Goal: Task Accomplishment & Management: Use online tool/utility

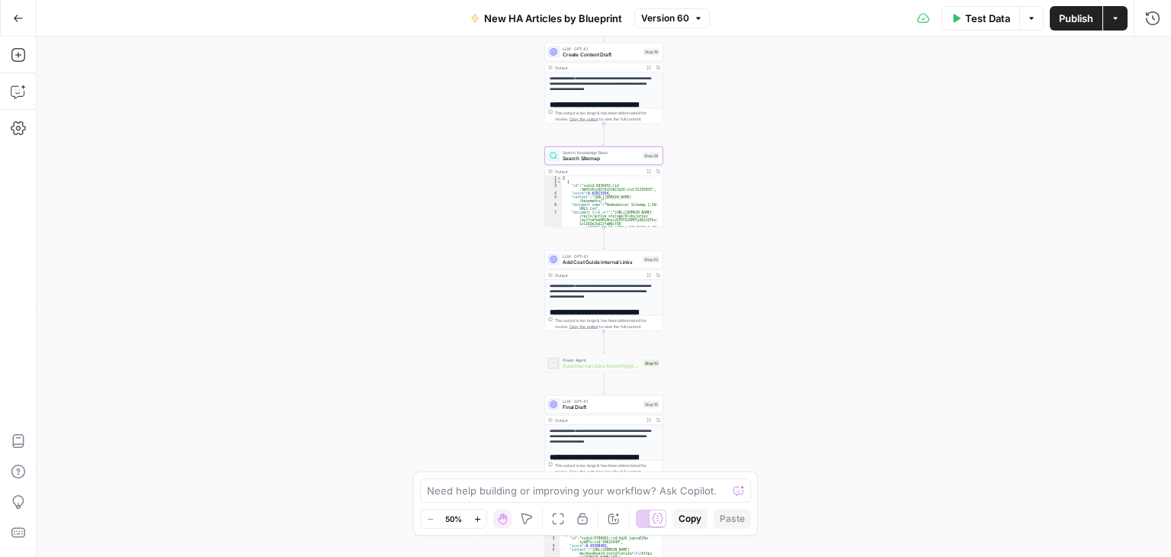
click at [9, 19] on button "Go Back" at bounding box center [18, 18] width 27 height 27
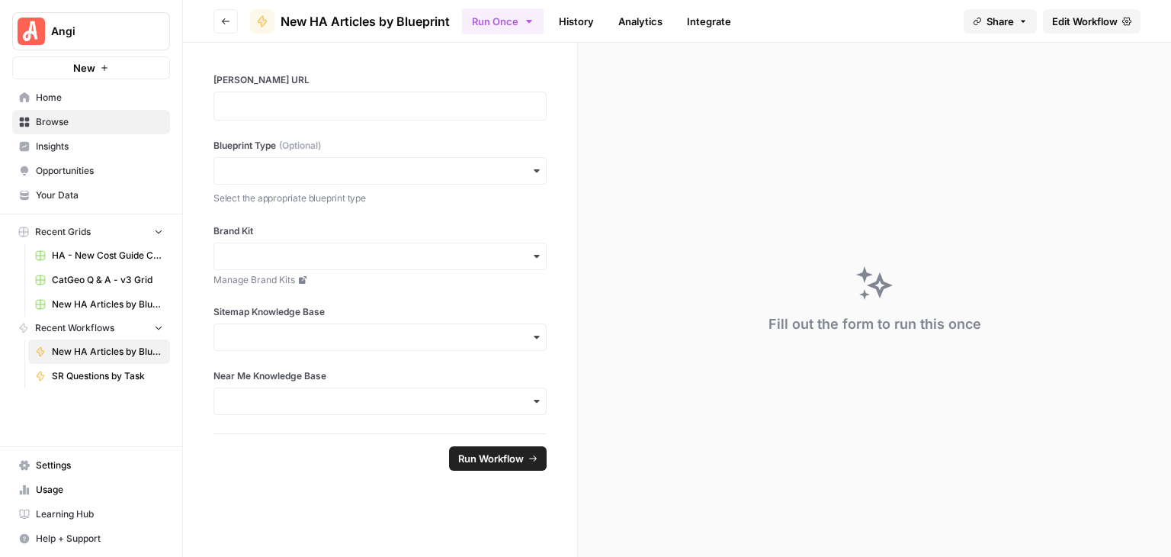
click at [76, 190] on span "Your Data" at bounding box center [99, 195] width 127 height 14
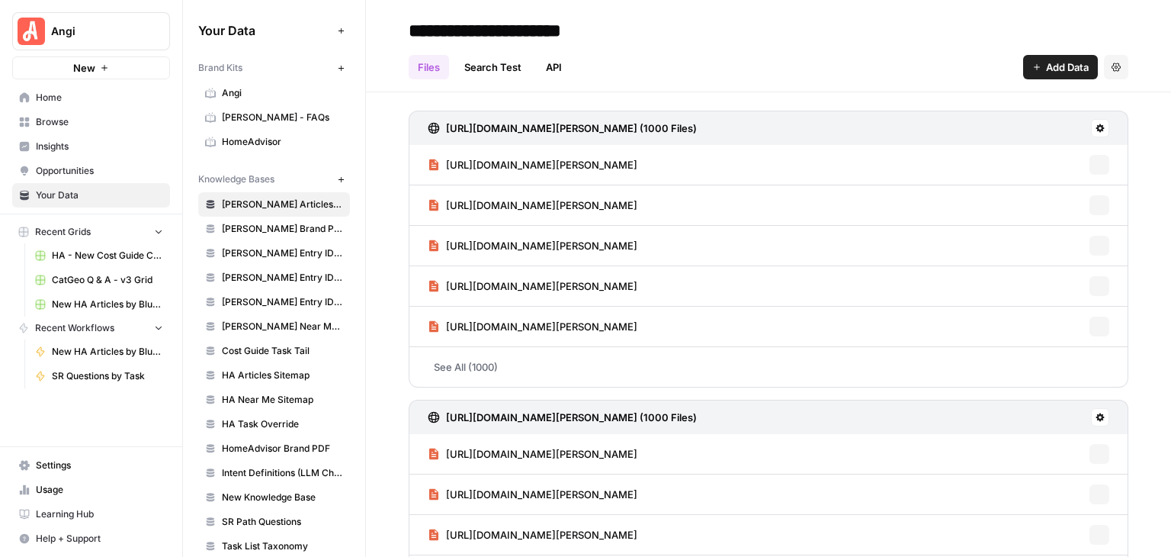
scroll to position [14, 0]
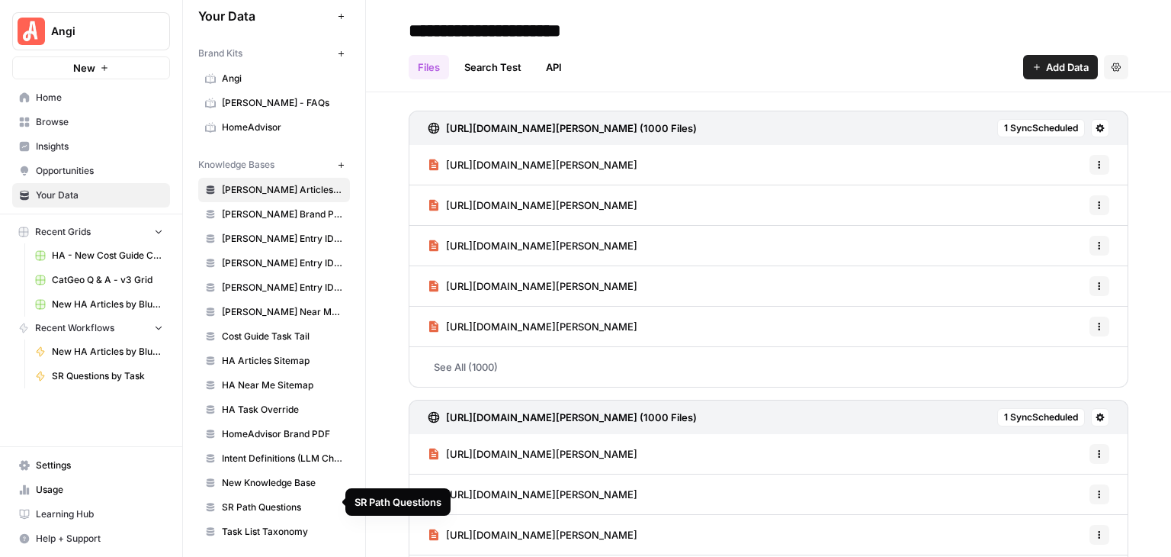
click at [286, 504] on span "SR Path Questions" at bounding box center [282, 507] width 121 height 14
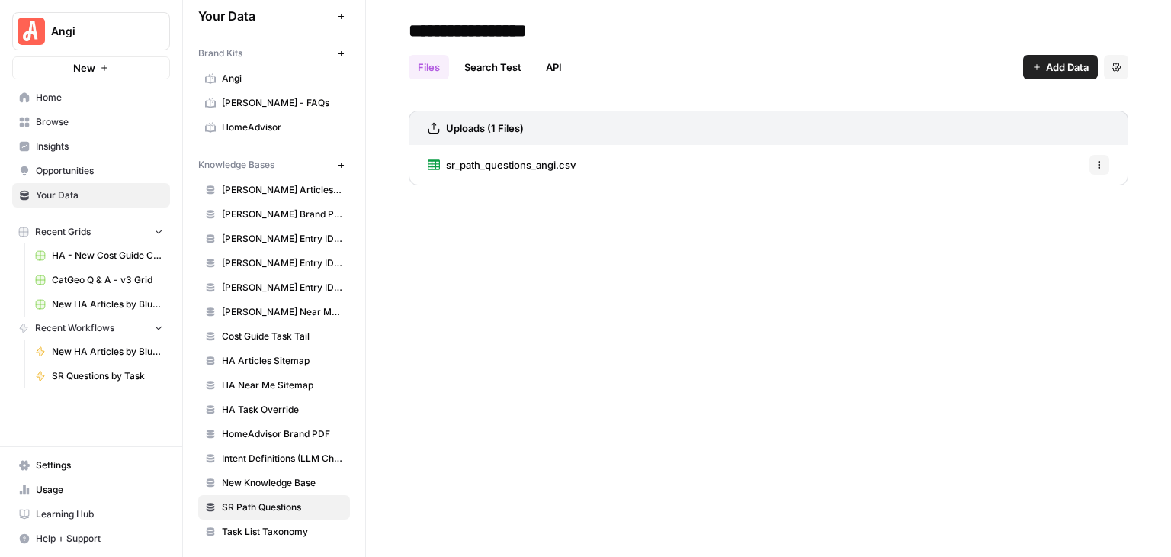
click at [551, 163] on span "sr_path_questions_angi.csv" at bounding box center [511, 164] width 130 height 15
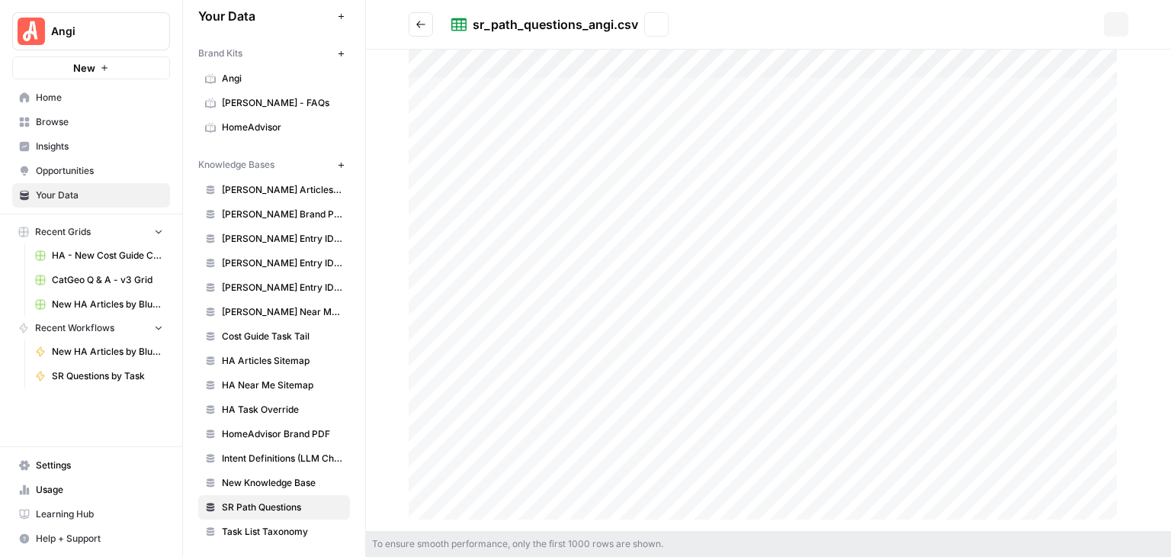
click at [551, 163] on div at bounding box center [769, 290] width 720 height 481
click at [850, 201] on div at bounding box center [769, 290] width 720 height 481
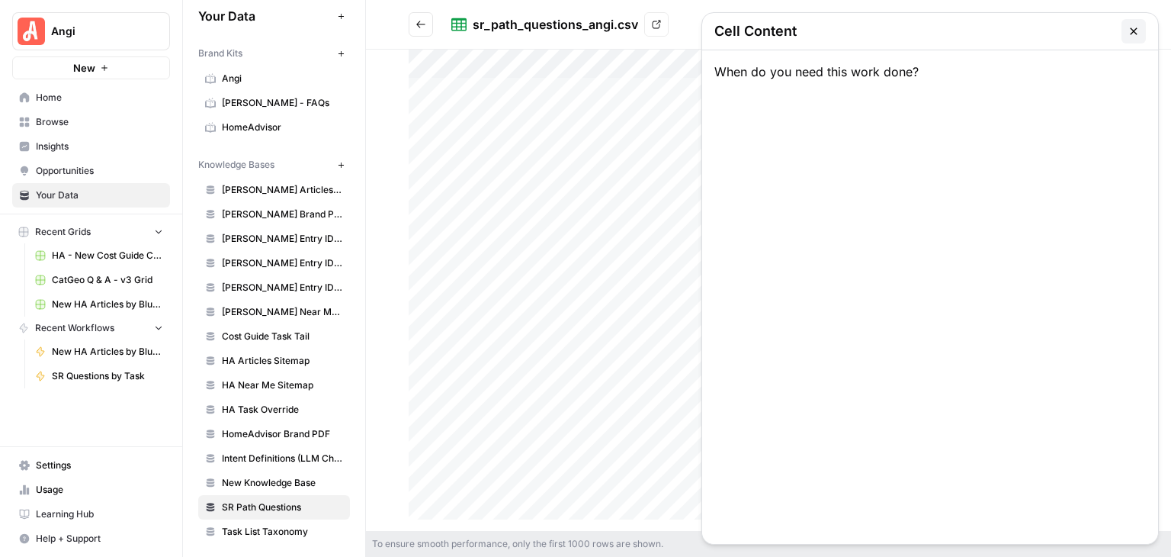
click at [850, 201] on div "When do you need this work done?" at bounding box center [930, 296] width 456 height 493
click at [889, 70] on div "When do you need this work done?" at bounding box center [930, 296] width 456 height 493
click at [916, 71] on div "When do you need this work done?" at bounding box center [930, 296] width 456 height 493
click at [926, 71] on div "When do you need this work done?" at bounding box center [930, 296] width 456 height 493
drag, startPoint x: 900, startPoint y: 65, endPoint x: 860, endPoint y: 73, distance: 40.5
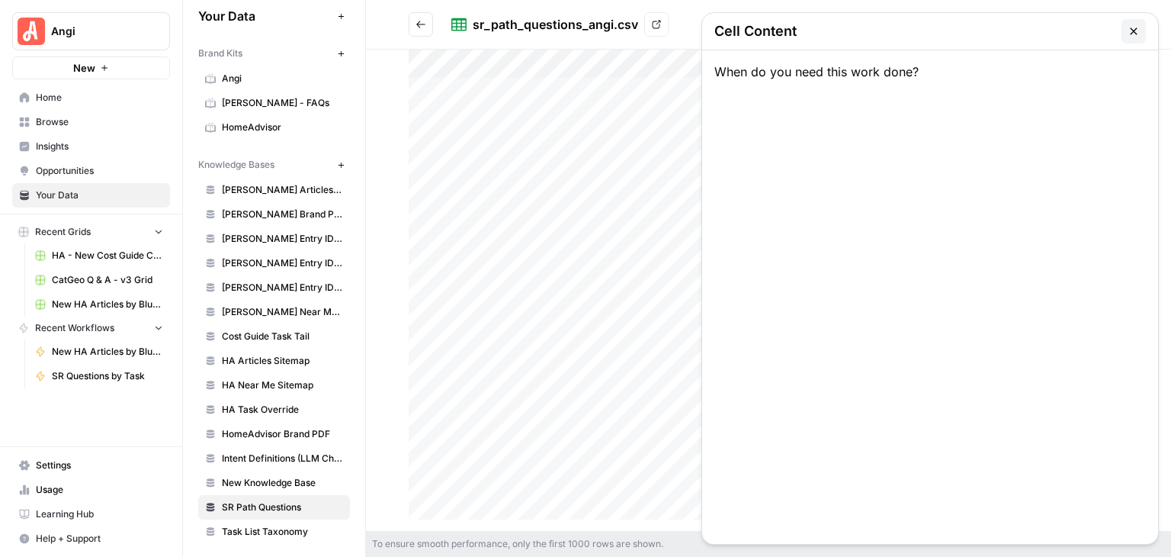
click at [860, 73] on div "When do you need this work done?" at bounding box center [930, 296] width 456 height 493
click at [911, 72] on div "When do you need this work done?" at bounding box center [930, 296] width 456 height 493
click at [1134, 31] on icon "button" at bounding box center [1133, 30] width 7 height 7
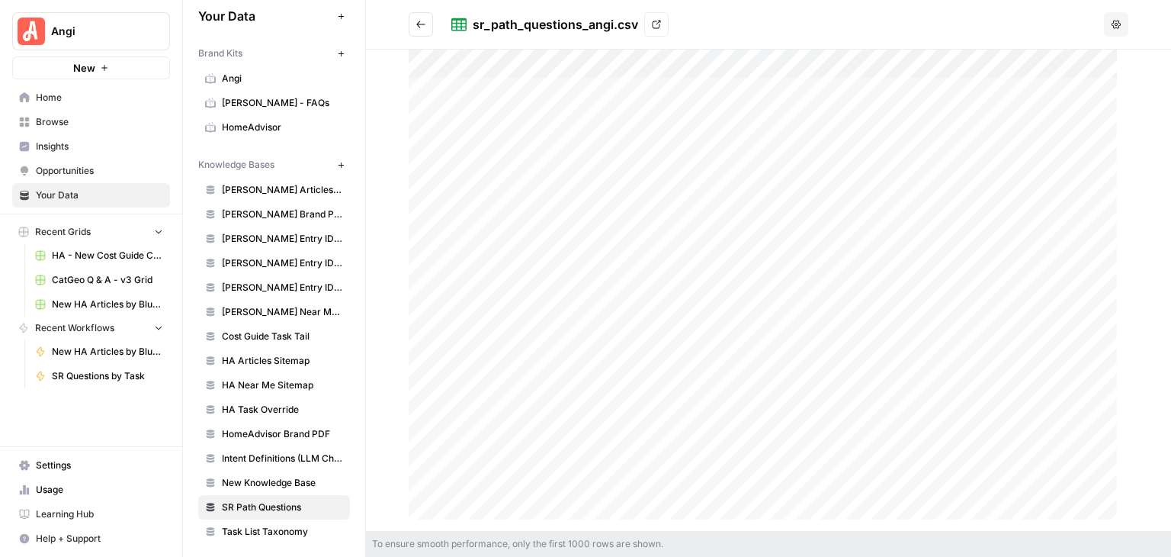
click at [914, 200] on div at bounding box center [769, 290] width 720 height 481
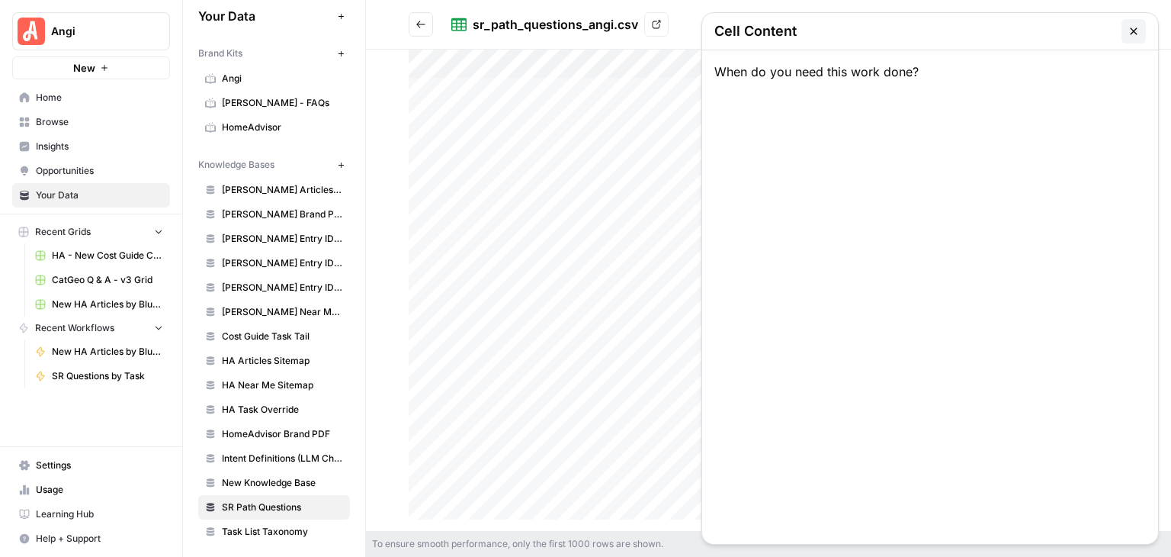
click at [914, 200] on div "When do you need this work done?" at bounding box center [930, 296] width 456 height 493
click at [818, 70] on div "When do you need this work done?" at bounding box center [930, 296] width 456 height 493
click at [1136, 33] on icon "button" at bounding box center [1133, 30] width 7 height 7
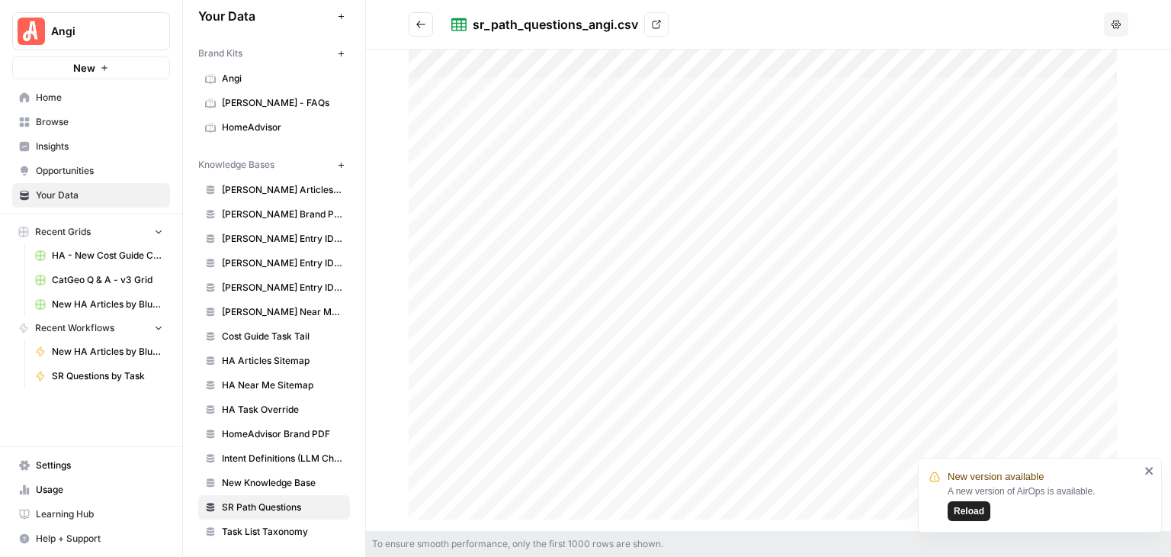
click at [1155, 471] on icon "close" at bounding box center [1150, 470] width 11 height 12
click at [854, 2] on header "sr_path_questions_angi.csv View Options" at bounding box center [768, 25] width 805 height 50
click at [415, 18] on button "Go back" at bounding box center [421, 24] width 24 height 24
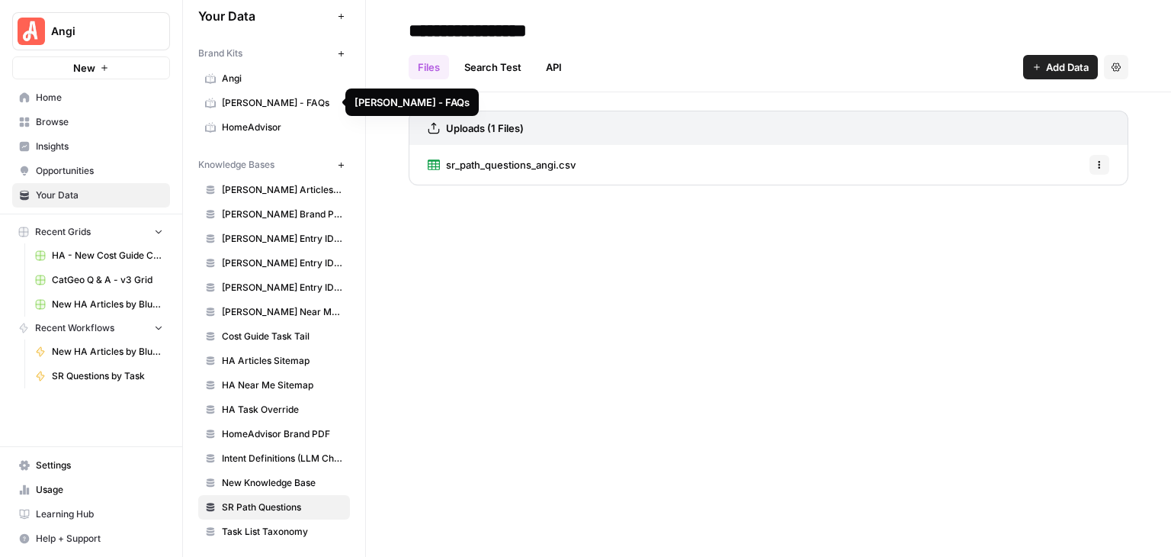
click at [270, 101] on span "Angi - FAQs" at bounding box center [282, 103] width 121 height 14
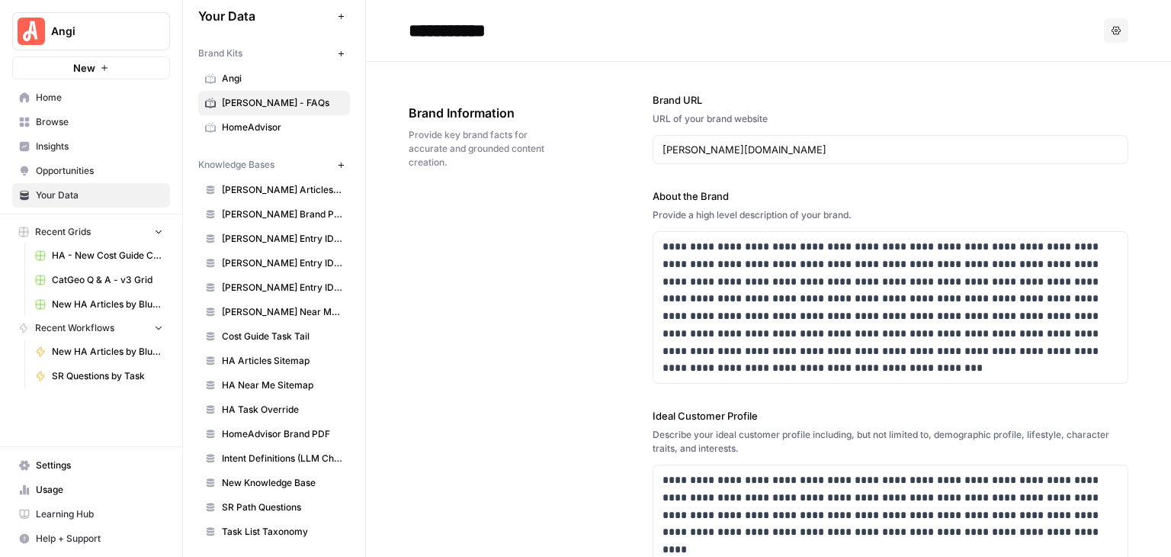
click at [225, 76] on span "Angi" at bounding box center [282, 79] width 121 height 14
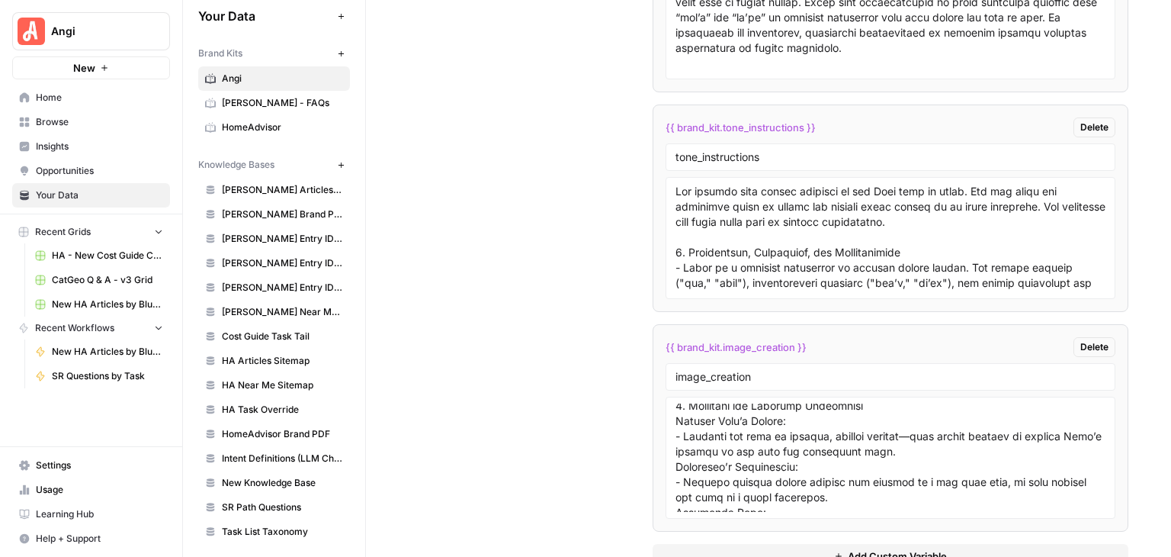
scroll to position [153, 0]
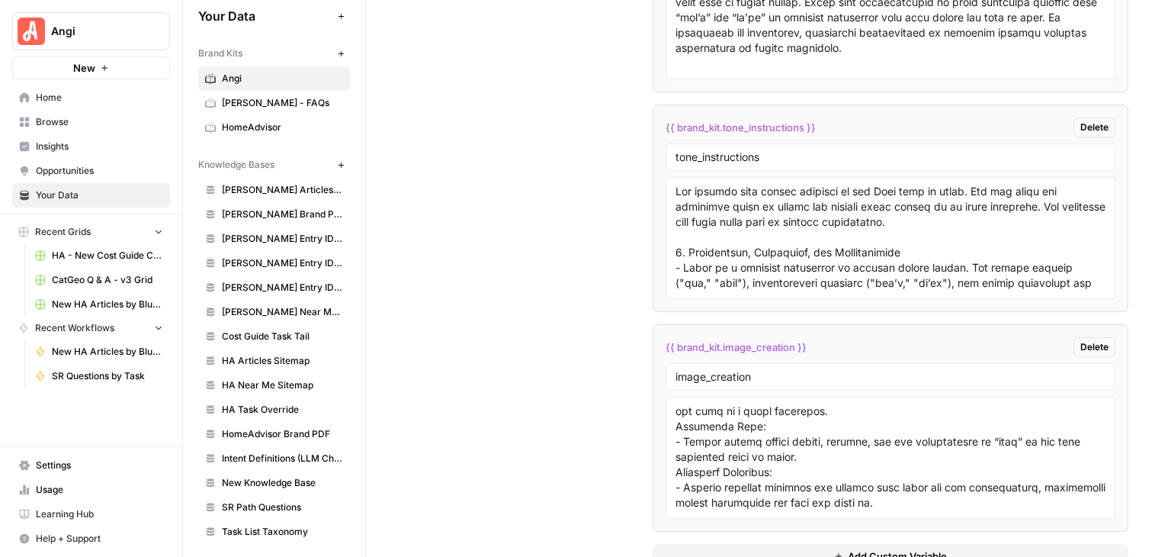
click at [885, 548] on span "Add Custom Variable" at bounding box center [897, 555] width 99 height 15
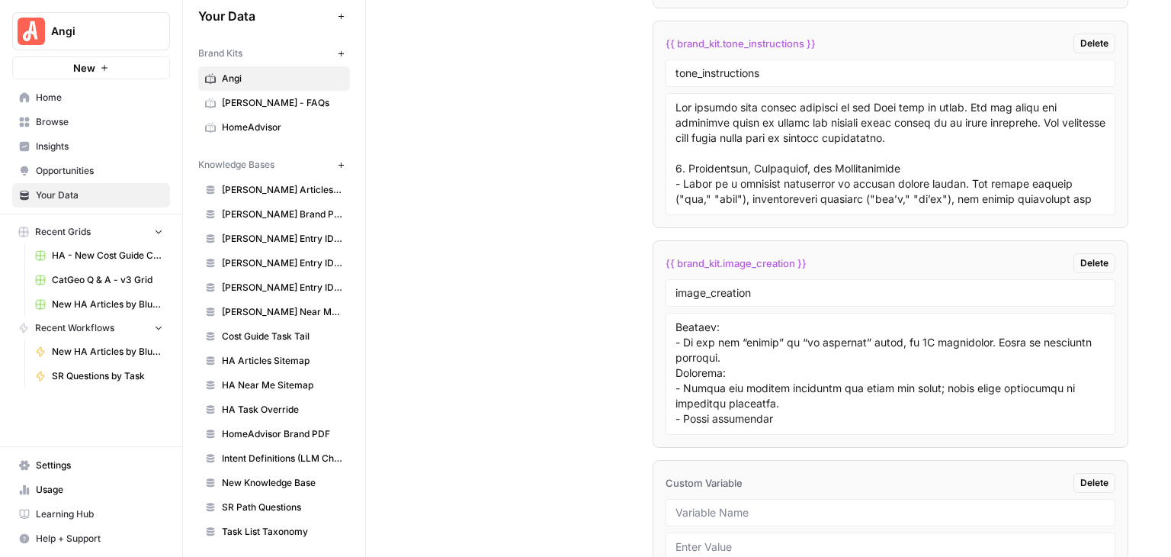
scroll to position [15678, 0]
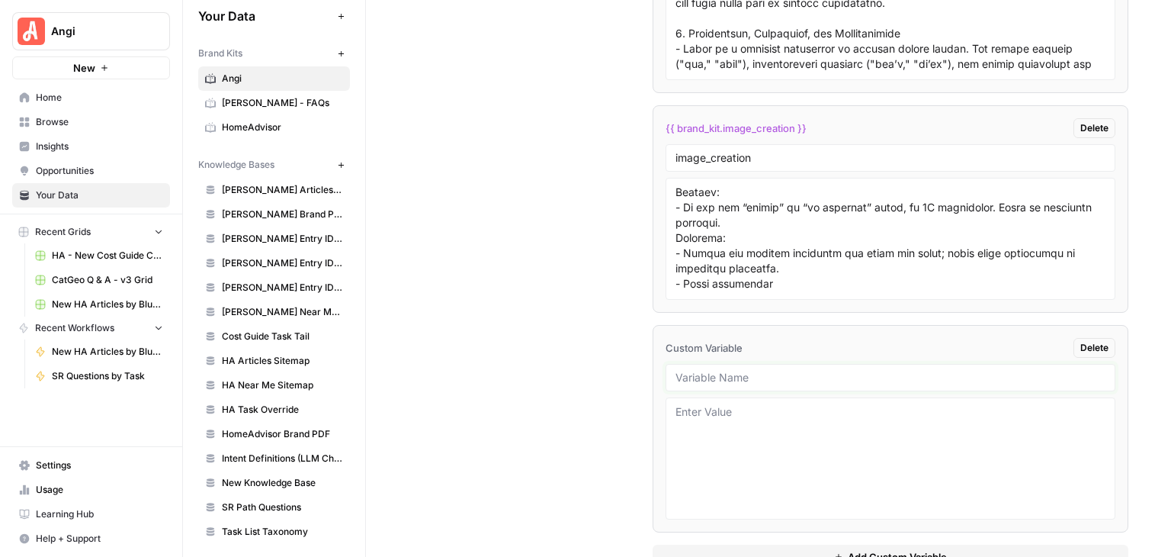
click at [812, 371] on input "text" at bounding box center [891, 378] width 430 height 14
type input "sr_path_questions_blueprint"
click at [882, 549] on span "Add Custom Variable" at bounding box center [897, 556] width 99 height 15
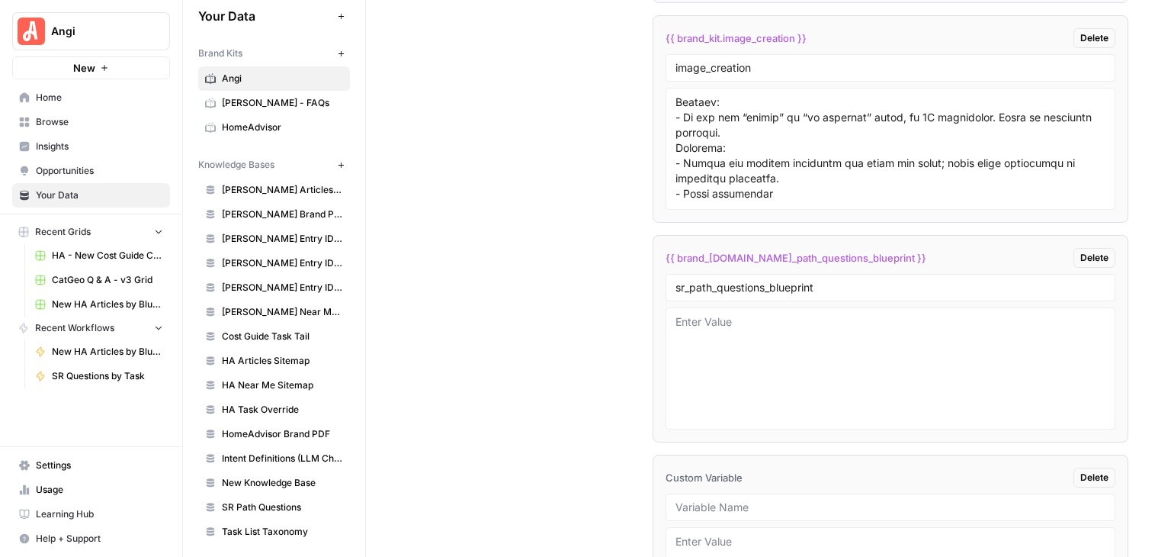
scroll to position [15830, 0]
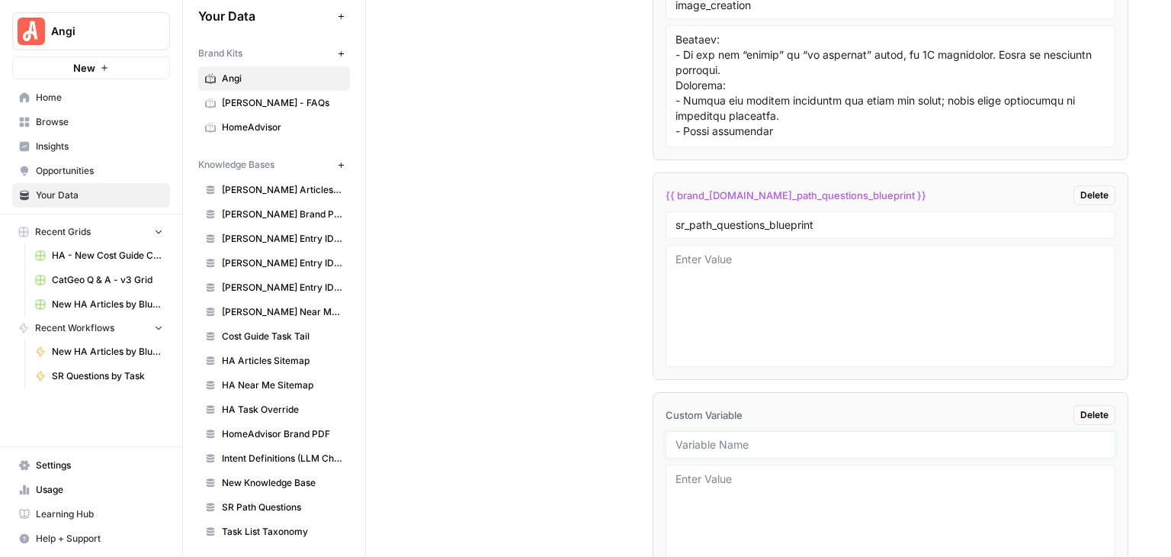
click at [787, 438] on input "text" at bounding box center [891, 445] width 430 height 14
type input "sr_path_questions_sample"
click at [879, 471] on textarea at bounding box center [891, 525] width 430 height 108
click at [877, 263] on textarea "To enrich screen reader interactions, please activate Accessibility in Grammarl…" at bounding box center [891, 306] width 430 height 108
click at [869, 252] on textarea "To enrich screen reader interactions, please activate Accessibility in Grammarl…" at bounding box center [891, 306] width 430 height 108
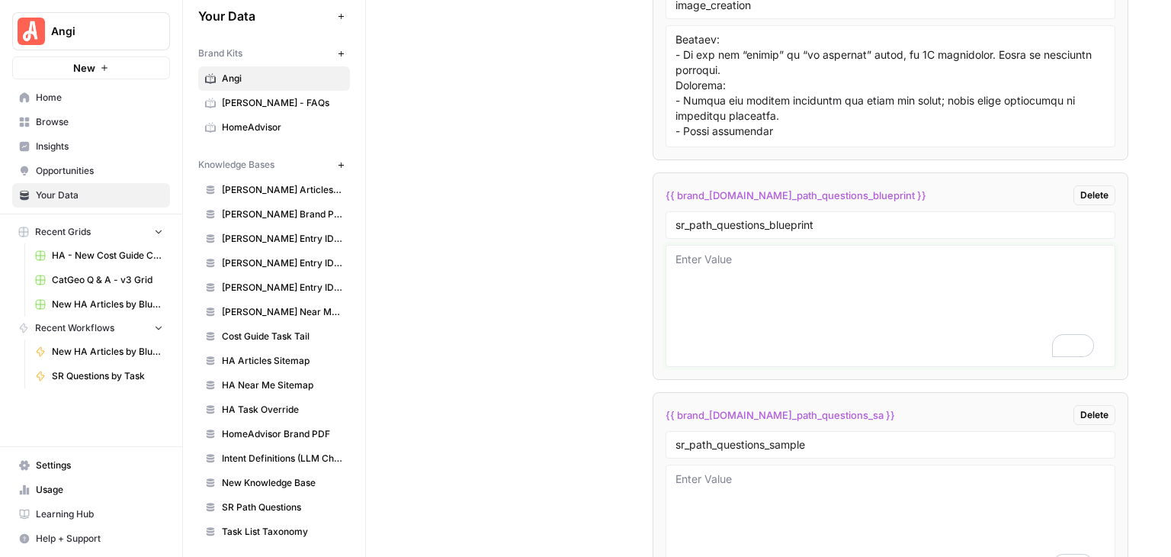
click at [716, 252] on textarea "To enrich screen reader interactions, please activate Accessibility in Grammarl…" at bounding box center [891, 306] width 430 height 108
paste textarea "### Meta Description **Instructions**: Write a 120–160 character description th…"
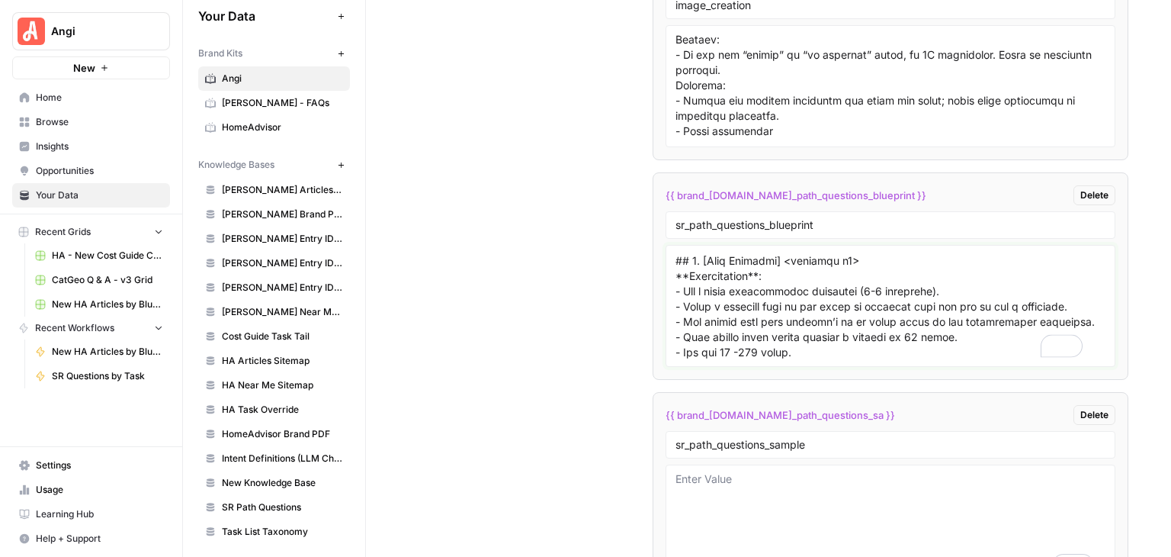
scroll to position [1355, 0]
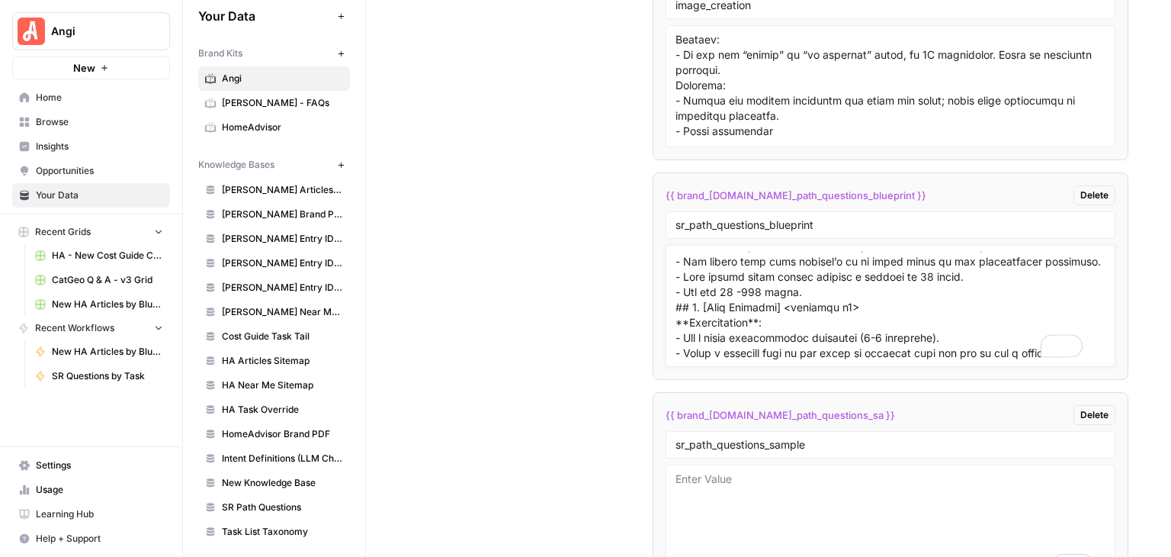
click at [811, 263] on textarea "To enrich screen reader interactions, please activate Accessibility in Grammarl…" at bounding box center [891, 306] width 430 height 108
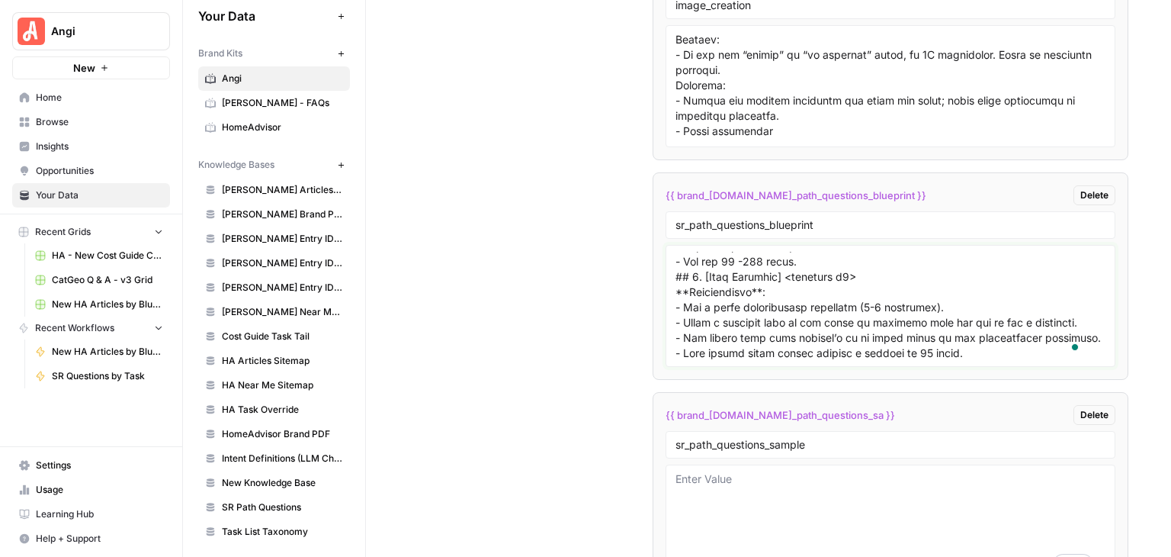
click at [818, 252] on textarea "To enrich screen reader interactions, please activate Accessibility in Grammarl…" at bounding box center [891, 306] width 430 height 108
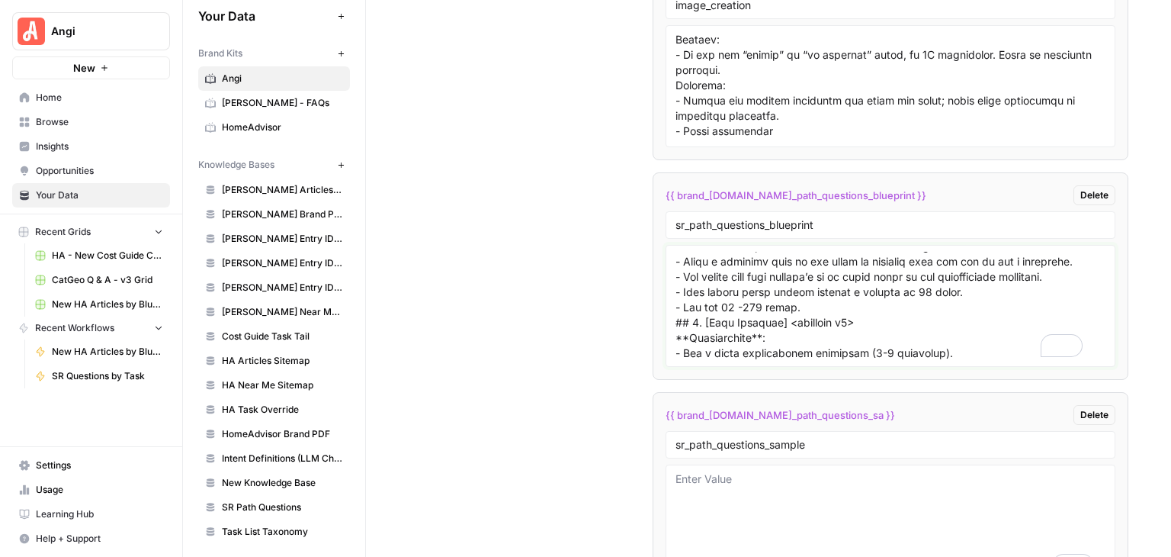
click at [838, 284] on textarea "To enrich screen reader interactions, please activate Accessibility in Grammarl…" at bounding box center [891, 306] width 430 height 108
click at [771, 275] on textarea "To enrich screen reader interactions, please activate Accessibility in Grammarl…" at bounding box center [891, 306] width 430 height 108
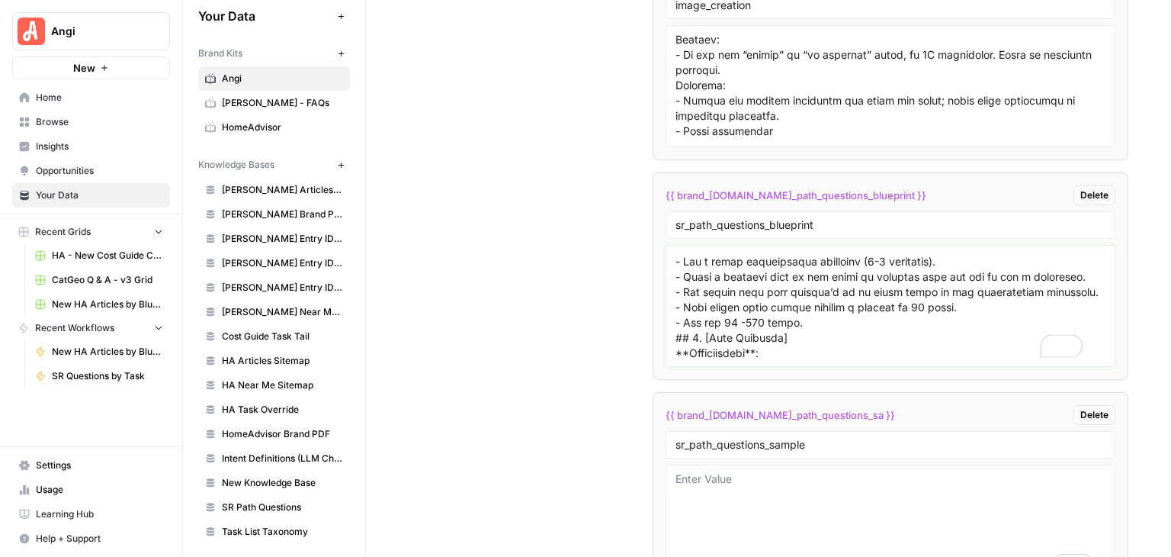
click at [814, 286] on textarea "To enrich screen reader interactions, please activate Accessibility in Grammarl…" at bounding box center [891, 306] width 430 height 108
click at [829, 297] on textarea "To enrich screen reader interactions, please activate Accessibility in Grammarl…" at bounding box center [891, 306] width 430 height 108
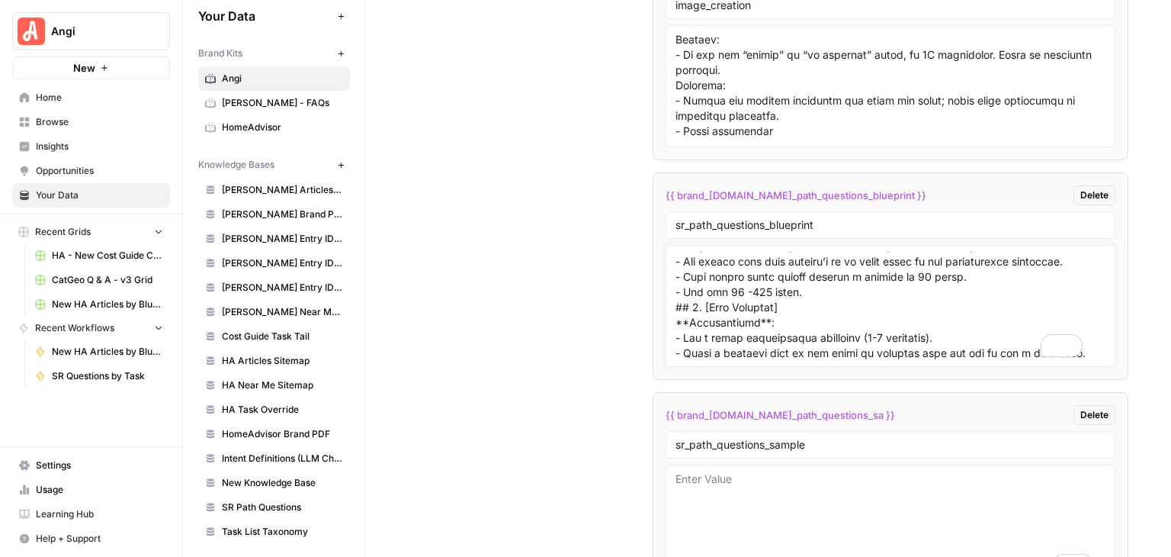
click at [891, 260] on textarea "To enrich screen reader interactions, please activate Accessibility in Grammarl…" at bounding box center [891, 306] width 430 height 108
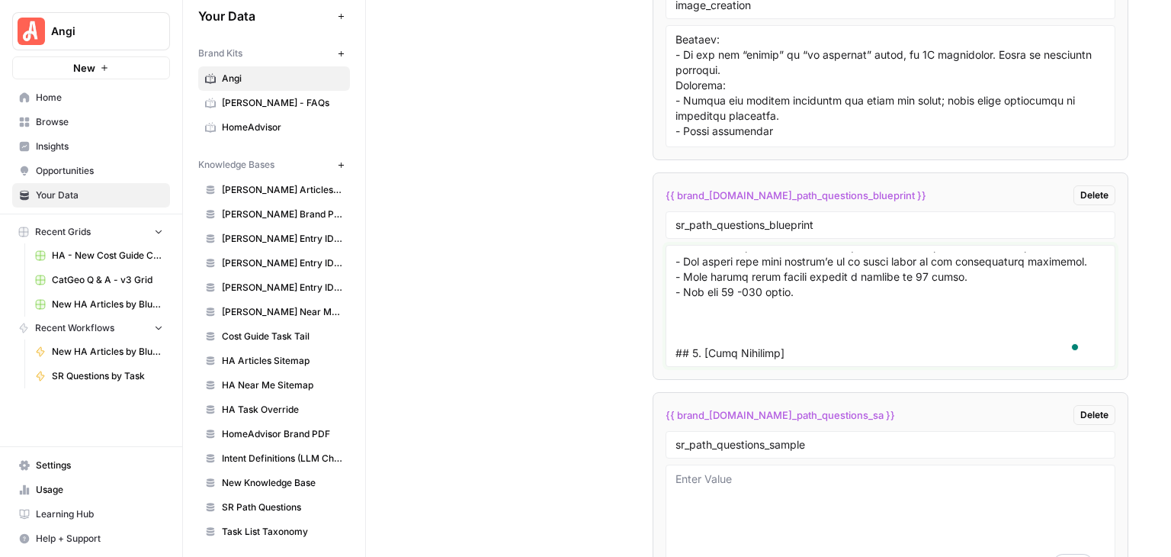
click at [834, 297] on textarea "To enrich screen reader interactions, please activate Accessibility in Grammarl…" at bounding box center [891, 306] width 430 height 108
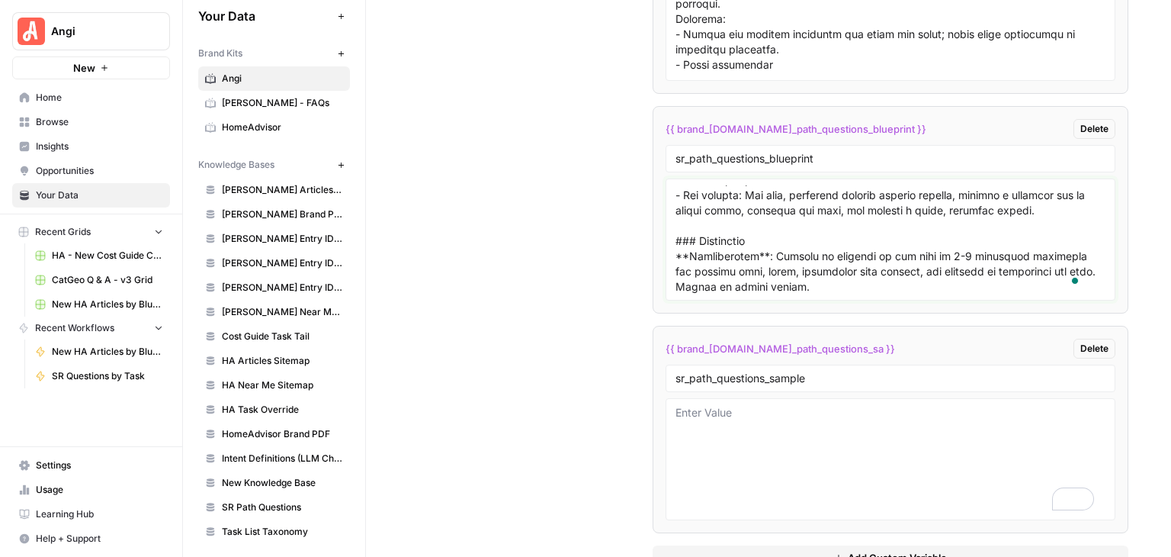
click at [781, 193] on textarea "To enrich screen reader interactions, please activate Accessibility in Grammarl…" at bounding box center [891, 239] width 430 height 108
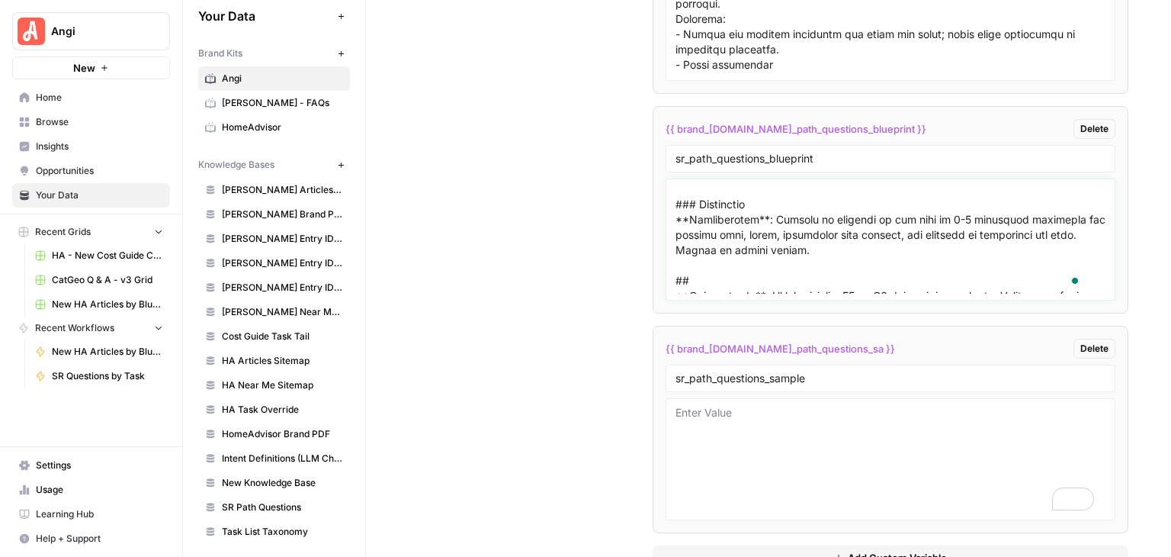
click at [768, 208] on textarea "To enrich screen reader interactions, please activate Accessibility in Grammarl…" at bounding box center [891, 239] width 430 height 108
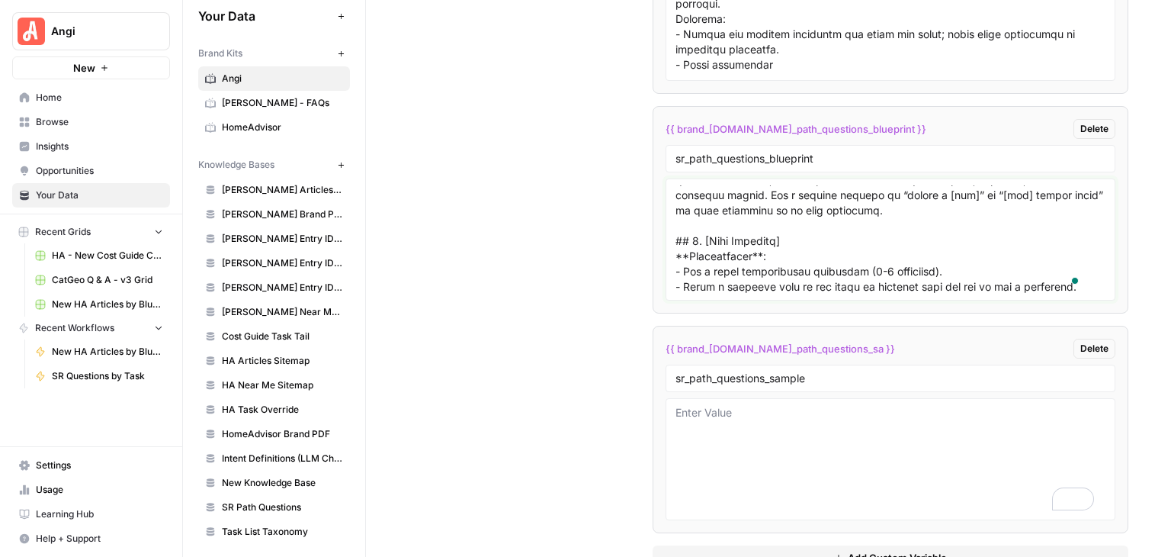
click at [811, 203] on textarea "To enrich screen reader interactions, please activate Accessibility in Grammarl…" at bounding box center [891, 239] width 430 height 108
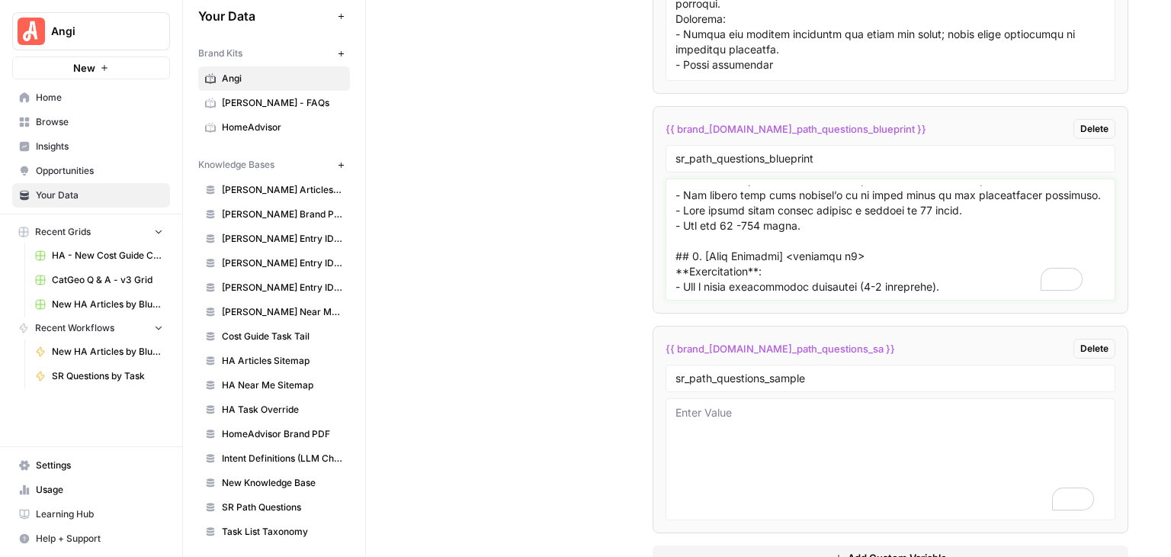
click at [731, 223] on textarea "To enrich screen reader interactions, please activate Accessibility in Grammarl…" at bounding box center [891, 239] width 430 height 108
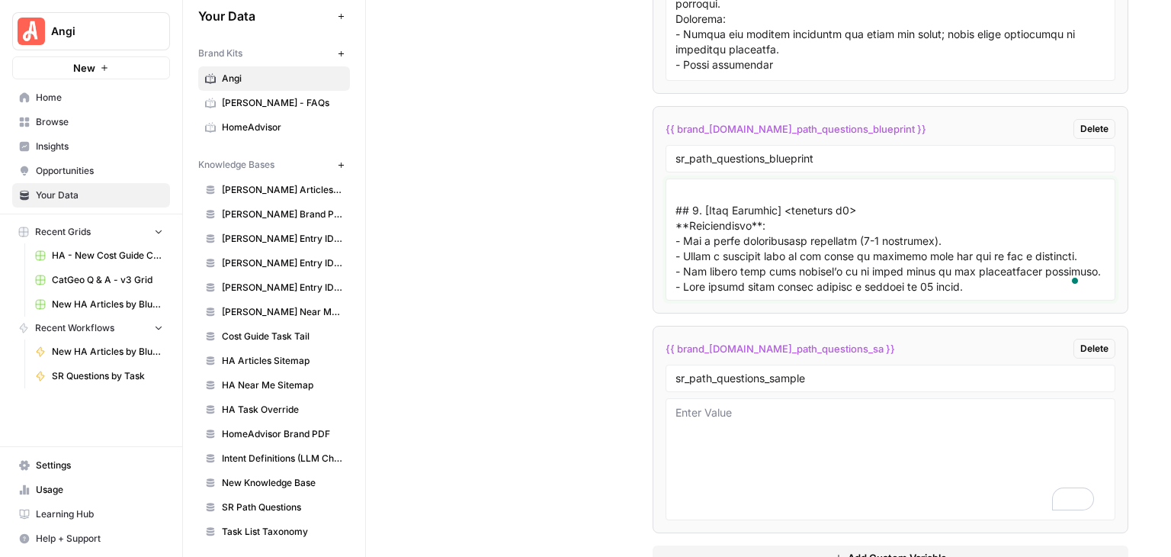
click at [733, 185] on textarea "To enrich screen reader interactions, please activate Accessibility in Grammarl…" at bounding box center [891, 239] width 430 height 108
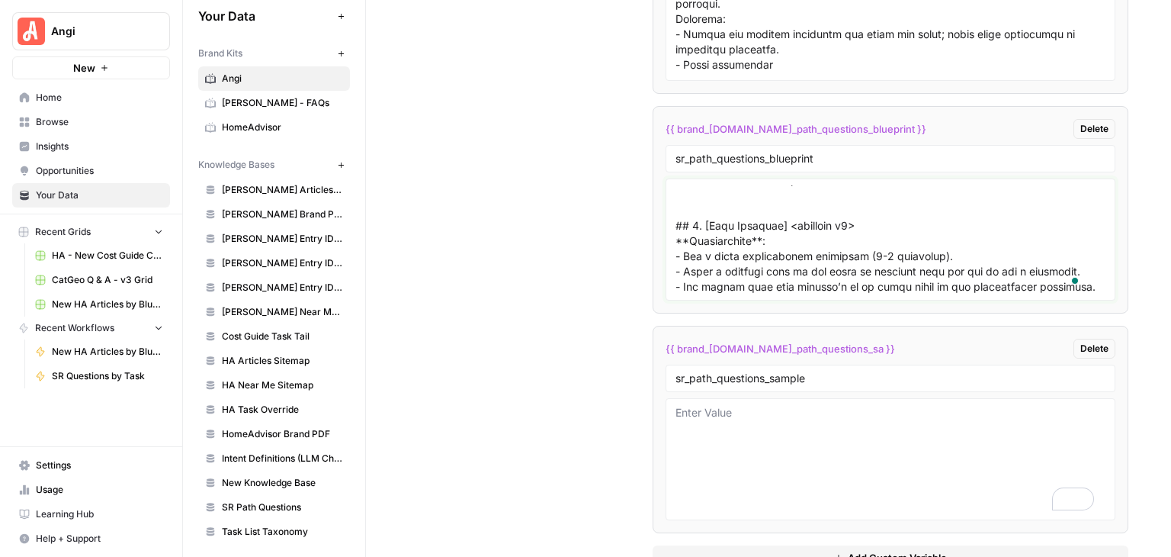
click at [732, 199] on textarea "To enrich screen reader interactions, please activate Accessibility in Grammarl…" at bounding box center [891, 239] width 430 height 108
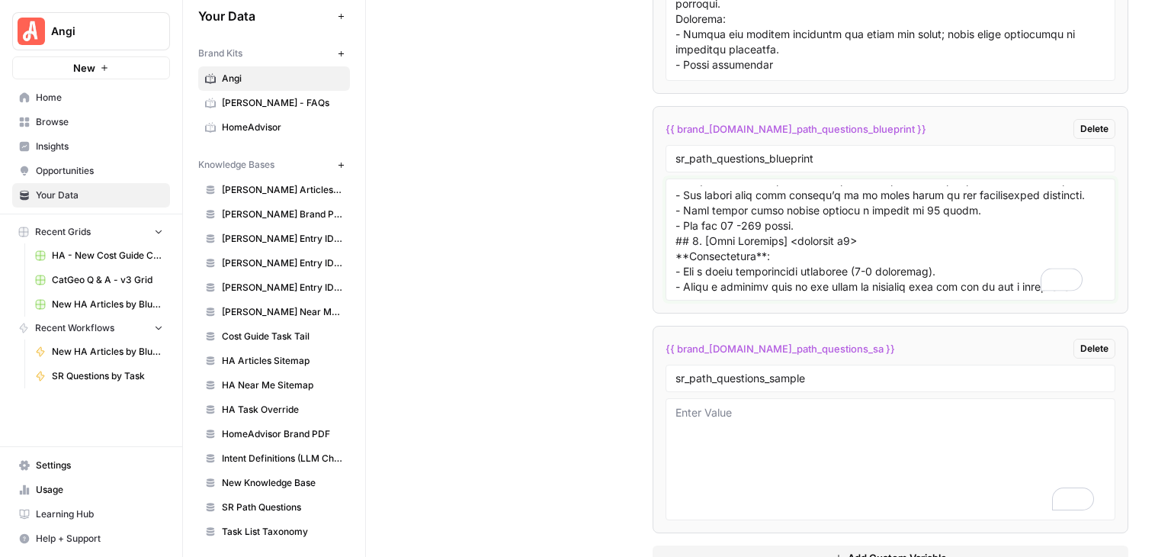
click at [799, 199] on textarea "To enrich screen reader interactions, please activate Accessibility in Grammarl…" at bounding box center [891, 239] width 430 height 108
click at [736, 226] on textarea "To enrich screen reader interactions, please activate Accessibility in Grammarl…" at bounding box center [891, 239] width 430 height 108
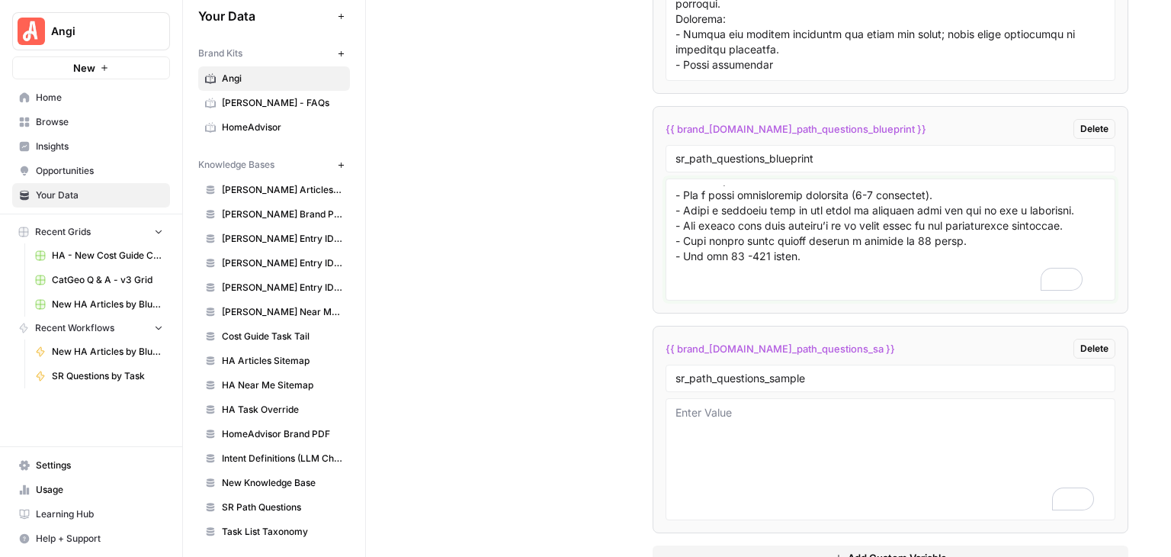
type textarea "### Meta Description **Instructions**: Write a 120–160 character description th…"
click at [790, 198] on textarea "To enrich screen reader interactions, please activate Accessibility in Grammarl…" at bounding box center [891, 239] width 430 height 108
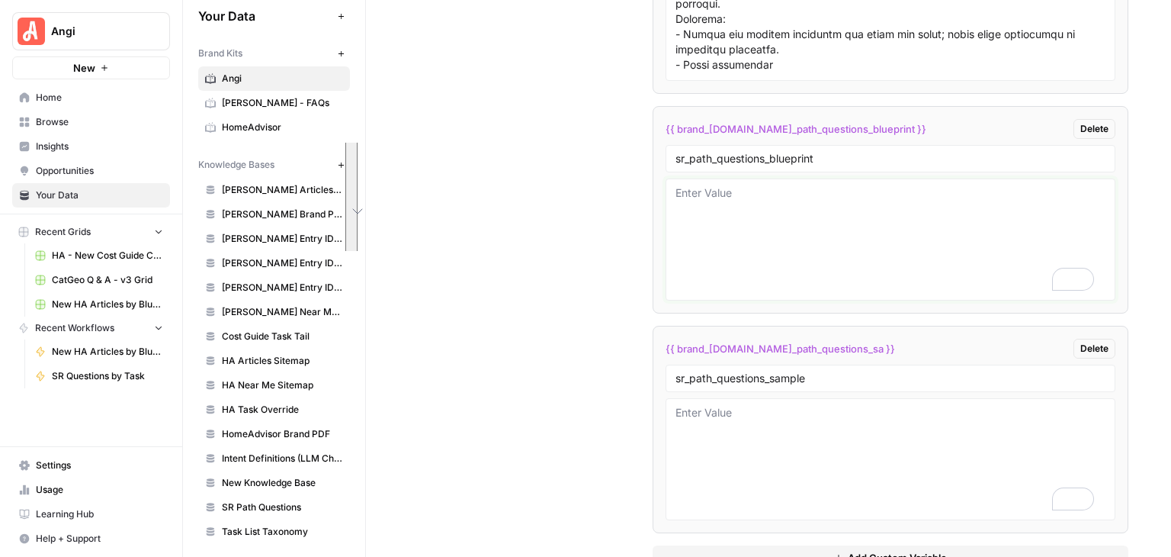
scroll to position [0, 0]
paste textarea "### Meta Description **Instructions**: Write a 120–160 character description th…"
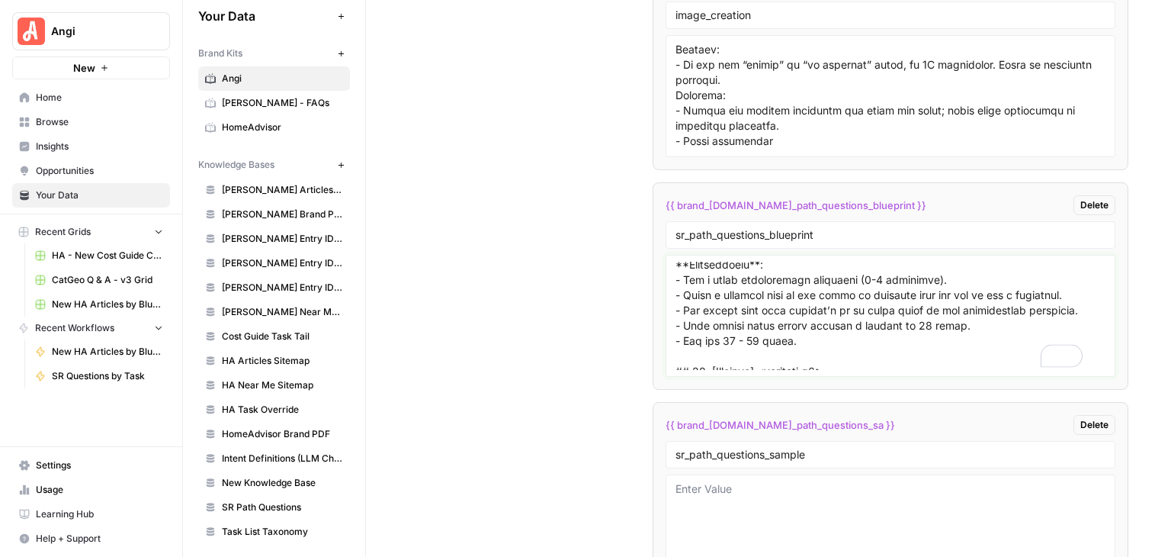
scroll to position [1681, 0]
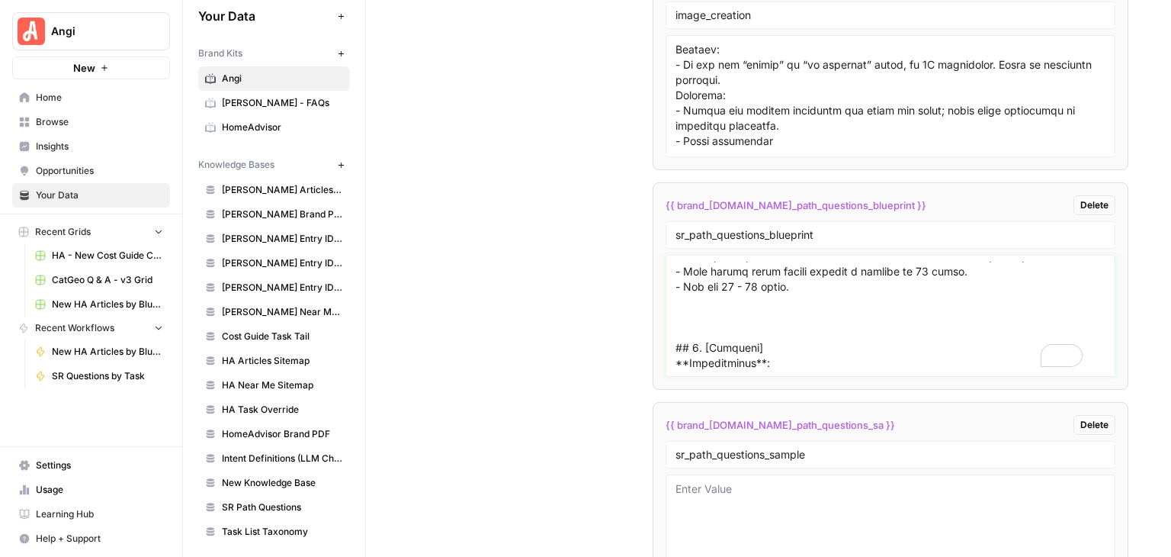
click at [785, 281] on textarea "To enrich screen reader interactions, please activate Accessibility in Grammarl…" at bounding box center [891, 316] width 430 height 108
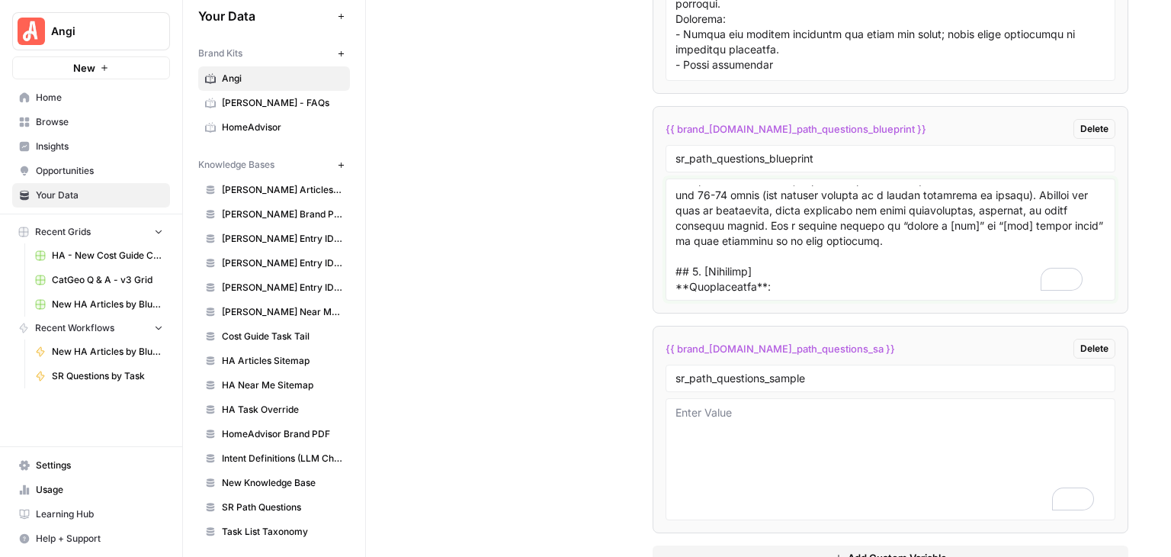
drag, startPoint x: 839, startPoint y: 194, endPoint x: 956, endPoint y: 205, distance: 118.0
click at [956, 205] on textarea "To enrich screen reader interactions, please activate Accessibility in Grammarl…" at bounding box center [891, 239] width 430 height 108
click at [953, 214] on textarea "To enrich screen reader interactions, please activate Accessibility in Grammarl…" at bounding box center [891, 239] width 430 height 108
drag, startPoint x: 1043, startPoint y: 197, endPoint x: 768, endPoint y: 207, distance: 275.5
click at [768, 207] on textarea "To enrich screen reader interactions, please activate Accessibility in Grammarl…" at bounding box center [891, 239] width 430 height 108
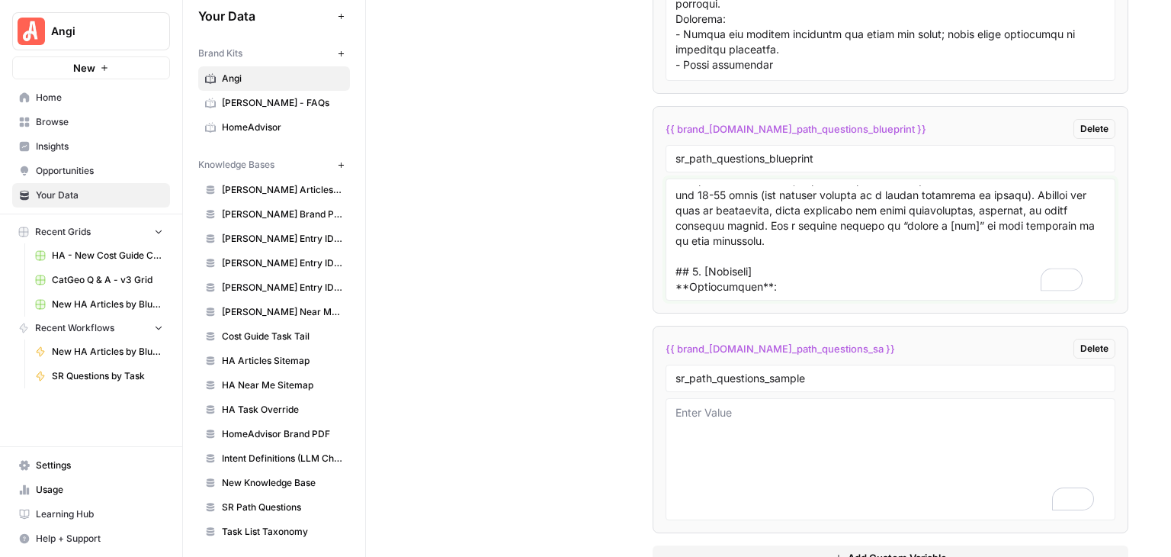
type textarea "### Meta Description **Instructions**: Write a 120–160 character description th…"
click at [779, 405] on textarea "To enrich screen reader interactions, please activate Accessibility in Grammarl…" at bounding box center [891, 459] width 430 height 108
paste textarea "# What Homeowners Need to Know about Popcorn Ceiling Removal **Dek**: For safe,…"
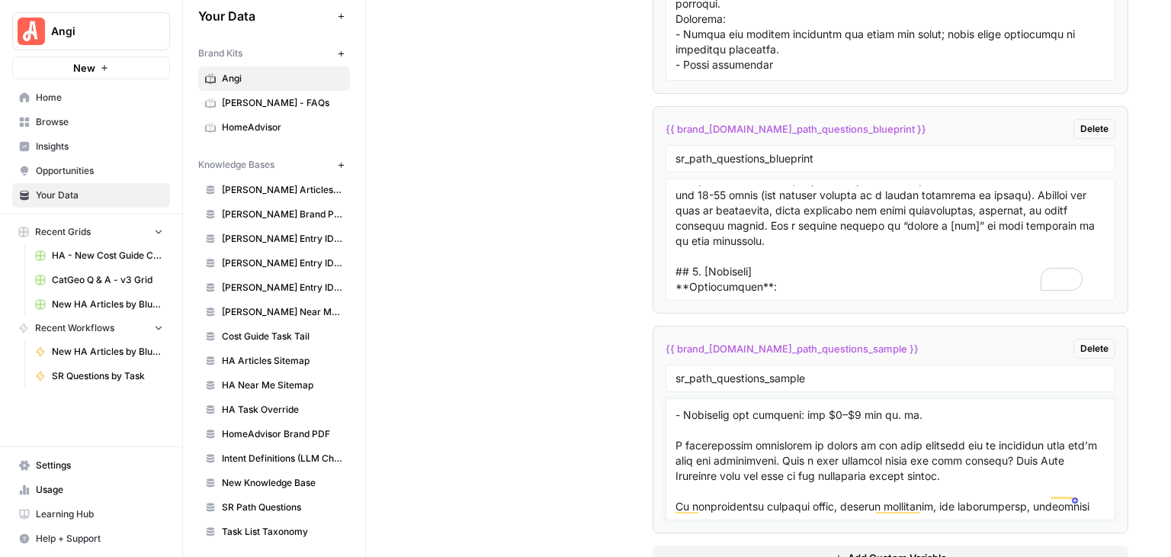
scroll to position [1564, 0]
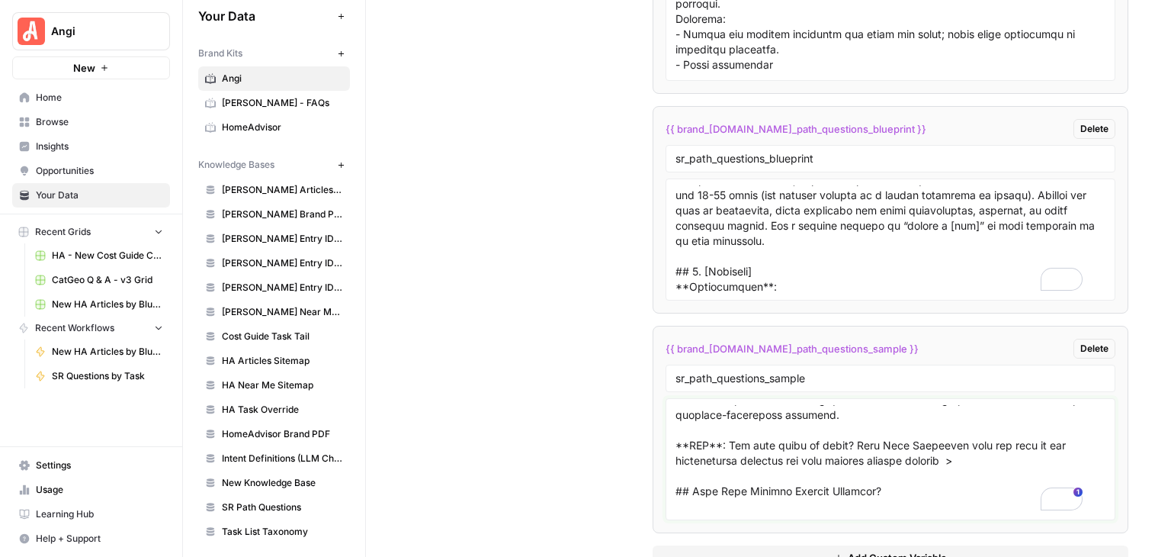
click at [730, 405] on textarea "To enrich screen reader interactions, please activate Accessibility in Grammarl…" at bounding box center [891, 459] width 430 height 108
click at [894, 419] on textarea "To enrich screen reader interactions, please activate Accessibility in Grammarl…" at bounding box center [891, 459] width 430 height 108
type textarea "# What Homeowners Need to Know about Popcorn Ceiling Removal **Dek**: For safe,…"
click at [945, 406] on textarea "To enrich screen reader interactions, please activate Accessibility in Grammarl…" at bounding box center [891, 459] width 430 height 108
drag, startPoint x: 829, startPoint y: 118, endPoint x: 665, endPoint y: 107, distance: 164.4
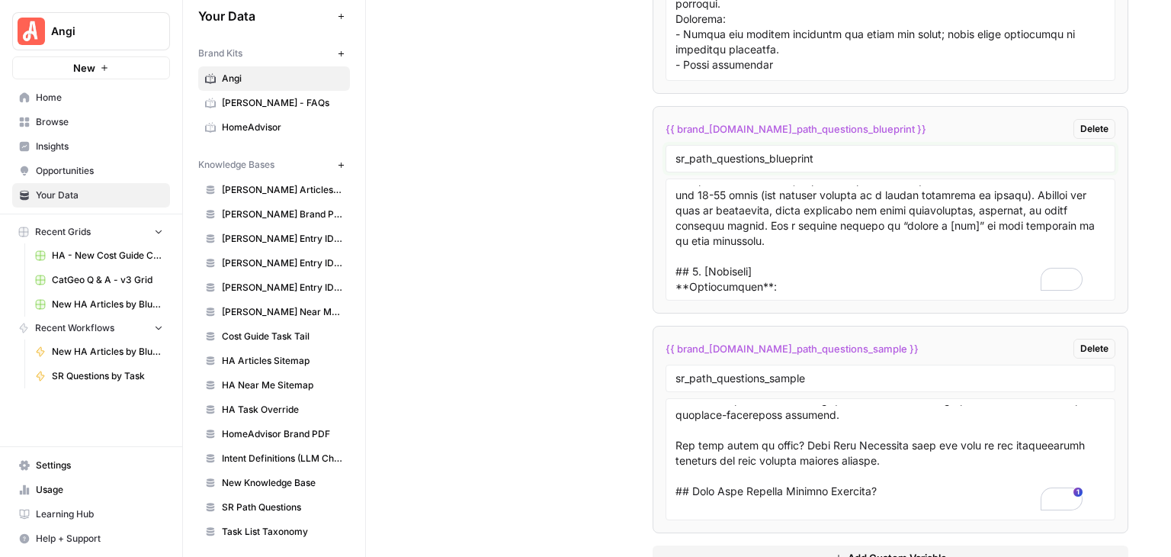
click at [666, 145] on div "sr_path_questions_blueprint" at bounding box center [891, 158] width 450 height 27
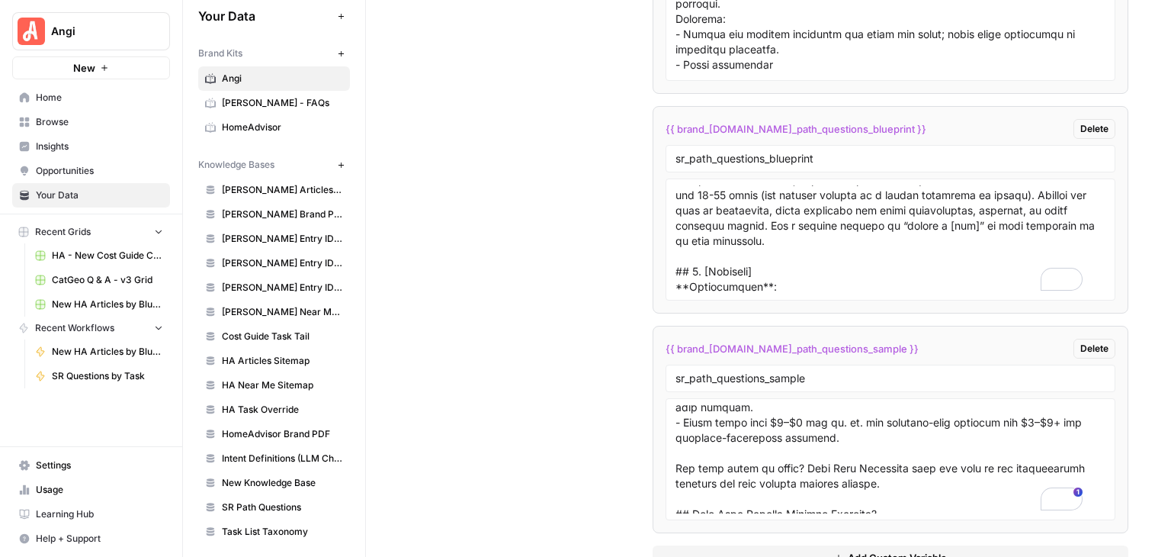
scroll to position [165, 0]
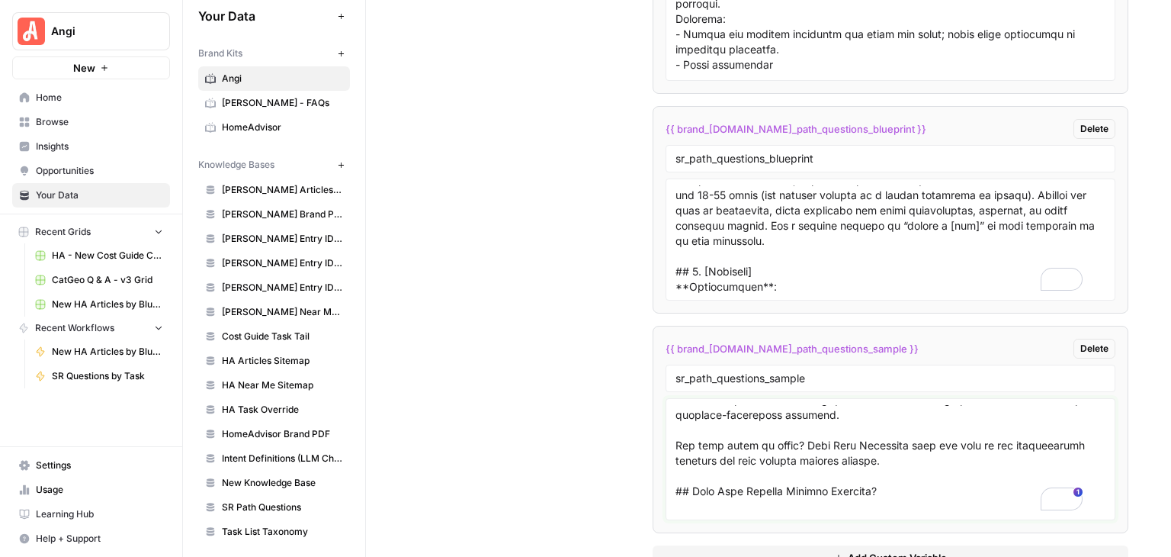
drag, startPoint x: 902, startPoint y: 419, endPoint x: 665, endPoint y: 406, distance: 237.6
click at [665, 406] on div "**********" at bounding box center [677, 278] width 988 height 557
click at [795, 208] on textarea "To enrich screen reader interactions, please activate Accessibility in Grammarl…" at bounding box center [891, 239] width 430 height 108
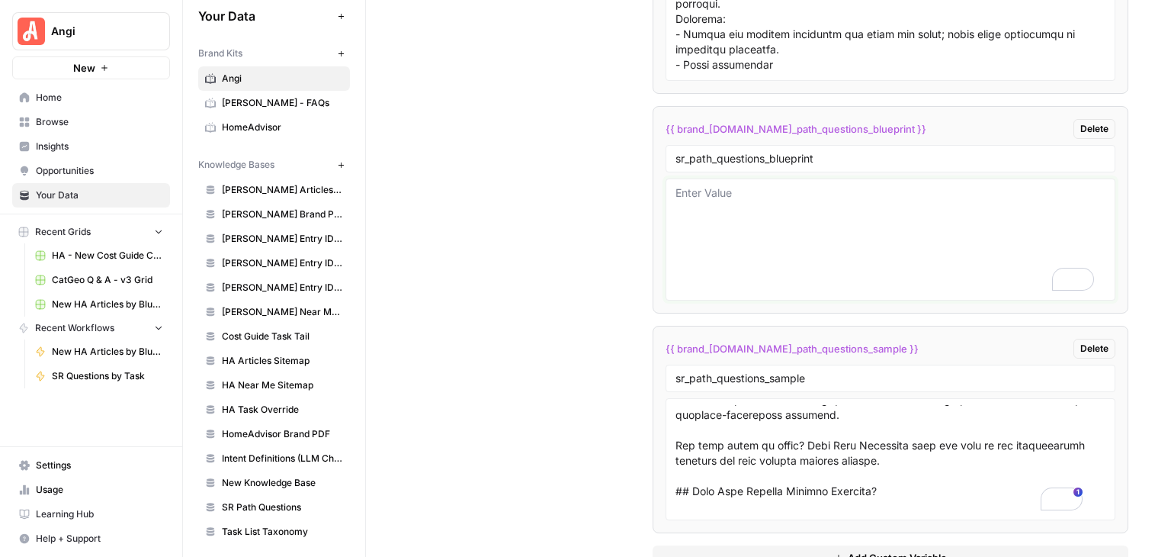
scroll to position [0, 0]
paste textarea "### Meta Description **Instructions**: Write a 120–160 character description th…"
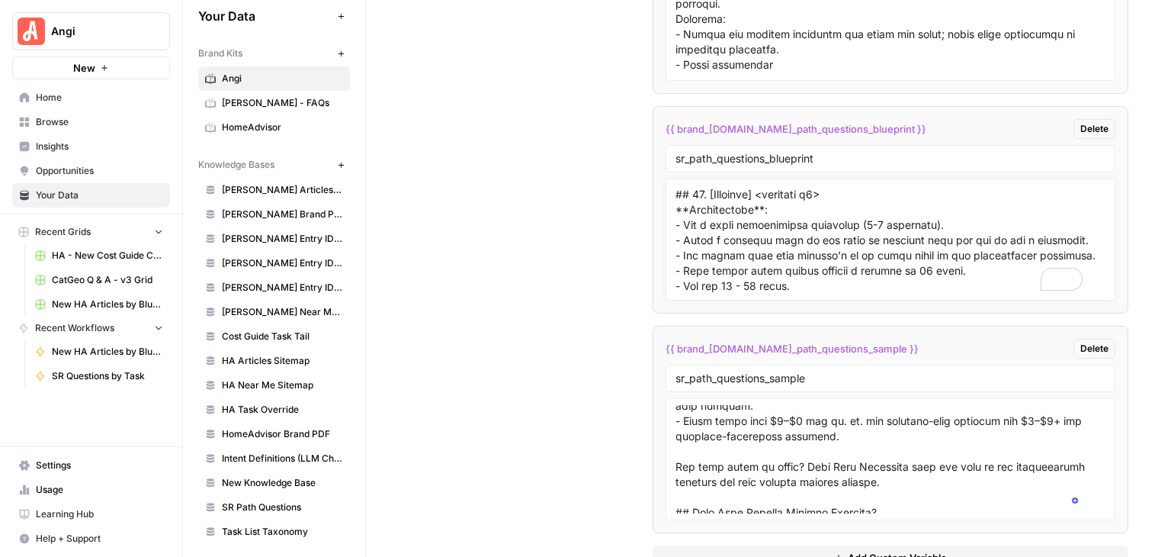
scroll to position [144, 0]
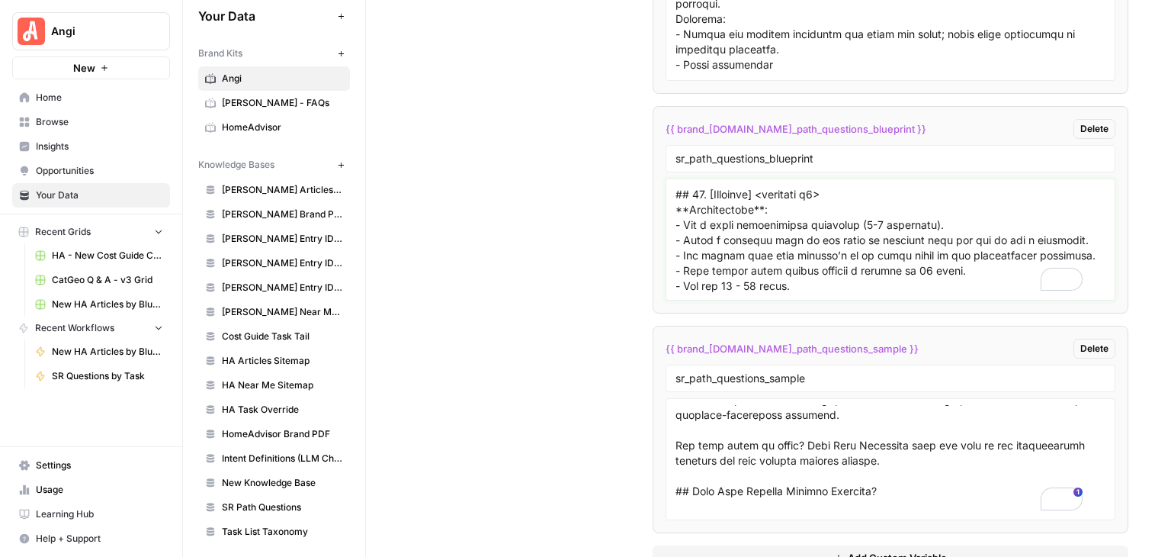
type textarea "### Meta Description **Instructions**: Write a 120–160 character description th…"
click at [676, 405] on textarea "To enrich screen reader interactions, please activate Accessibility in Grammarl…" at bounding box center [891, 459] width 430 height 108
type textarea "# What Homeowners Need to Know about Popcorn Ceiling Removal **Dek**: For safe,…"
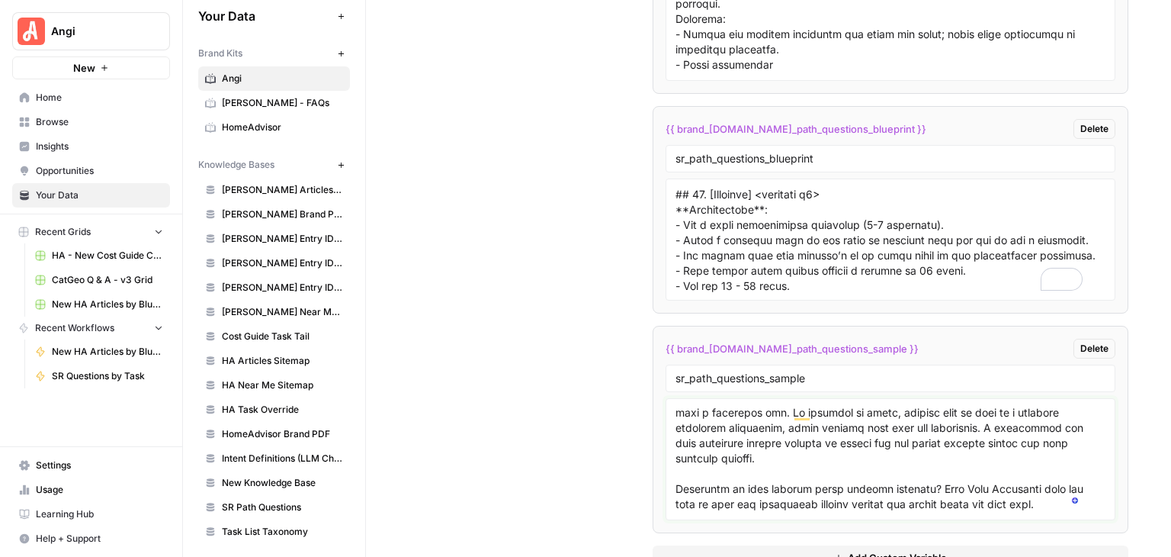
scroll to position [15439, 0]
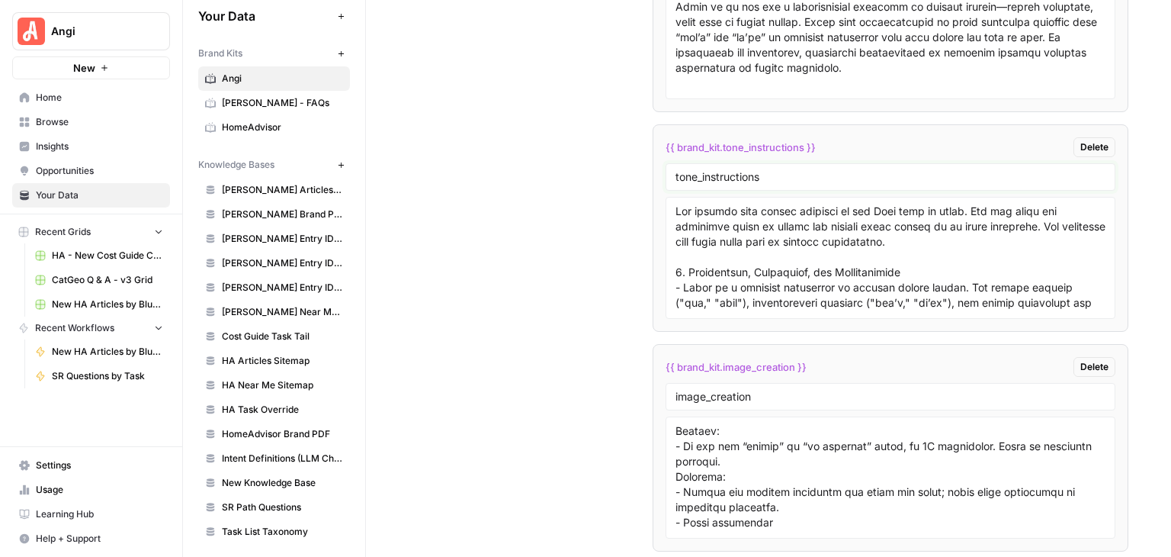
drag, startPoint x: 770, startPoint y: 130, endPoint x: 635, endPoint y: 129, distance: 135.0
drag, startPoint x: 821, startPoint y: 101, endPoint x: 660, endPoint y: 102, distance: 160.2
click at [660, 124] on li "{{ brand_kit.tone_instructions }} Delete tone_instructions" at bounding box center [891, 227] width 476 height 207
copy span "{{ brand_kit.tone_instructions }}"
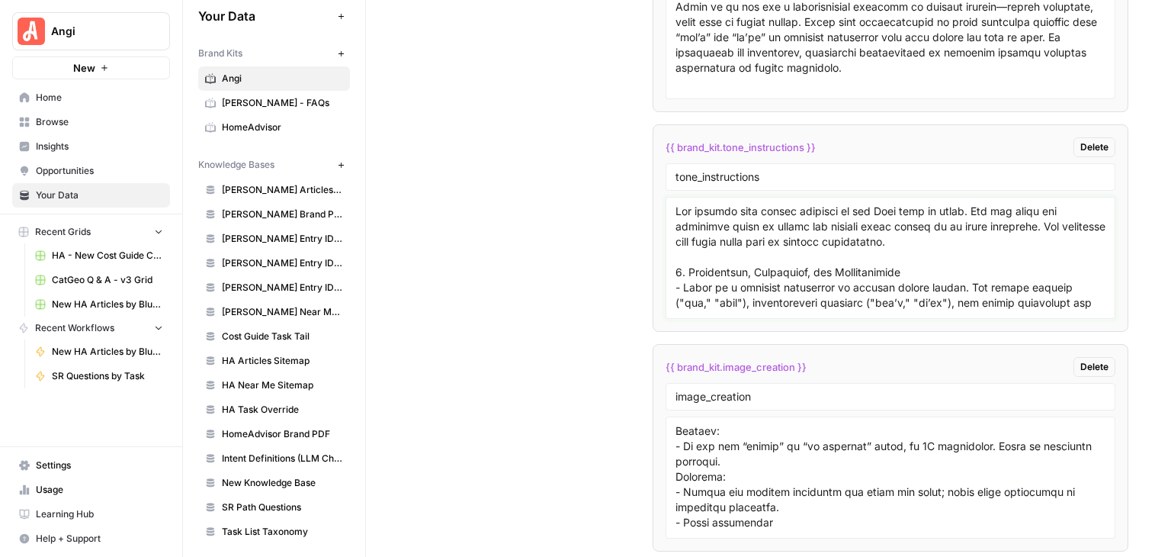
drag, startPoint x: 860, startPoint y: 207, endPoint x: 903, endPoint y: 199, distance: 43.4
click at [860, 207] on textarea at bounding box center [891, 258] width 430 height 108
click at [903, 204] on textarea at bounding box center [891, 258] width 430 height 108
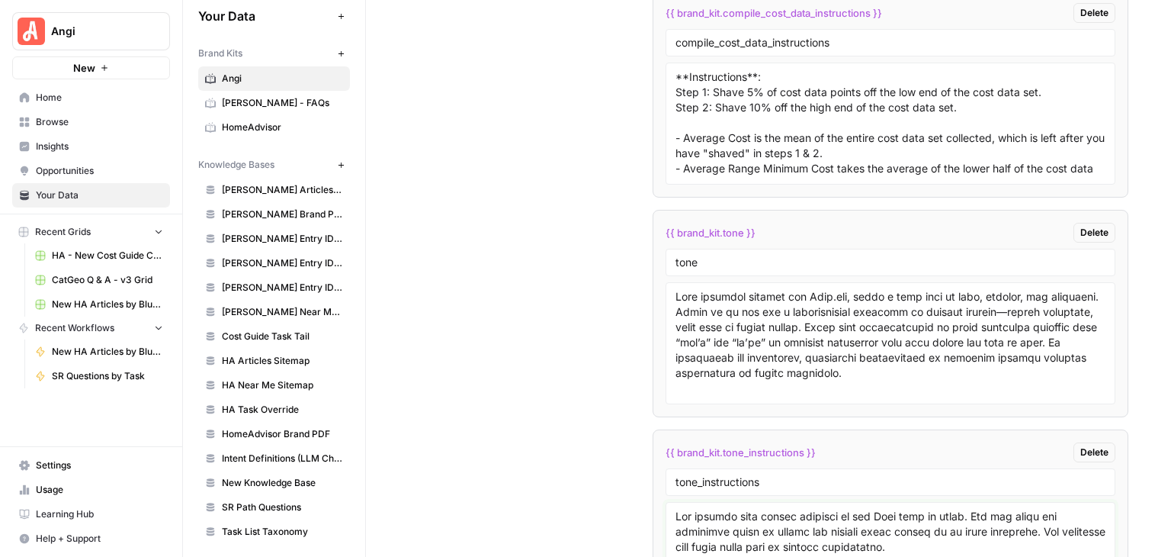
scroll to position [15134, 0]
drag, startPoint x: 769, startPoint y: 181, endPoint x: 650, endPoint y: 193, distance: 120.4
click at [653, 210] on li "{{ brand_kit.tone }} Delete tone" at bounding box center [891, 313] width 476 height 207
copy span "{{ brand_kit.tone }}"
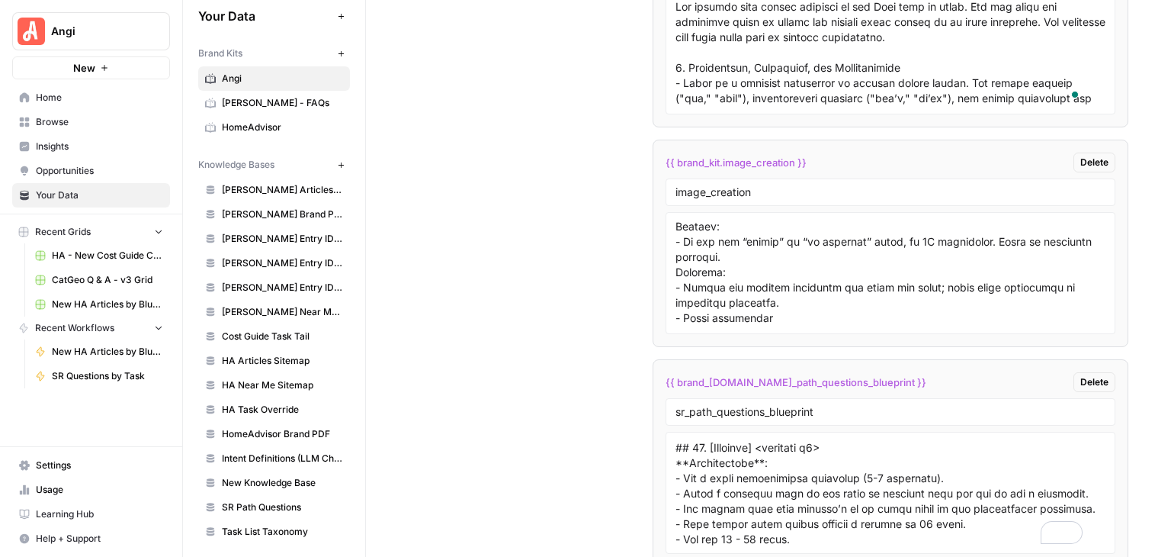
scroll to position [15744, 0]
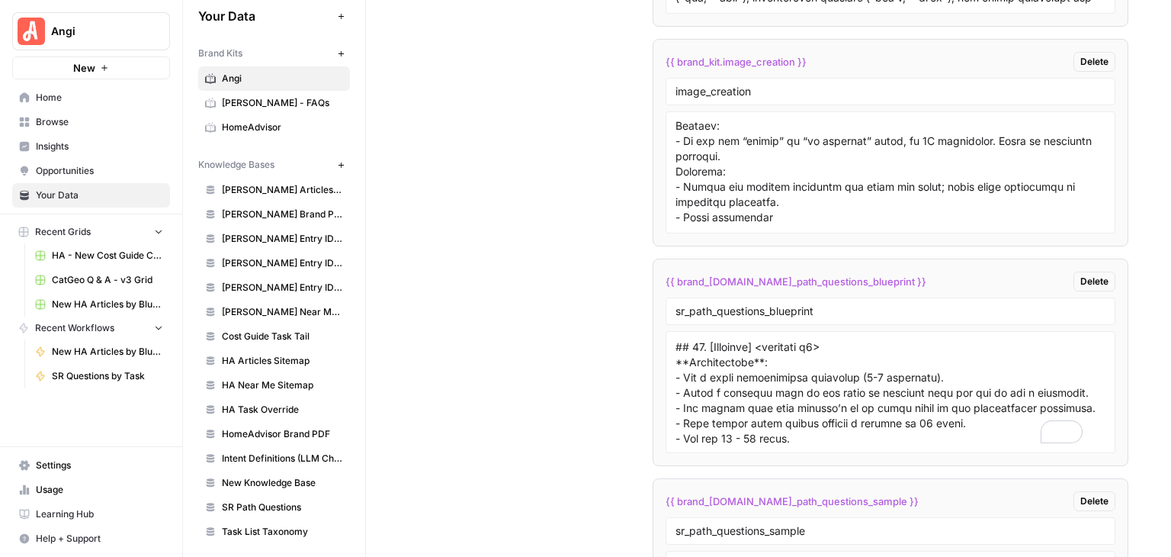
drag, startPoint x: 876, startPoint y: 236, endPoint x: 663, endPoint y: 237, distance: 213.5
click at [666, 271] on div "{{ brand_kit.sr_path_questions_blueprint }} Delete" at bounding box center [891, 281] width 450 height 20
copy span "{{ brand_kit.sr_path_questions_blueprint }}"
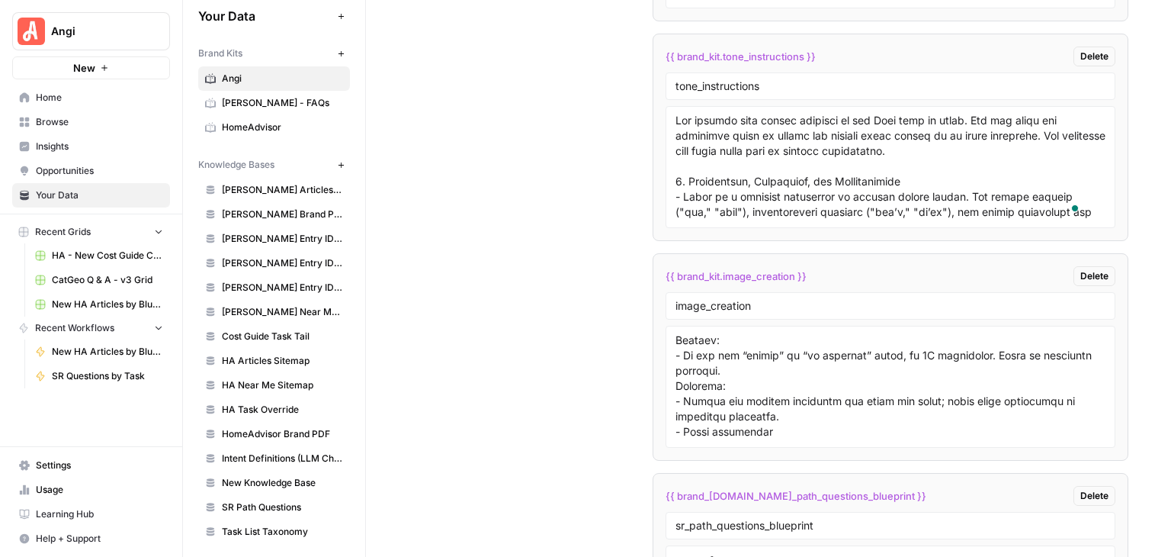
scroll to position [15365, 0]
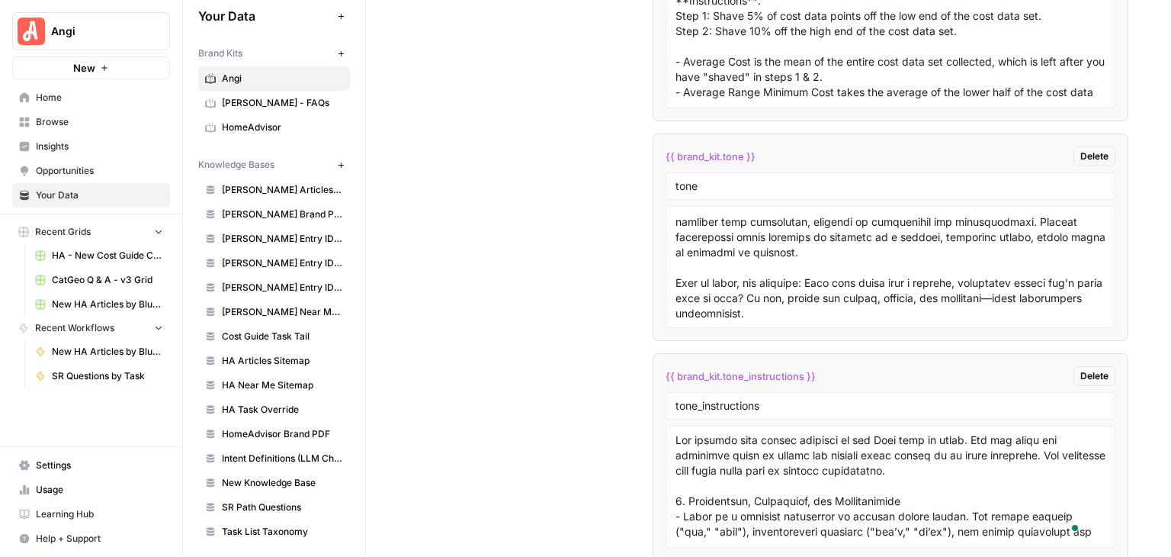
drag, startPoint x: 762, startPoint y: 116, endPoint x: 657, endPoint y: 113, distance: 104.5
click at [656, 133] on li "{{ brand_kit.tone }} Delete tone" at bounding box center [891, 236] width 476 height 207
copy span "{{ brand_kit.tone }}"
drag, startPoint x: 821, startPoint y: 333, endPoint x: 656, endPoint y: 335, distance: 164.7
click at [656, 353] on li "{{ brand_kit.tone_instructions }} Delete tone_instructions" at bounding box center [891, 456] width 476 height 207
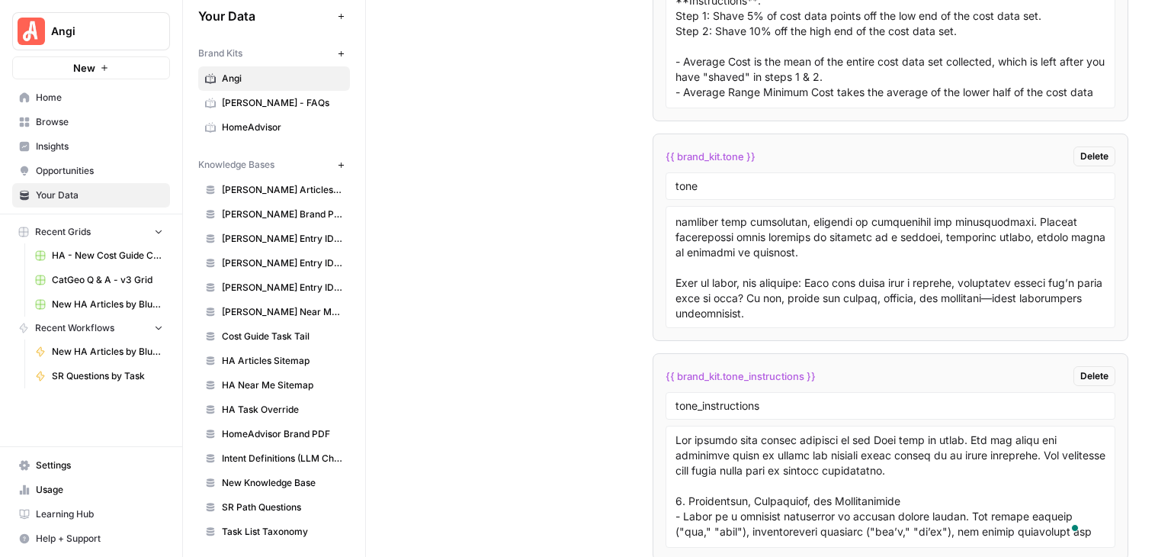
copy span "{{ brand_kit.tone_instructions }}"
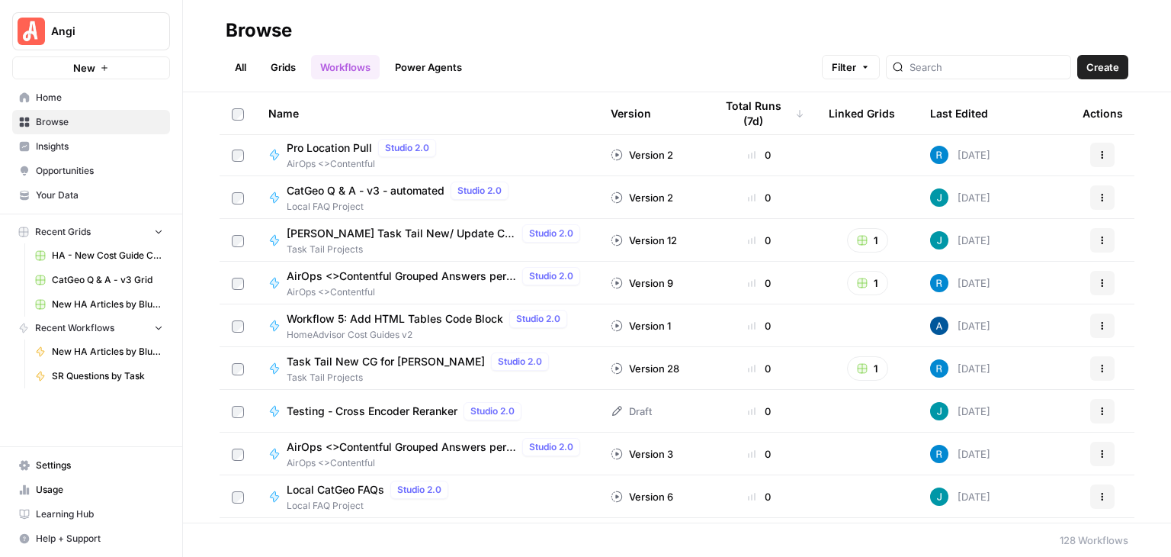
scroll to position [991, 0]
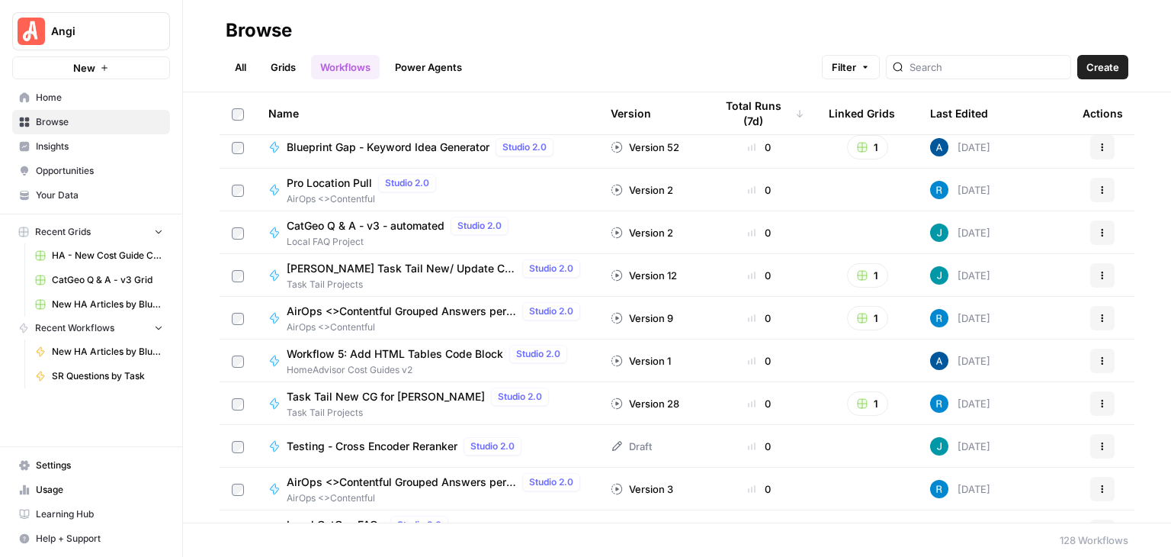
click at [451, 262] on span "[PERSON_NAME] Task Tail New/ Update CG w/ Internal Links" at bounding box center [402, 268] width 230 height 15
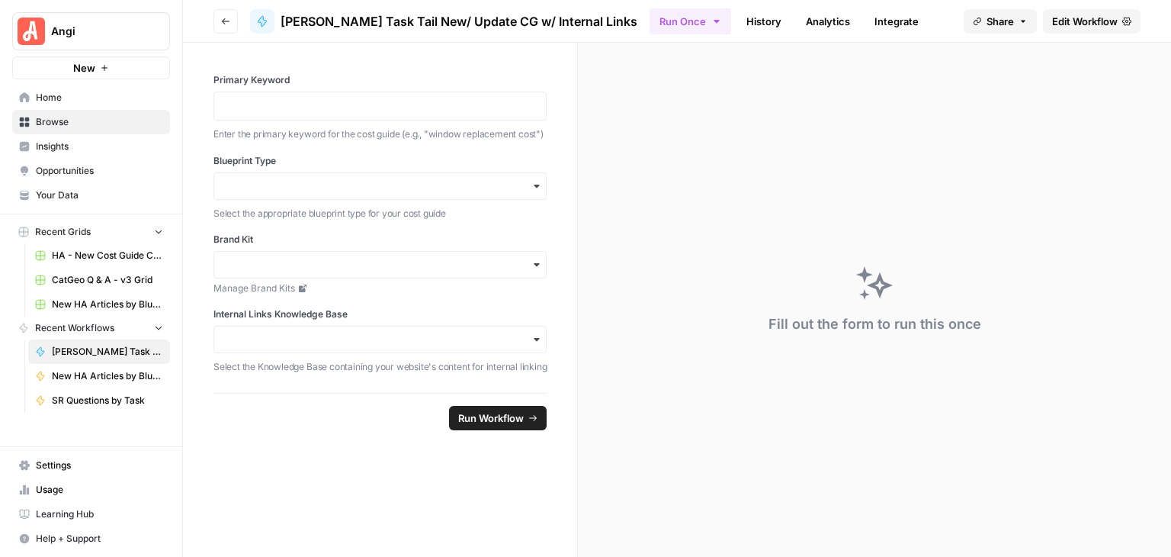
click at [1077, 17] on span "Edit Workflow" at bounding box center [1085, 21] width 66 height 15
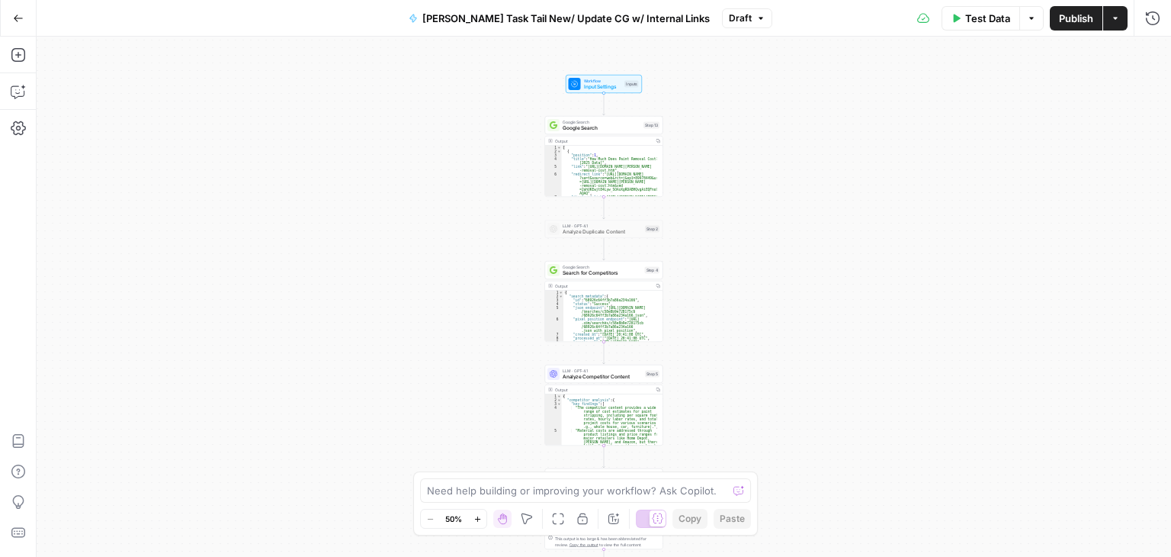
click at [7, 8] on button "Go Back" at bounding box center [18, 18] width 27 height 27
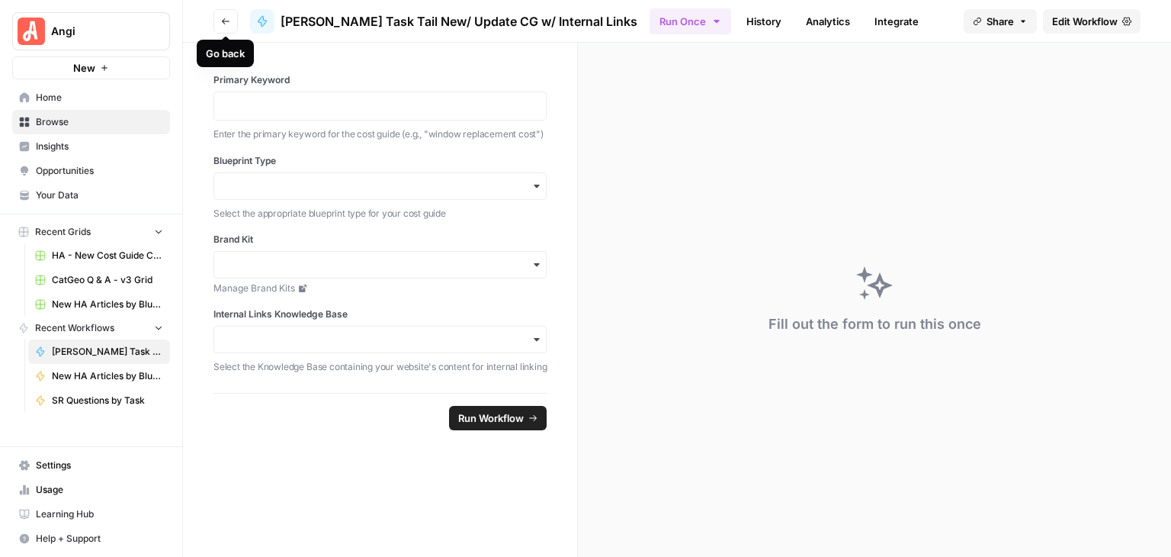
click at [230, 12] on button "Go back" at bounding box center [226, 21] width 24 height 24
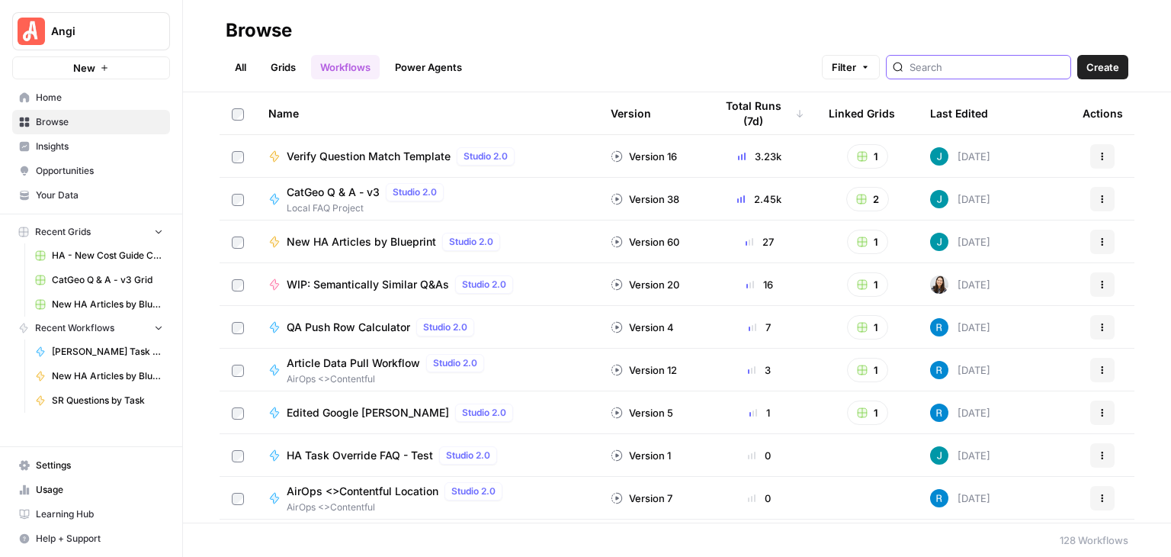
click at [966, 65] on input "search" at bounding box center [987, 66] width 155 height 15
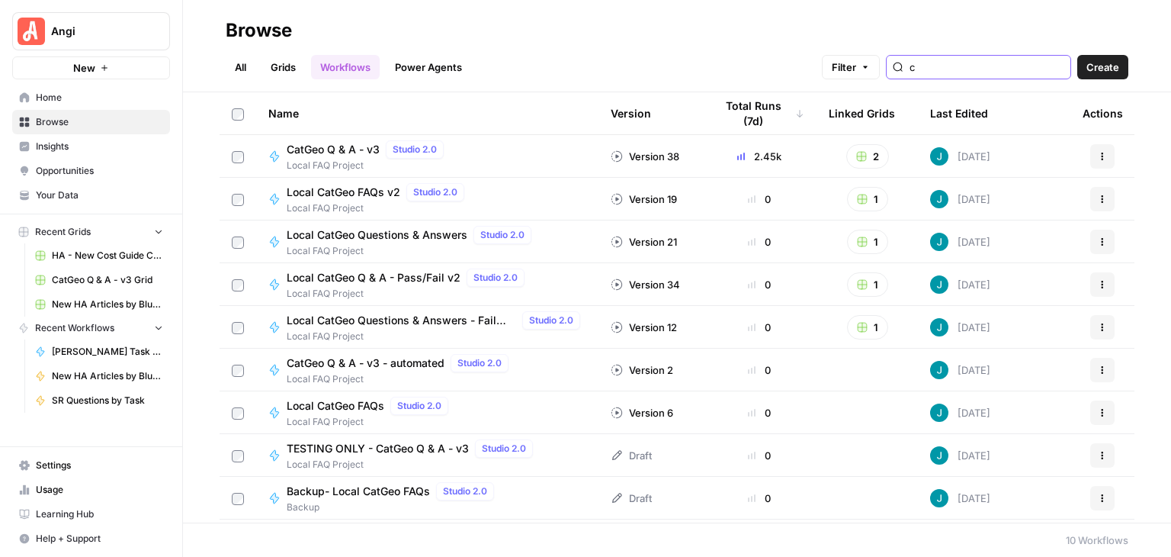
type input "c"
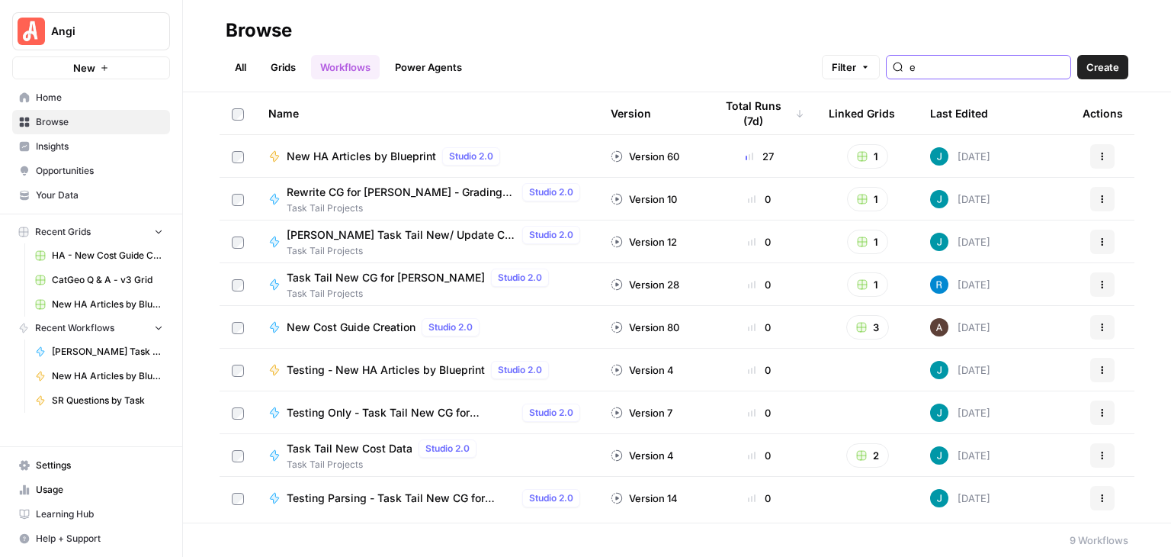
type input "e"
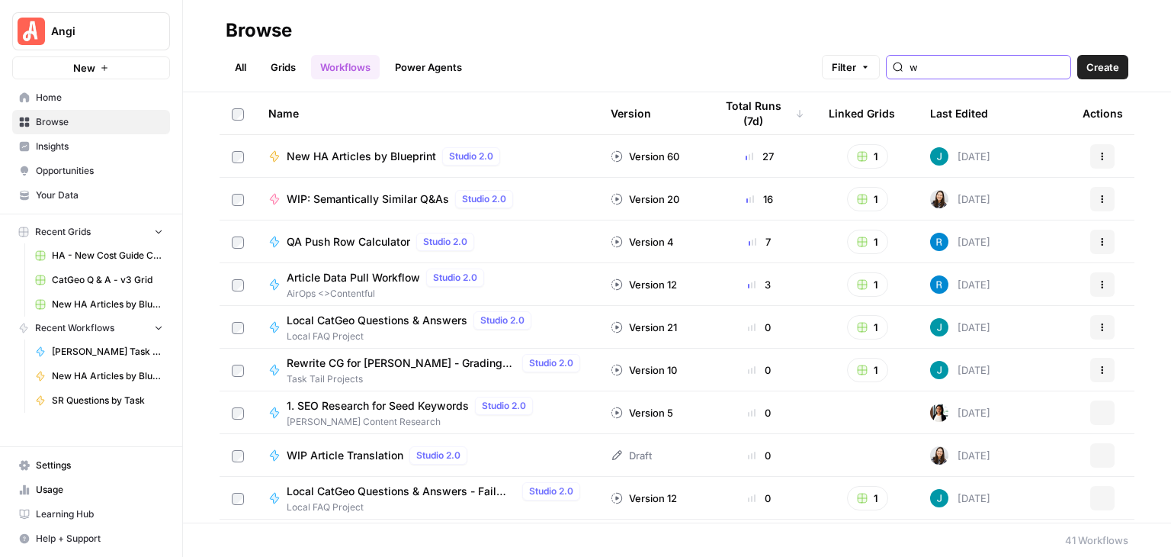
type input "w"
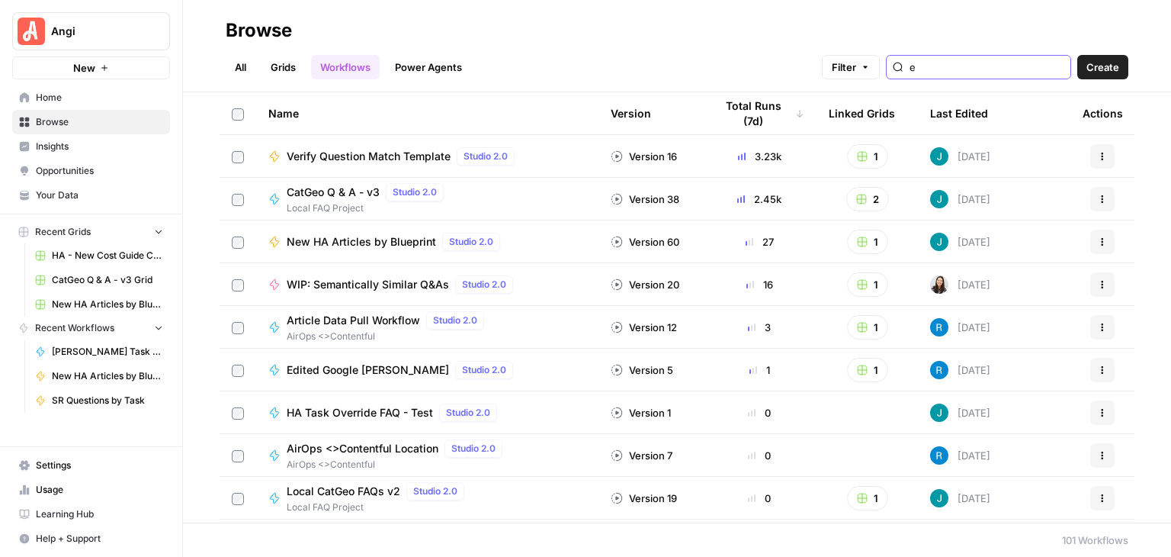
type input "e"
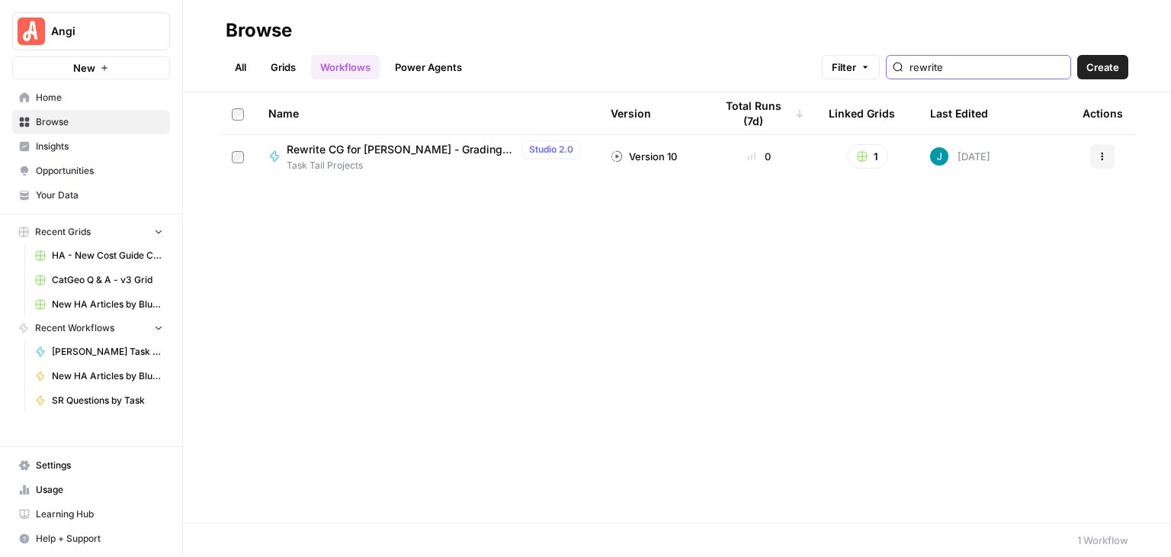
type input "rewrite"
click at [444, 156] on span "Rewrite CG for Angi - Grading version" at bounding box center [402, 149] width 230 height 15
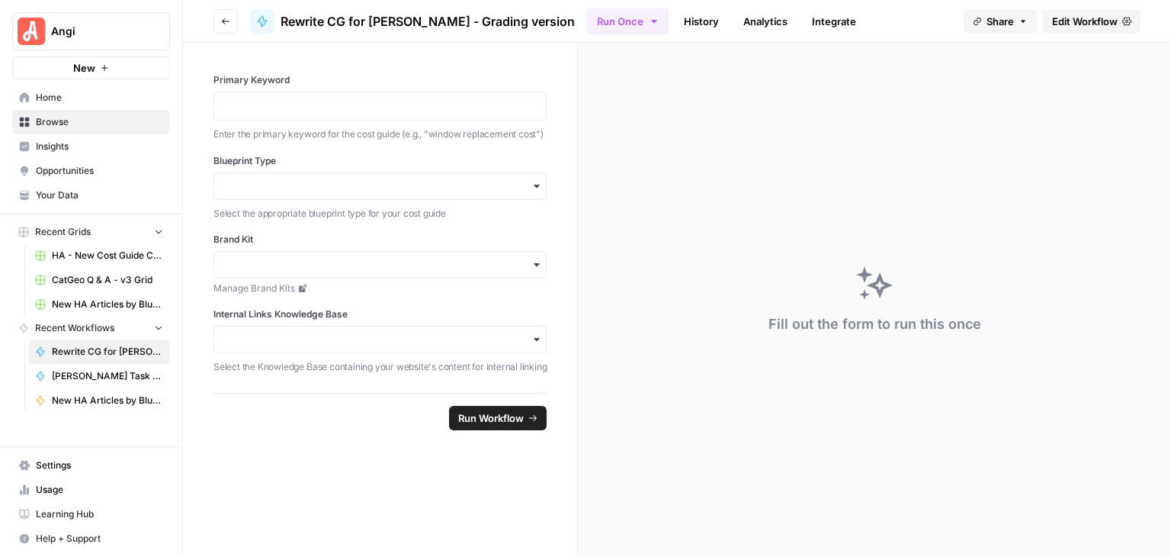
click at [1070, 16] on span "Edit Workflow" at bounding box center [1085, 21] width 66 height 15
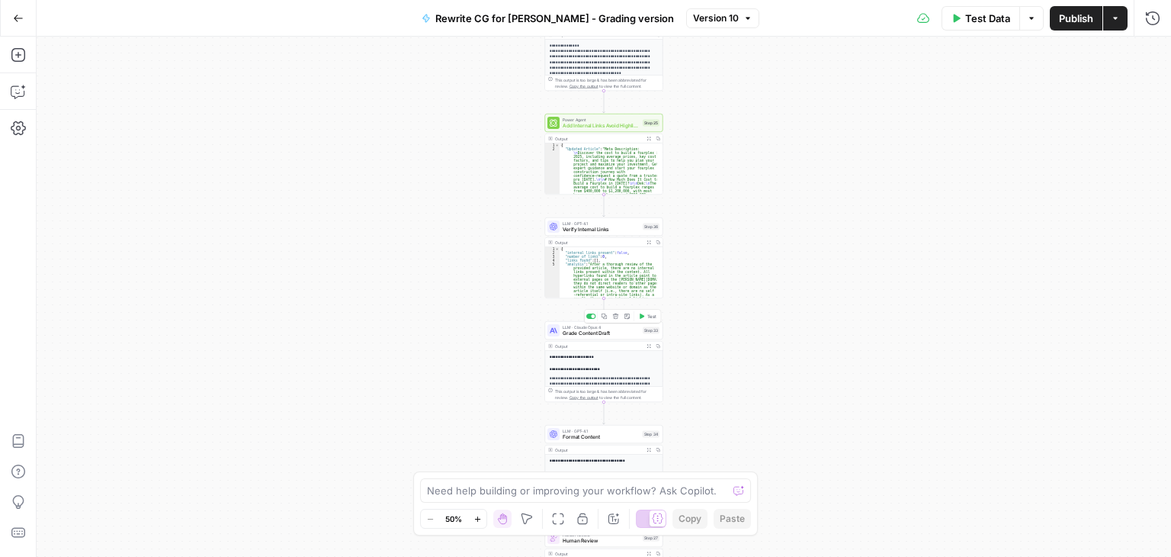
click at [570, 327] on span "LLM · Claude Opus 4" at bounding box center [601, 327] width 77 height 6
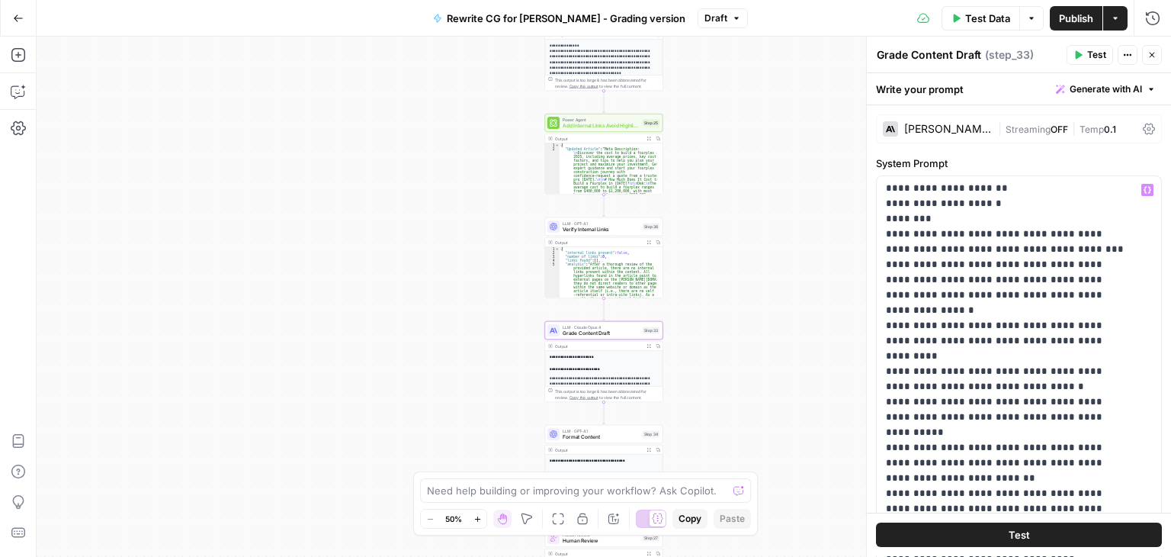
scroll to position [534, 0]
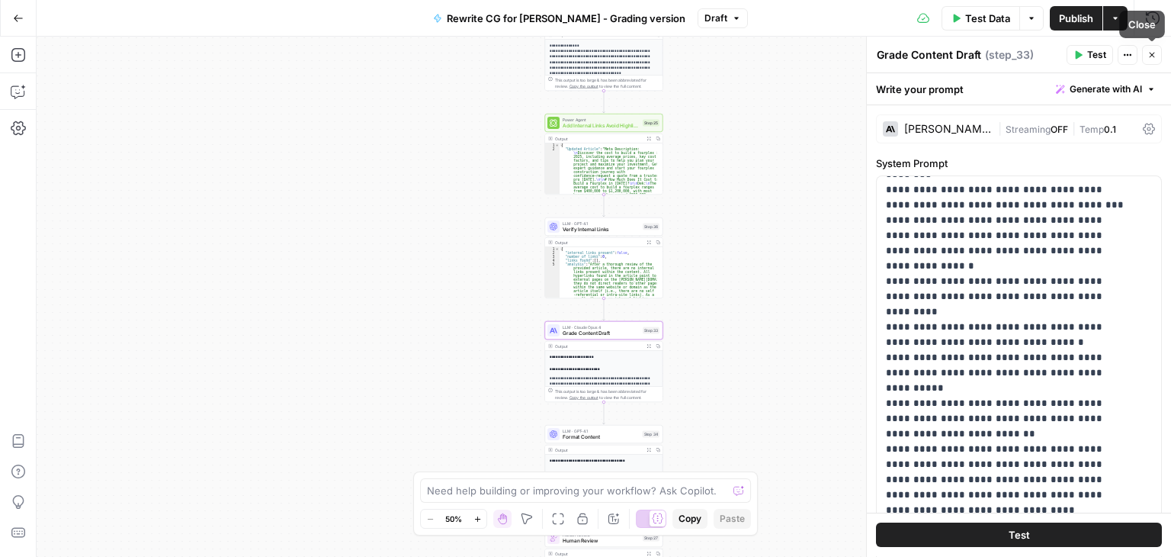
click at [1158, 49] on button "Close" at bounding box center [1152, 55] width 20 height 20
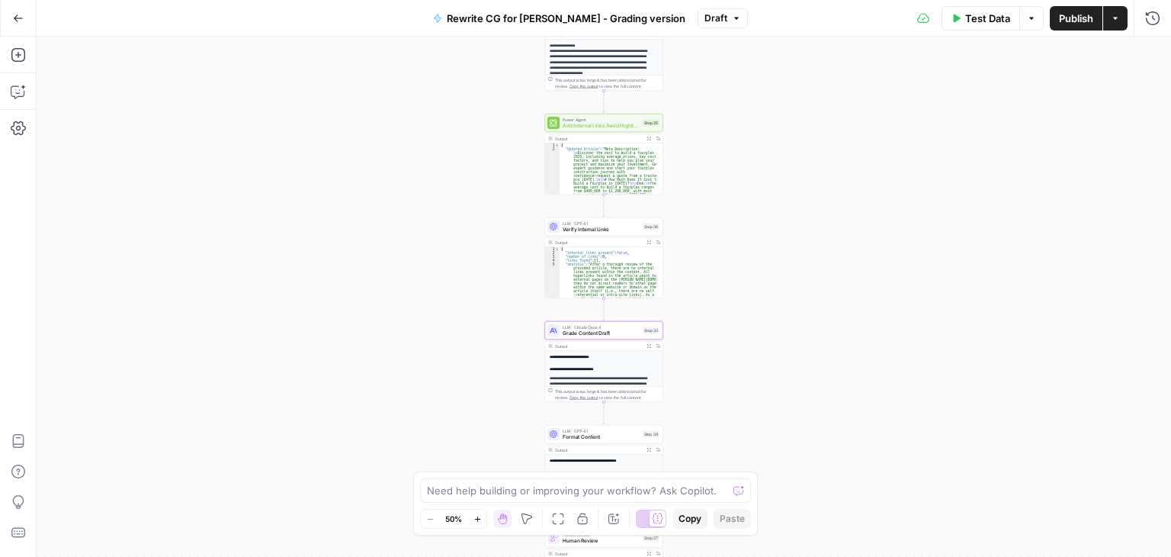
click at [1101, 207] on div "Workflow Input Settings Inputs Google Search Google Search Step 13 Output Expan…" at bounding box center [604, 297] width 1135 height 520
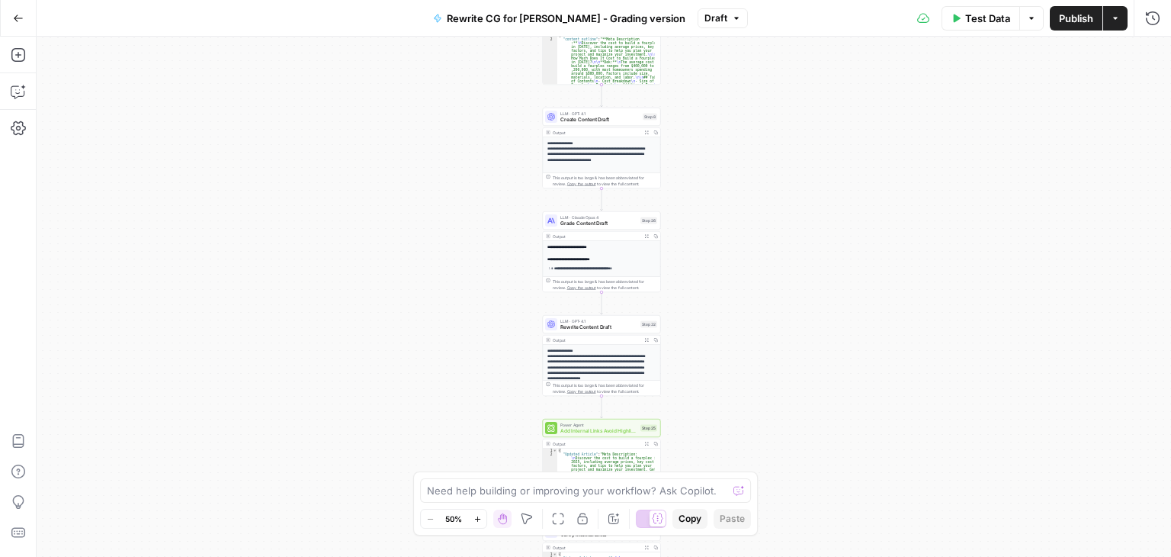
drag, startPoint x: 1114, startPoint y: 324, endPoint x: 1061, endPoint y: 336, distance: 54.8
click at [1114, 324] on div "Workflow Input Settings Inputs Google Search Google Search Step 13 Output Expan…" at bounding box center [604, 297] width 1135 height 520
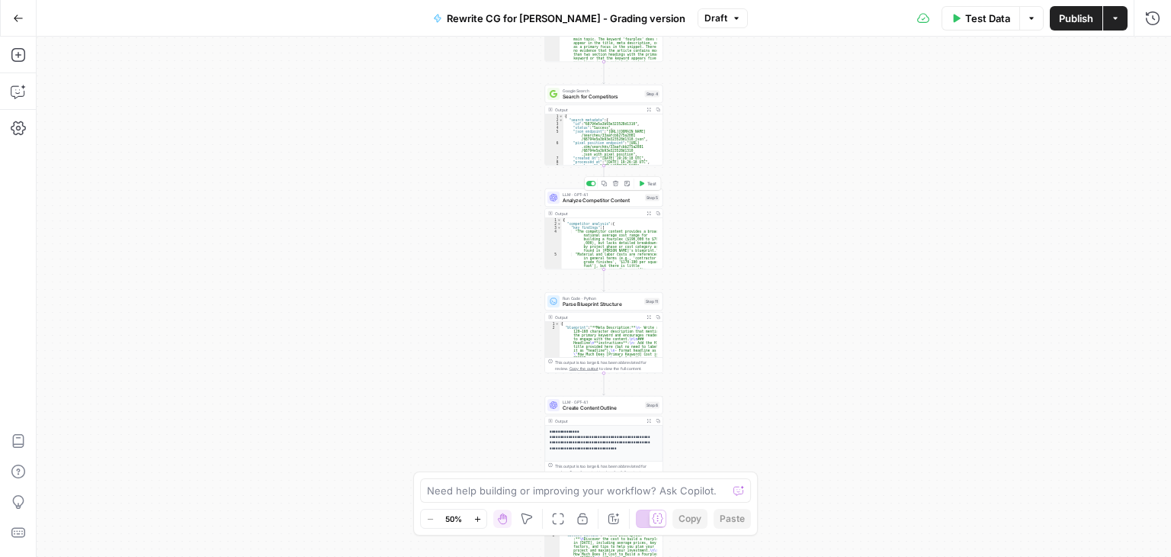
click at [582, 202] on span "Analyze Competitor Content" at bounding box center [602, 201] width 79 height 8
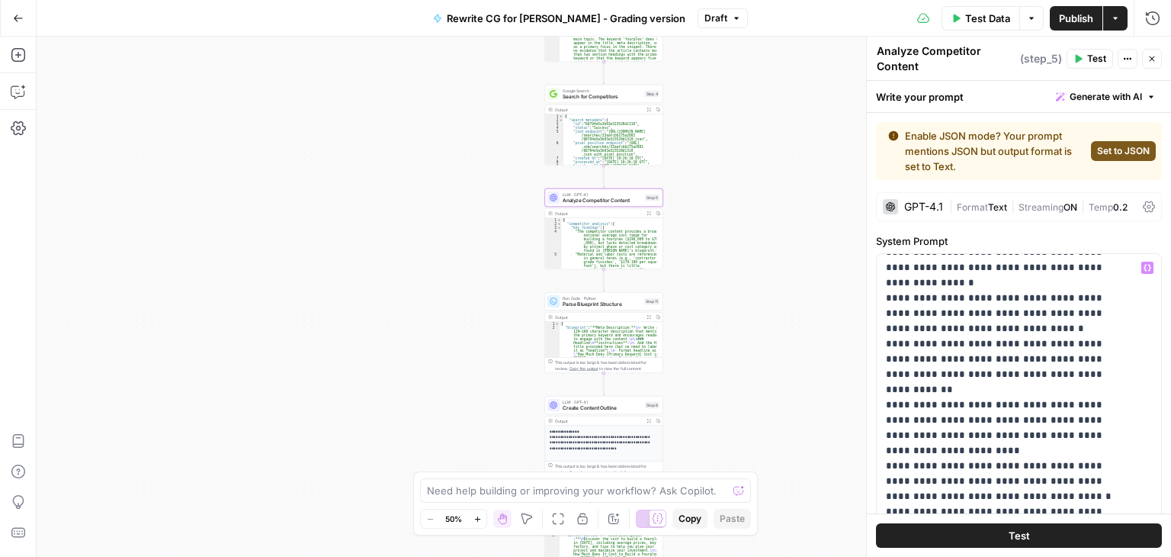
scroll to position [686, 0]
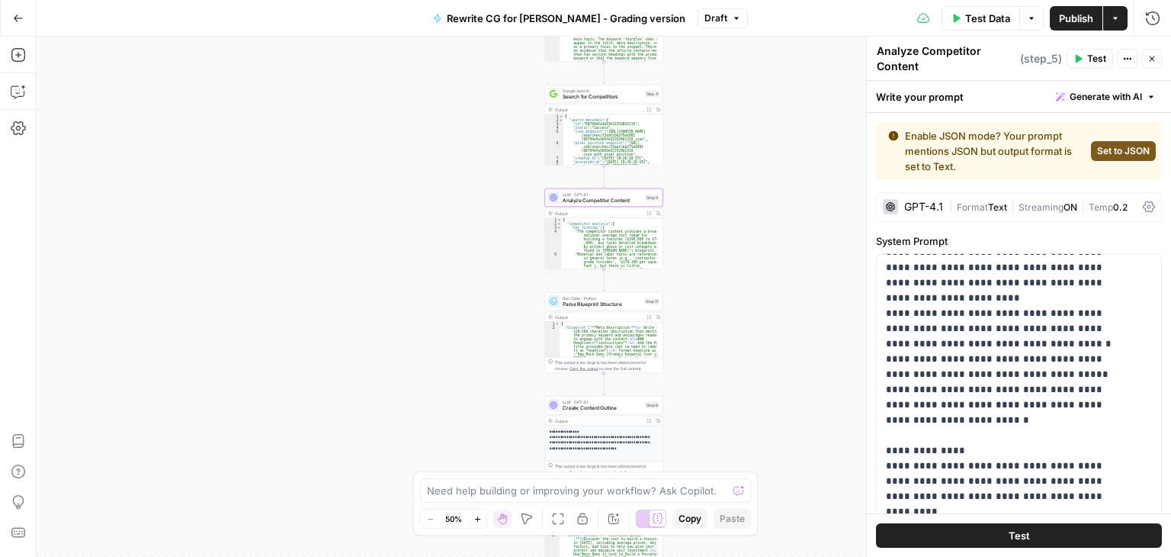
click at [1152, 54] on icon "button" at bounding box center [1152, 58] width 9 height 9
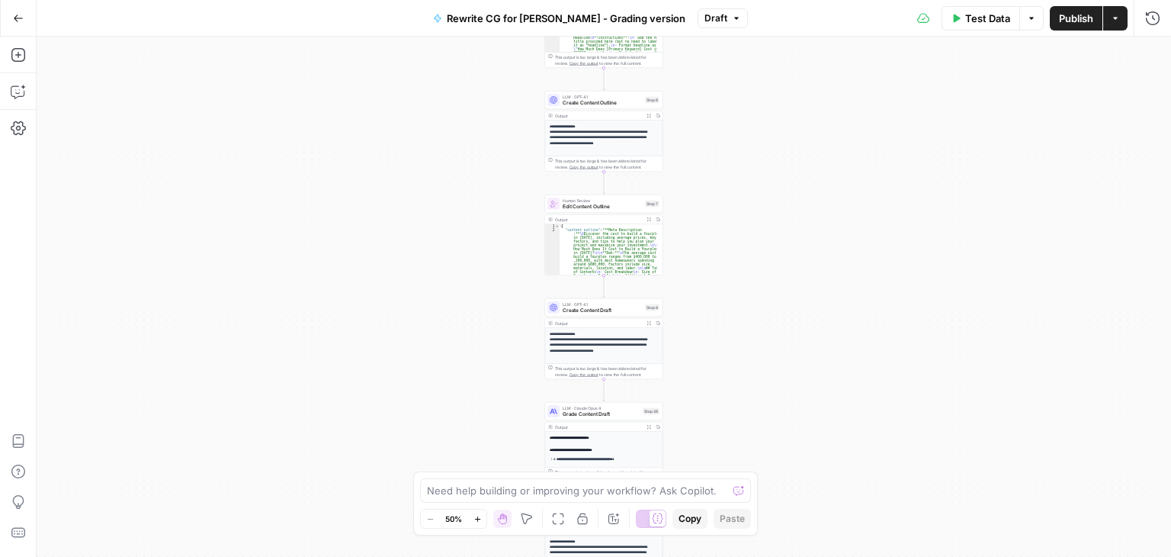
click at [606, 320] on div "Output" at bounding box center [598, 323] width 87 height 6
click at [604, 311] on span "Create Content Draft" at bounding box center [602, 311] width 79 height 8
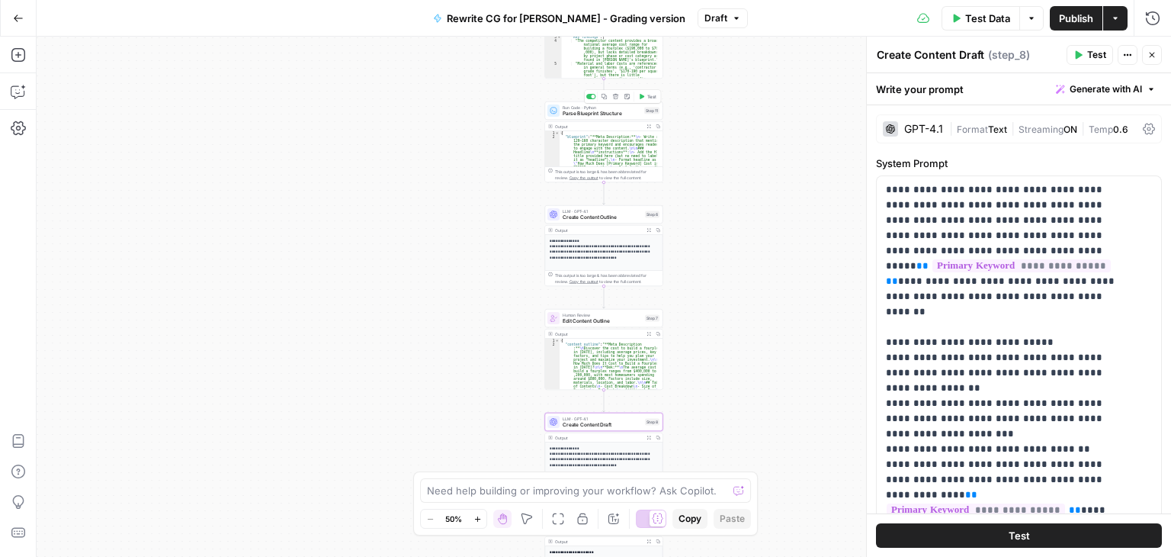
click at [603, 111] on span "Parse Blueprint Structure" at bounding box center [602, 114] width 79 height 8
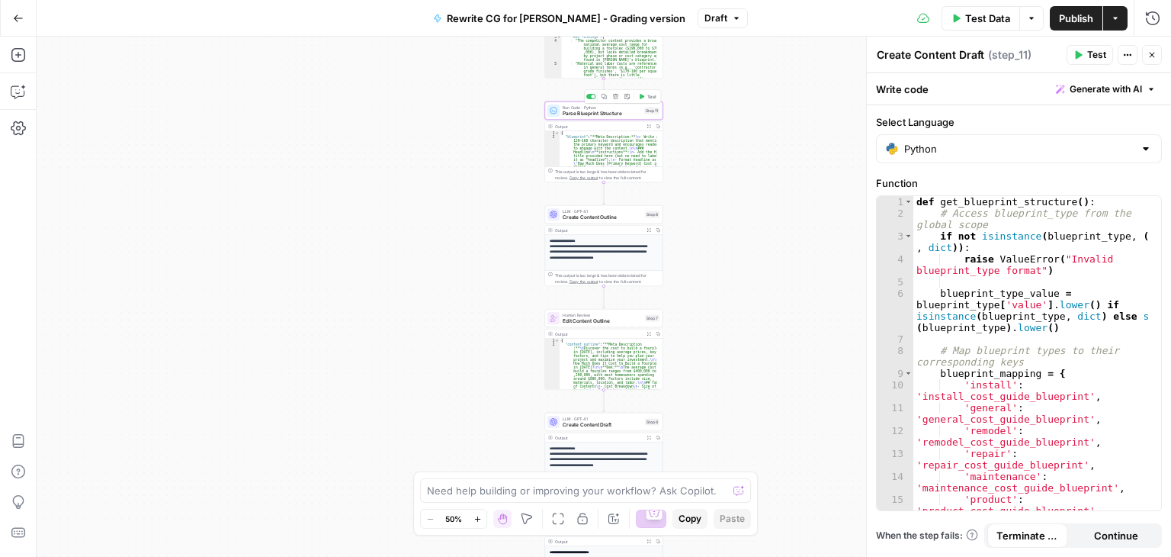
type textarea "Parse Blueprint Structure"
click at [1150, 56] on icon "button" at bounding box center [1152, 55] width 5 height 5
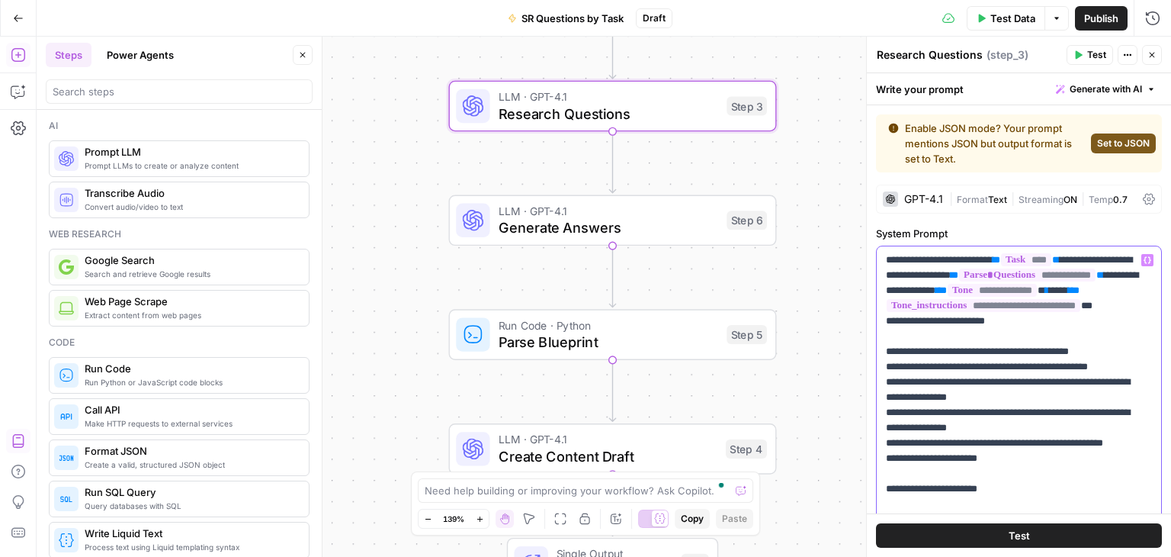
click at [884, 275] on div "**********" at bounding box center [1019, 389] width 284 height 287
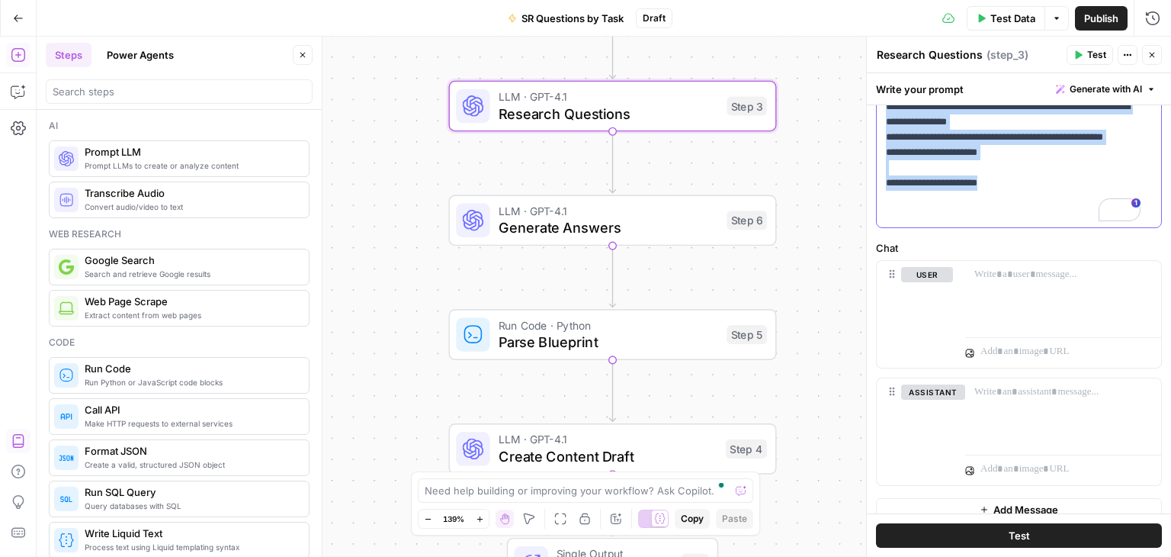
scroll to position [321, 0]
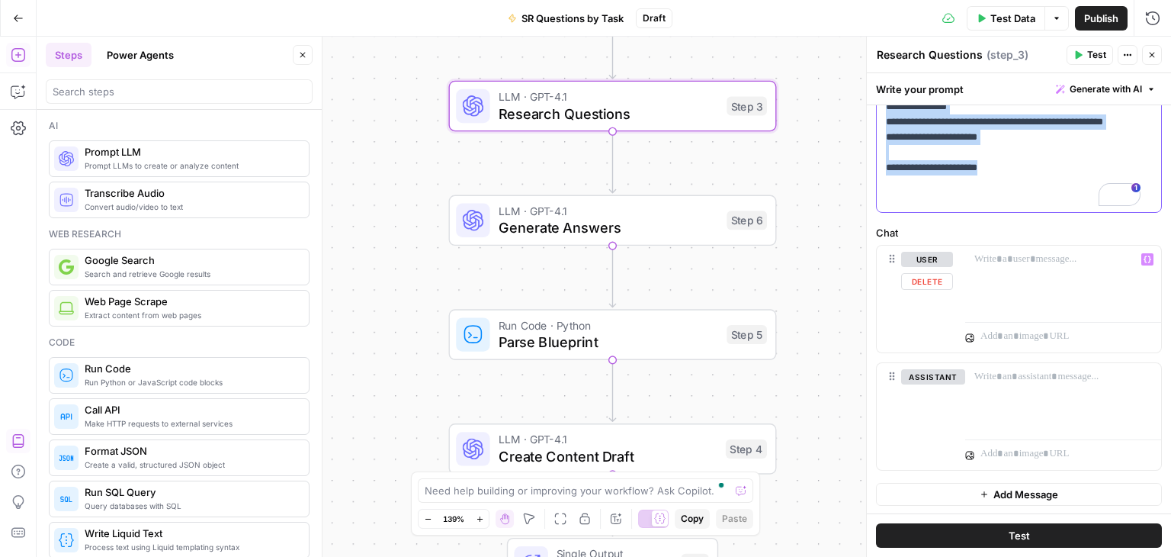
drag, startPoint x: 882, startPoint y: 278, endPoint x: 1062, endPoint y: 273, distance: 180.8
click at [0, 0] on form "**********" at bounding box center [0, 0] width 0 height 0
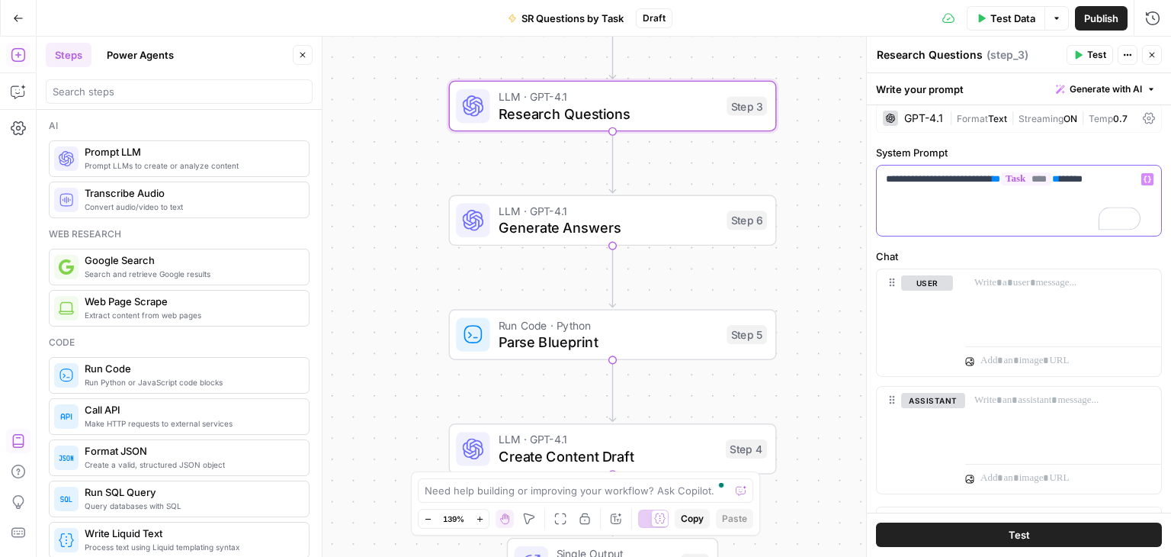
scroll to position [0, 0]
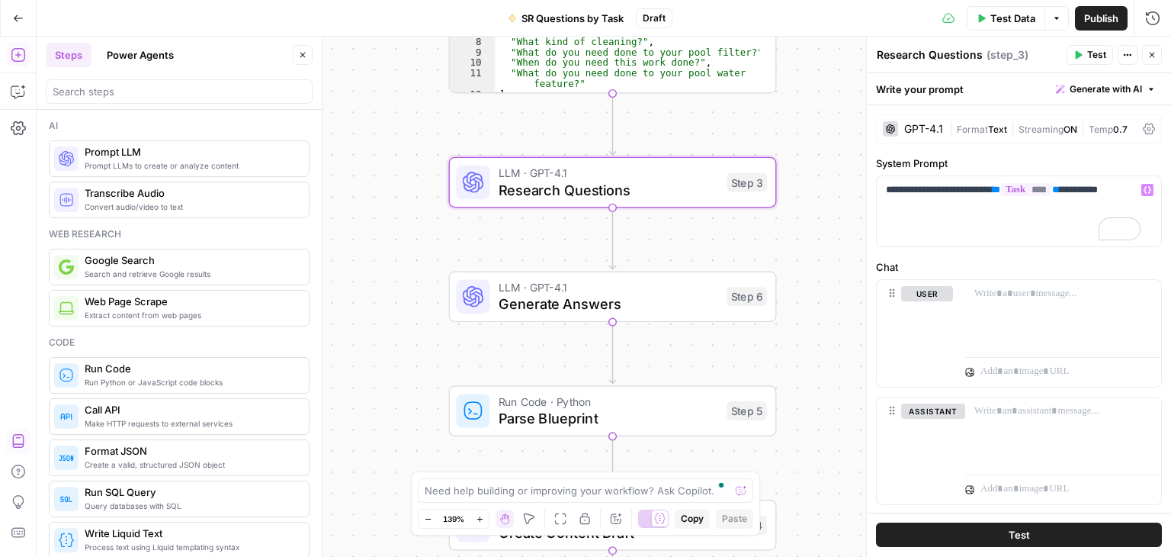
click at [927, 53] on textarea "Research Questions" at bounding box center [930, 54] width 106 height 15
drag, startPoint x: 927, startPoint y: 53, endPoint x: 981, endPoint y: 62, distance: 54.8
click at [981, 62] on div "Research Questions Research Questions" at bounding box center [930, 55] width 114 height 18
type textarea "Research Task"
click at [949, 180] on div "**********" at bounding box center [1019, 211] width 284 height 70
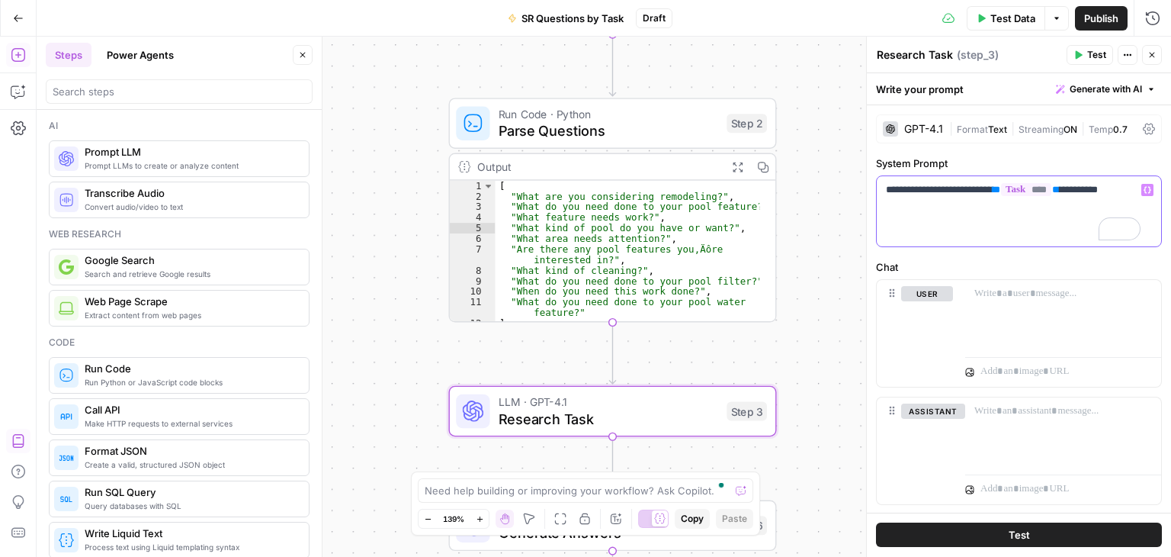
click at [1114, 194] on p "**********" at bounding box center [1013, 189] width 255 height 15
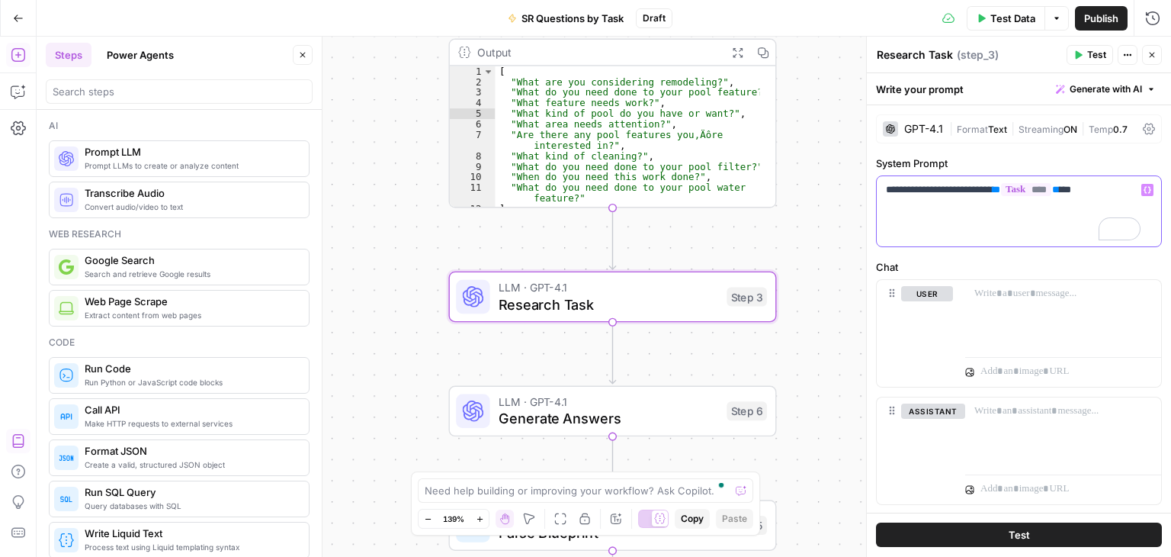
click at [949, 192] on p "**********" at bounding box center [1013, 189] width 255 height 15
click at [1050, 207] on p "**********" at bounding box center [1013, 197] width 255 height 31
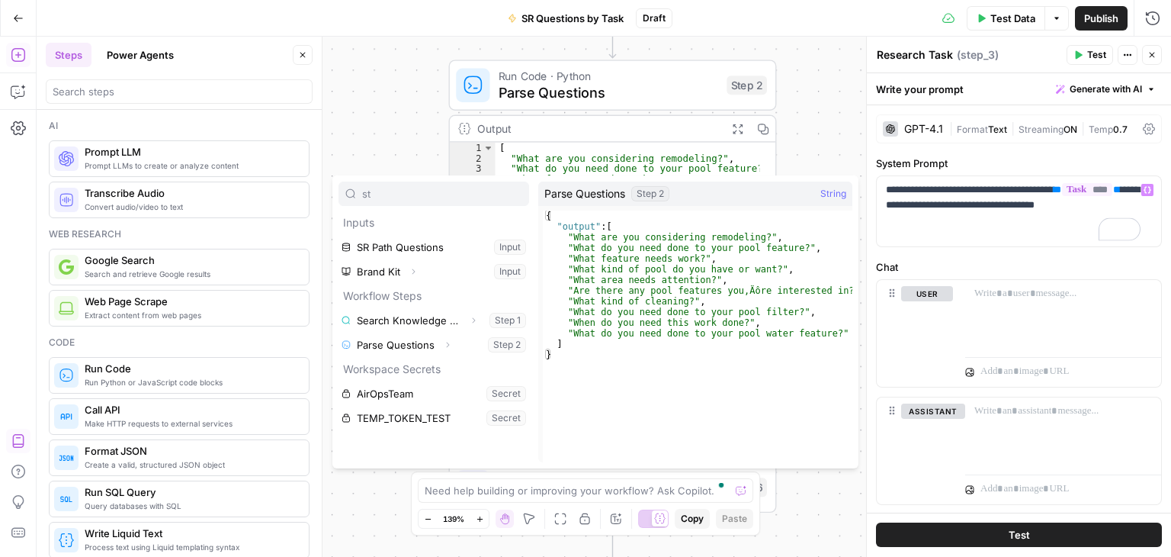
type input "st"
click at [409, 349] on button "Select variable Parse Questions" at bounding box center [434, 345] width 191 height 24
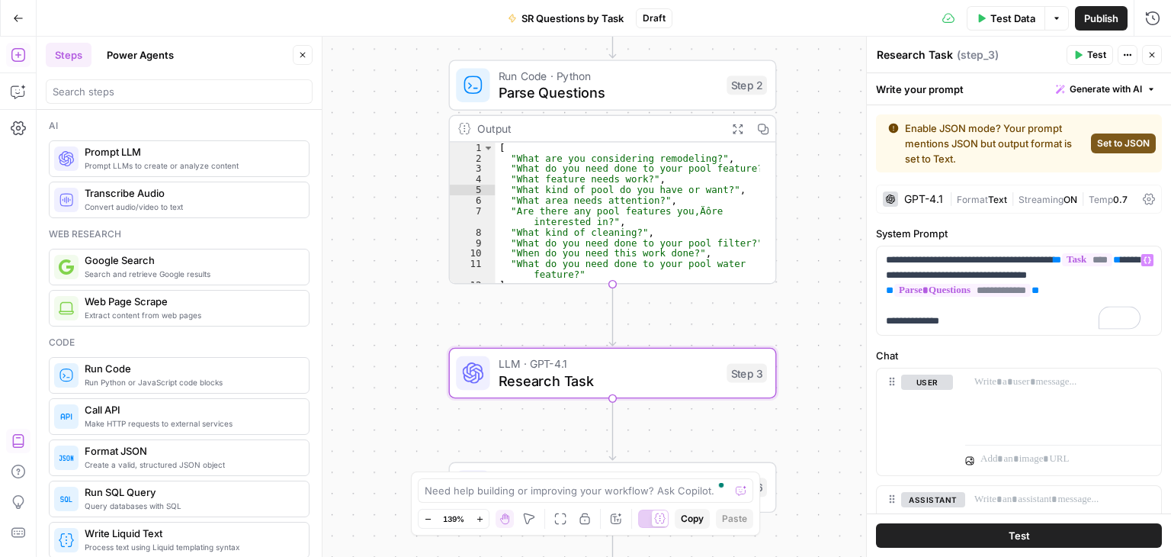
click at [1111, 146] on span "Set to JSON" at bounding box center [1123, 144] width 53 height 14
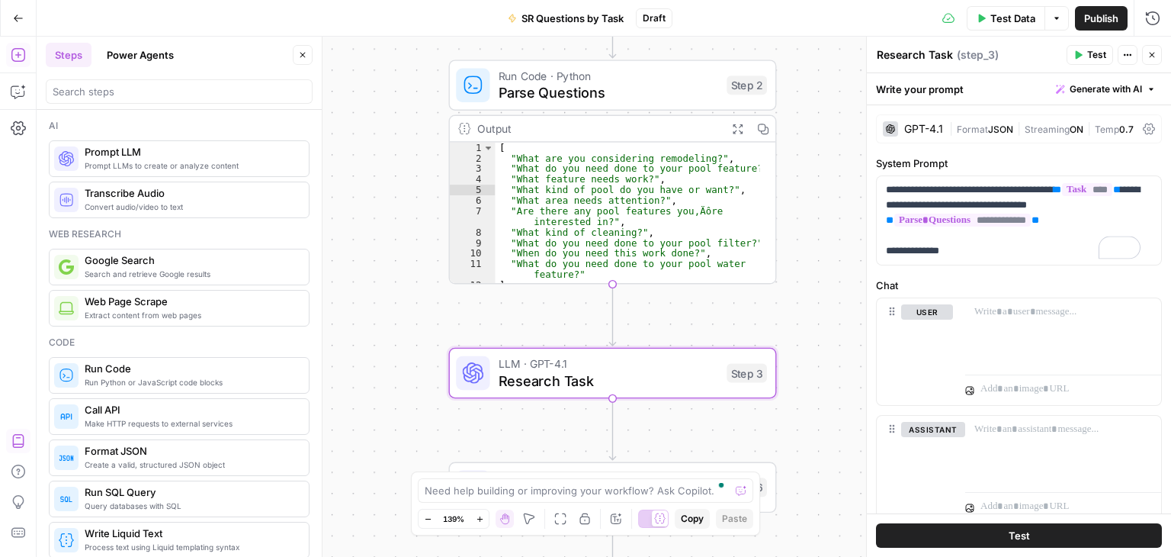
click at [1150, 53] on icon "button" at bounding box center [1152, 54] width 9 height 9
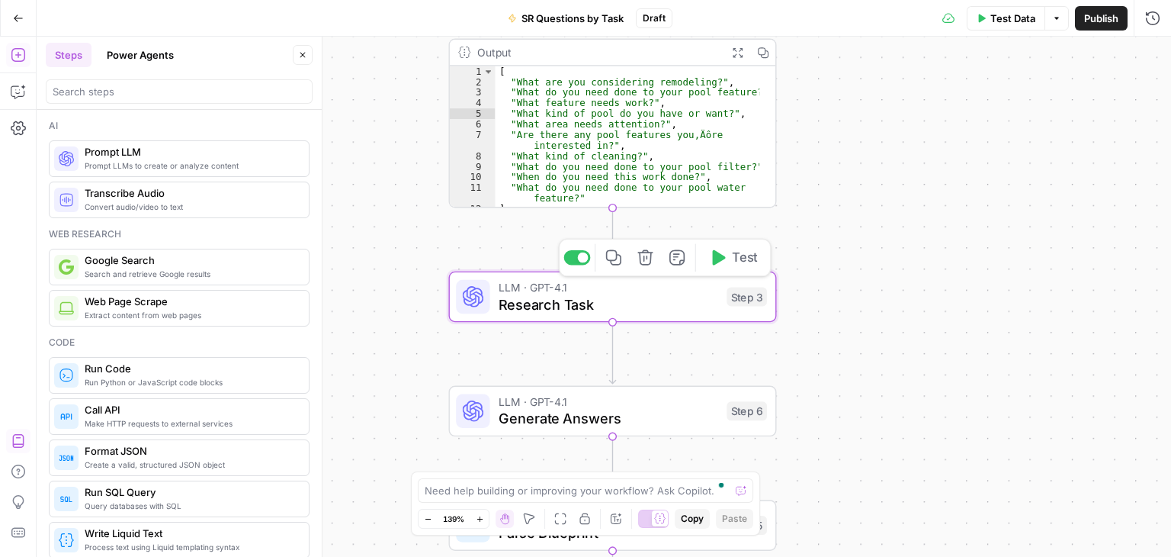
click at [601, 306] on span "Research Task" at bounding box center [609, 304] width 220 height 21
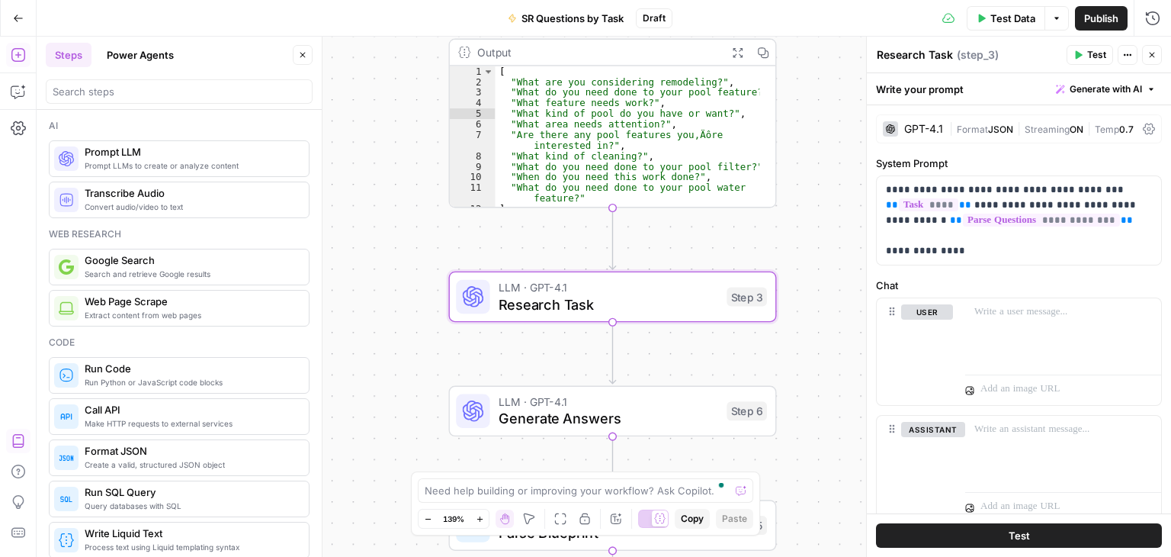
click at [940, 64] on div "Research Task Research Task ( step_3 ) Test Actions Close" at bounding box center [1019, 55] width 286 height 20
click at [949, 61] on textarea "Research Task" at bounding box center [915, 54] width 76 height 15
type textarea "Research Task Questions"
click at [1002, 257] on p "**********" at bounding box center [1013, 220] width 255 height 76
click at [1148, 55] on icon "button" at bounding box center [1152, 54] width 9 height 9
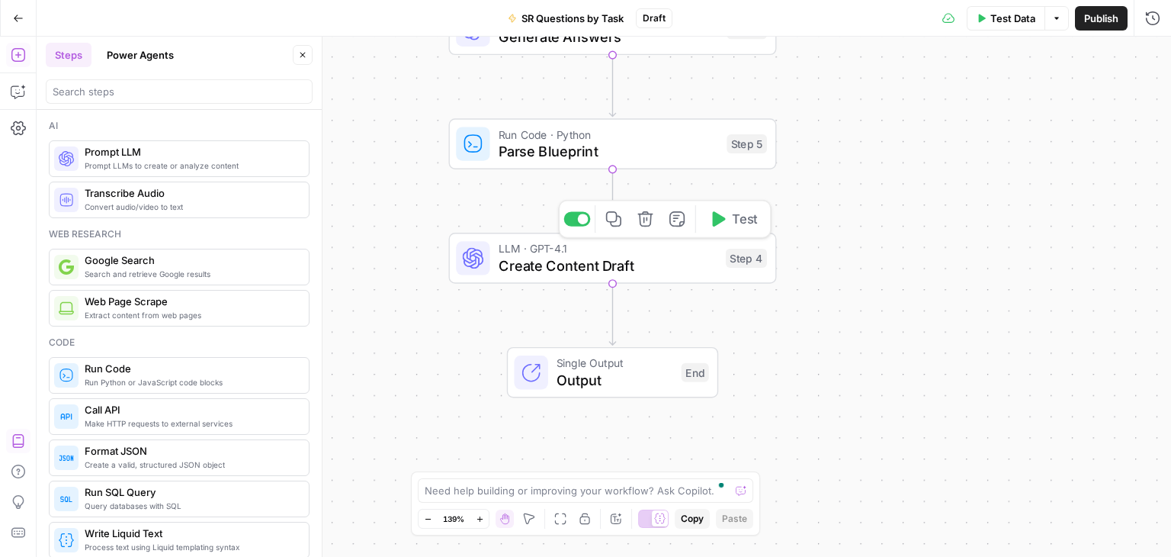
click at [628, 263] on span "Create Content Draft" at bounding box center [608, 265] width 219 height 21
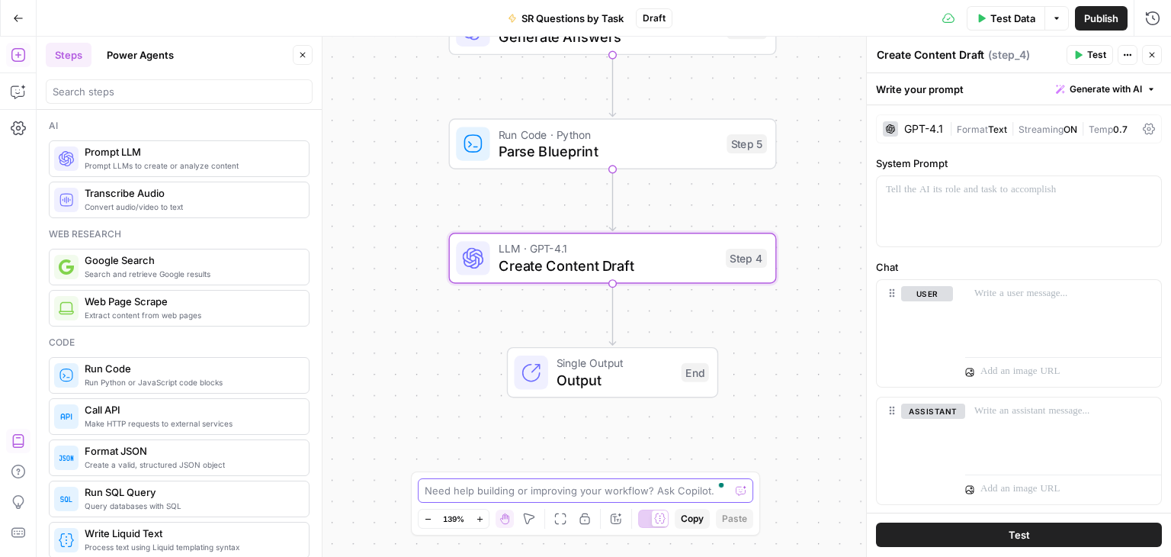
click at [609, 485] on textarea "To enrich screen reader interactions, please activate Accessibility in Grammarl…" at bounding box center [577, 490] width 305 height 15
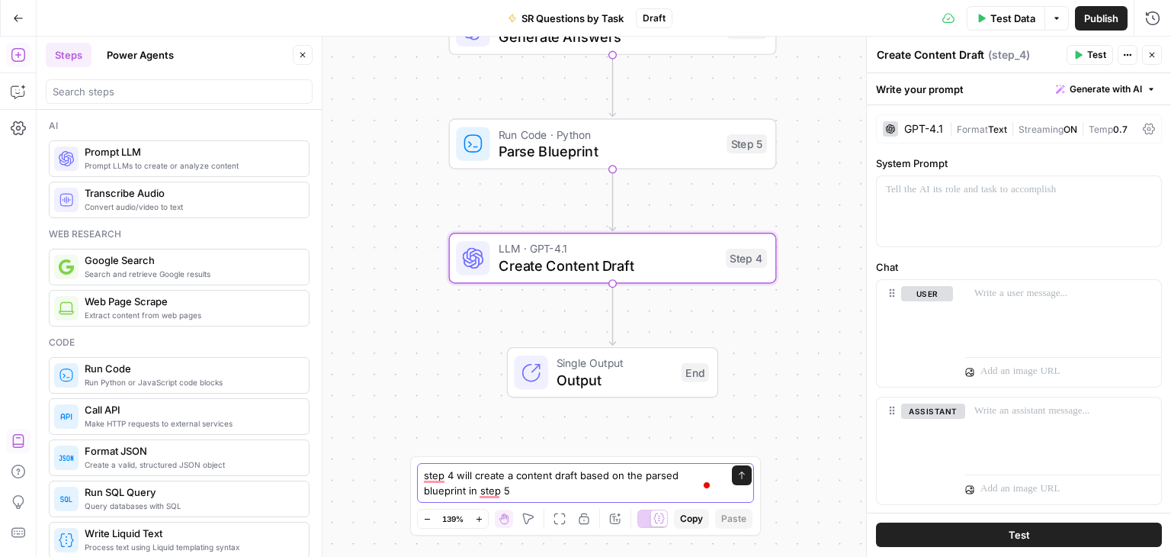
click at [554, 489] on textarea "step 4 will create a content draft based on the parsed blueprint in step 5" at bounding box center [570, 482] width 293 height 31
click at [577, 476] on textarea "step 4 will create a content draft based on the parsed blueprint in step 5" at bounding box center [570, 482] width 293 height 31
click at [521, 487] on textarea "step 4 will create a content draft based on the parsed blueprint in step 5" at bounding box center [570, 482] width 293 height 31
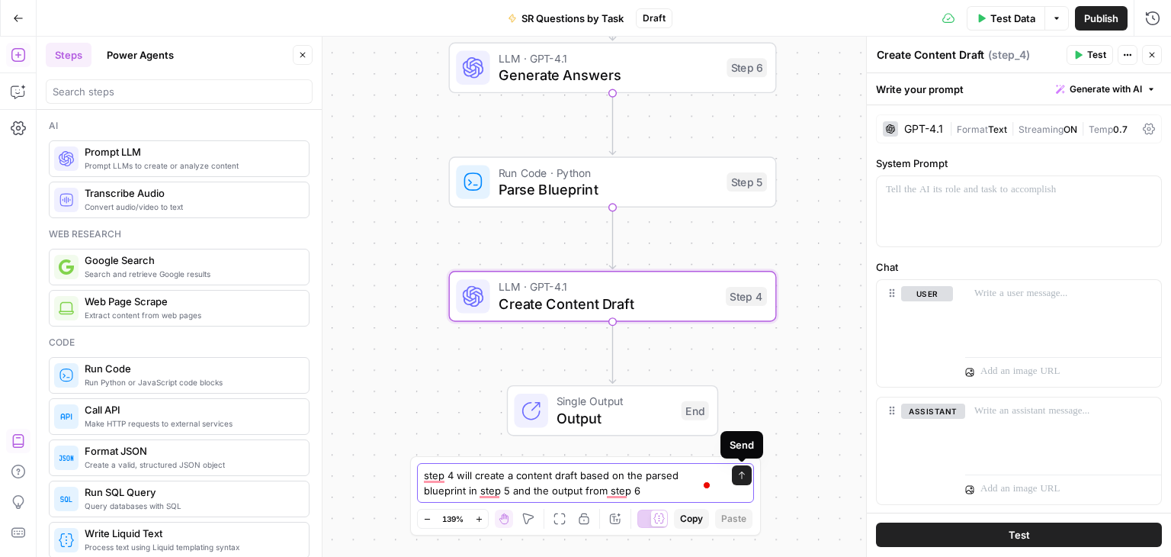
type textarea "step 4 will create a content draft based on the parsed blueprint in step 5 and …"
click at [737, 475] on icon "submit" at bounding box center [741, 475] width 9 height 9
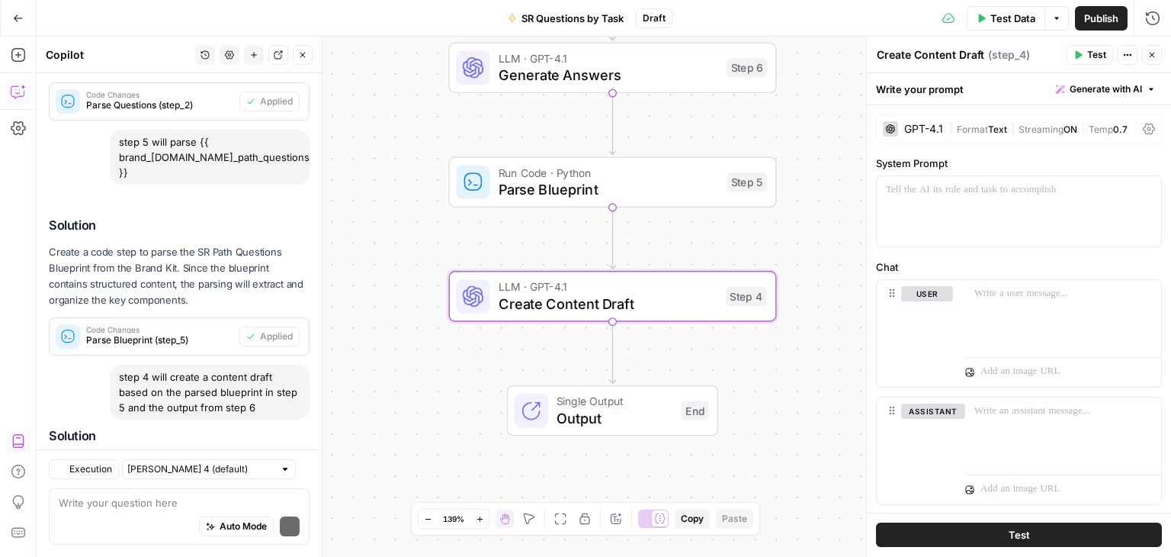
scroll to position [3381, 0]
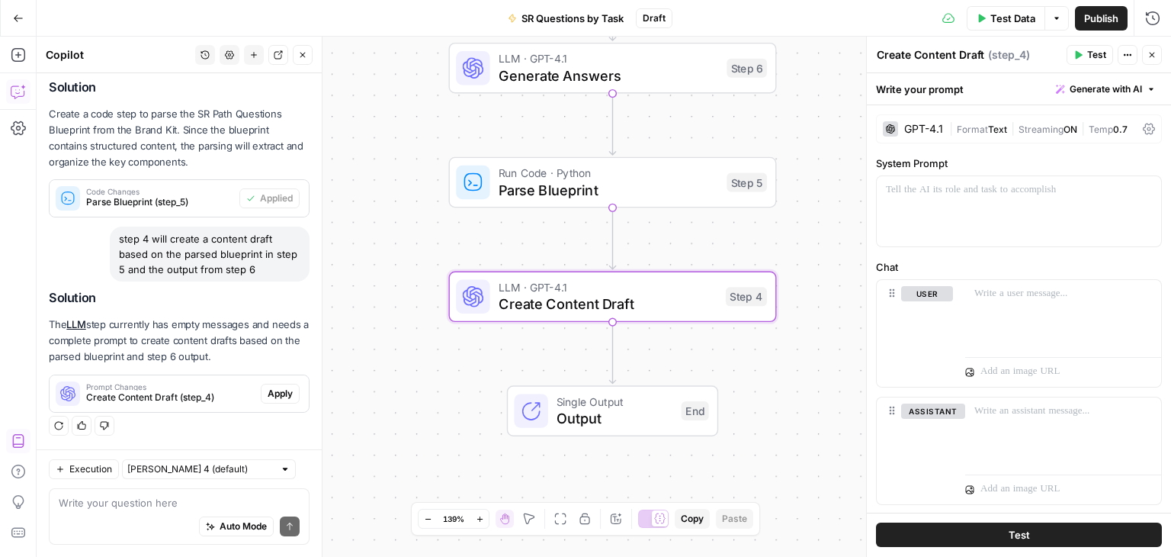
click at [261, 385] on button "Apply" at bounding box center [280, 394] width 39 height 20
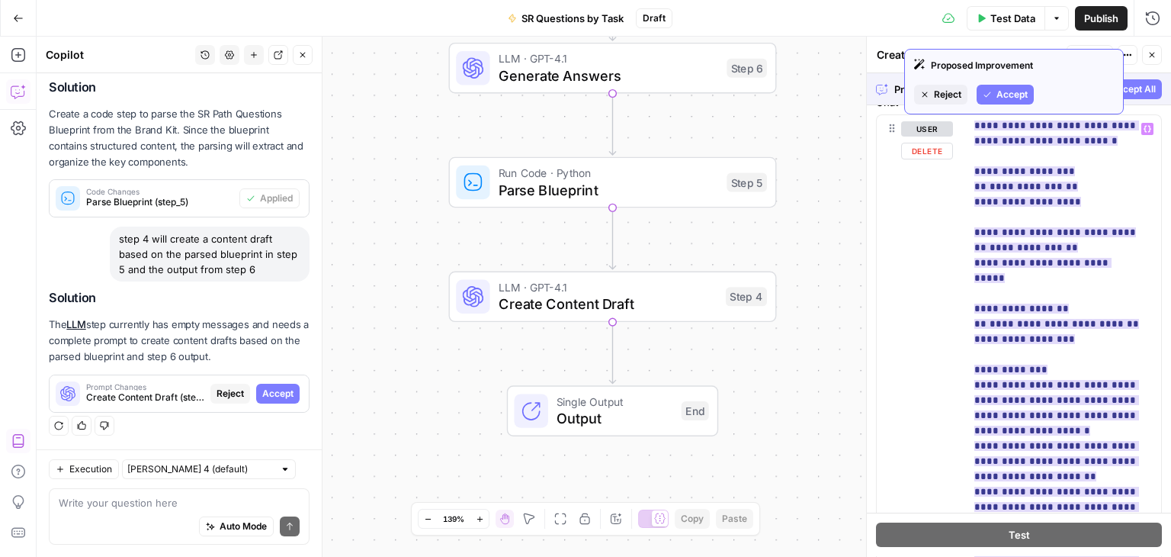
scroll to position [0, 0]
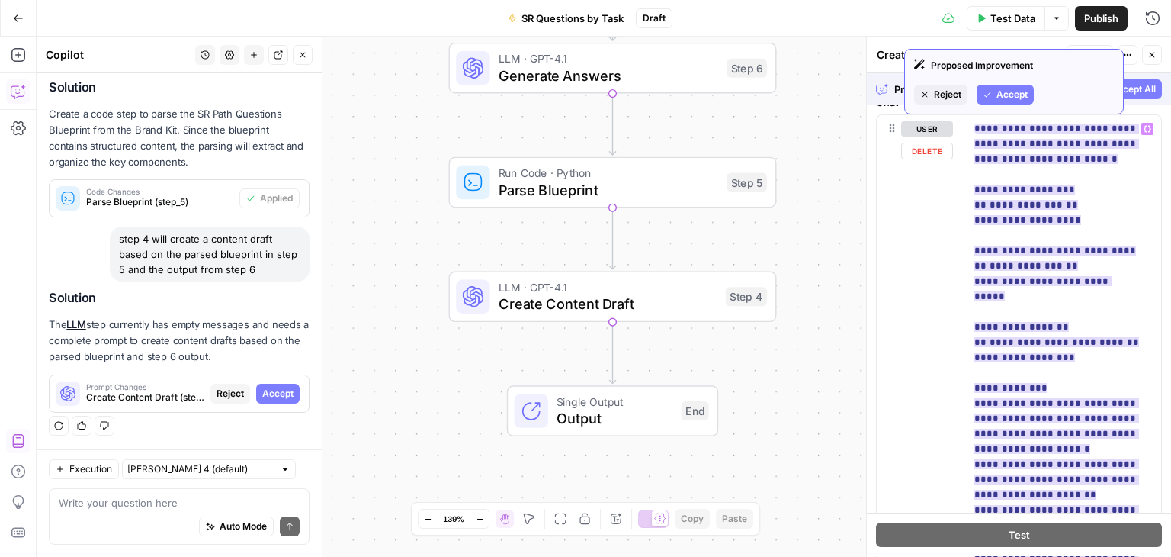
click at [1017, 89] on span "Accept" at bounding box center [1012, 95] width 31 height 14
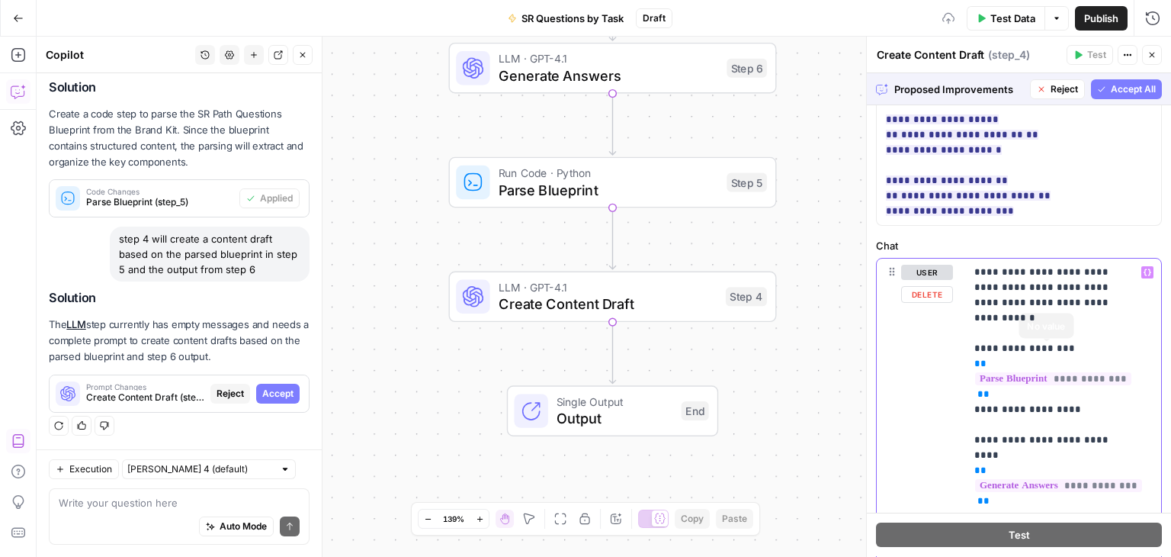
scroll to position [153, 0]
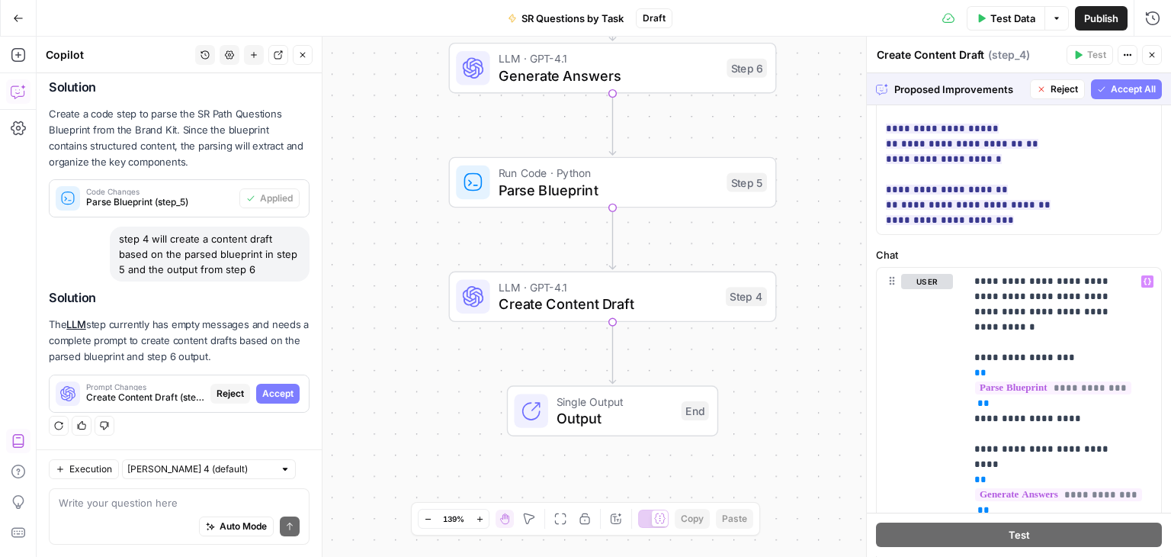
click at [1111, 82] on span "Accept All" at bounding box center [1133, 89] width 45 height 14
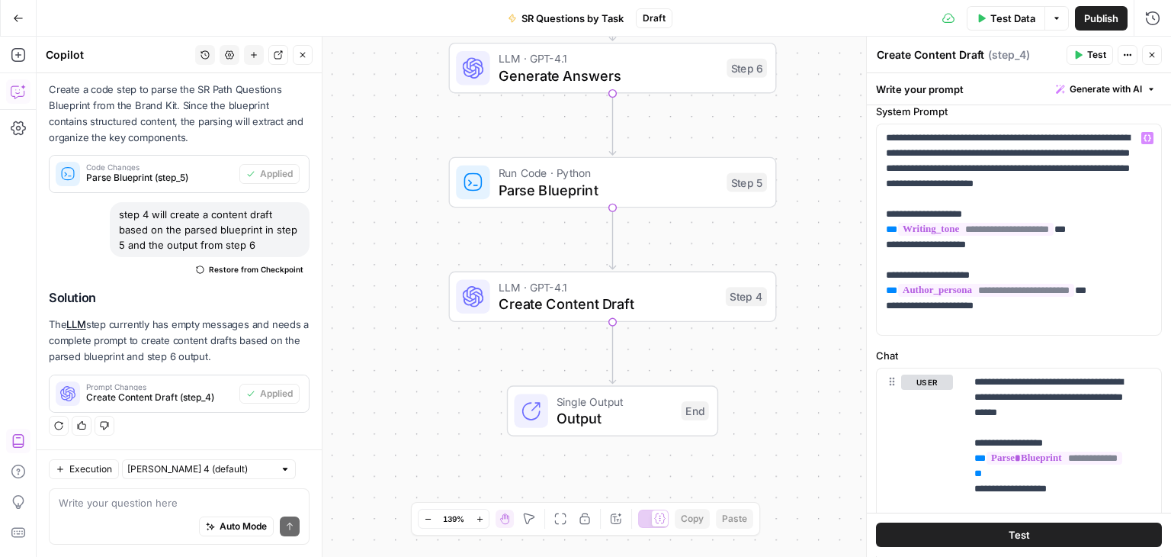
scroll to position [76, 0]
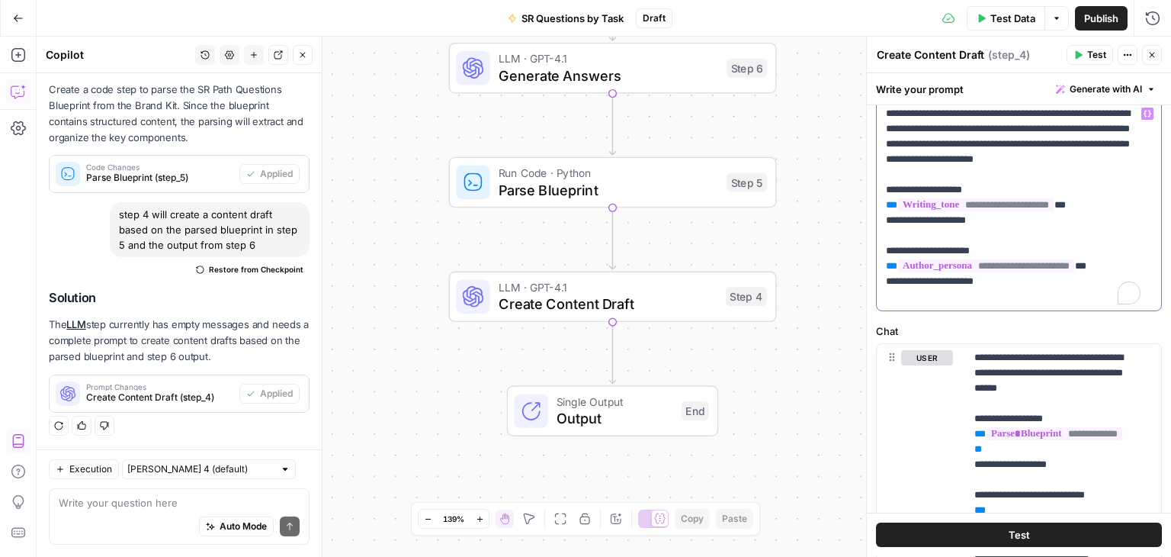
drag, startPoint x: 1081, startPoint y: 220, endPoint x: 877, endPoint y: 217, distance: 204.4
click at [877, 217] on div "**********" at bounding box center [1019, 205] width 284 height 210
click at [960, 202] on p "**********" at bounding box center [1013, 205] width 255 height 198
click at [956, 239] on p "**********" at bounding box center [1013, 205] width 255 height 198
drag, startPoint x: 1111, startPoint y: 277, endPoint x: 872, endPoint y: 279, distance: 239.5
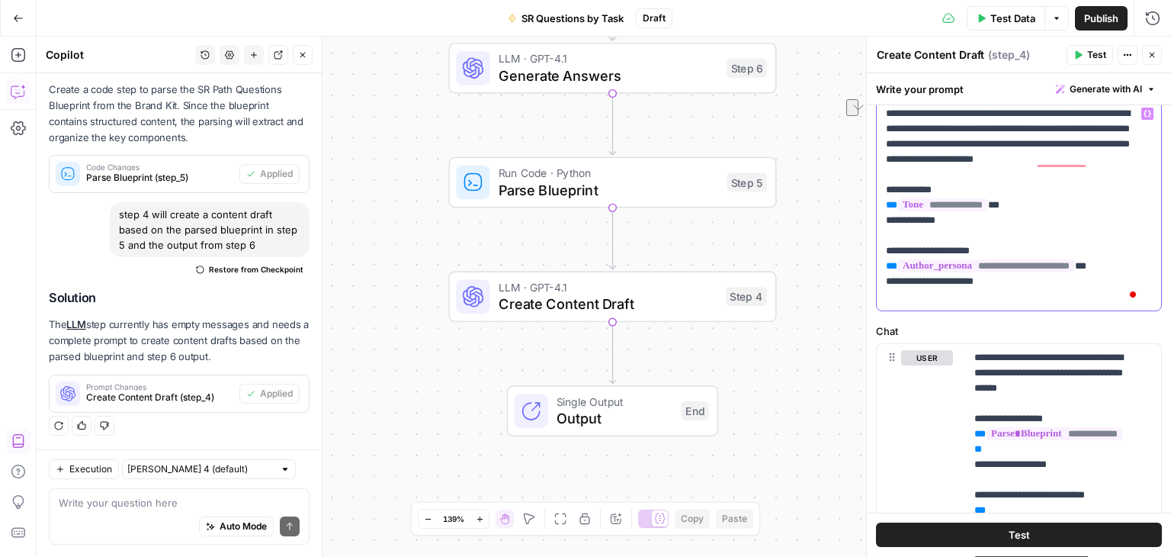
click at [872, 279] on div "**********" at bounding box center [1018, 297] width 305 height 520
click at [992, 267] on p "**********" at bounding box center [1013, 205] width 255 height 198
drag, startPoint x: 1020, startPoint y: 265, endPoint x: 869, endPoint y: 262, distance: 151.0
click at [869, 262] on div "**********" at bounding box center [1018, 297] width 305 height 520
copy p "**********"
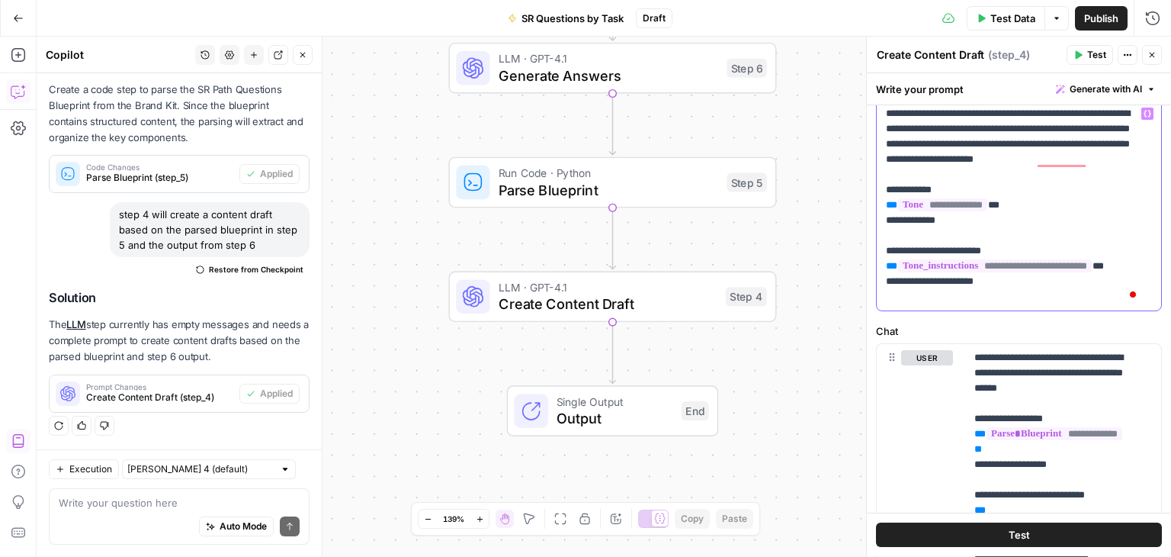
drag, startPoint x: 1007, startPoint y: 294, endPoint x: 872, endPoint y: 300, distance: 134.3
click at [872, 300] on div "**********" at bounding box center [1018, 297] width 305 height 520
click at [894, 297] on p "**********" at bounding box center [1013, 205] width 255 height 198
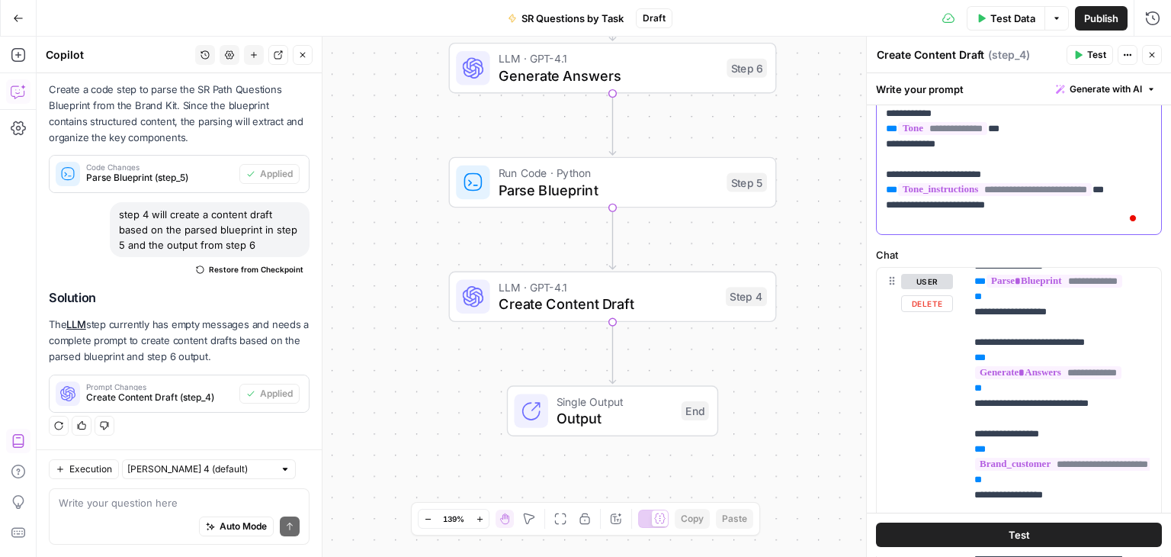
scroll to position [0, 0]
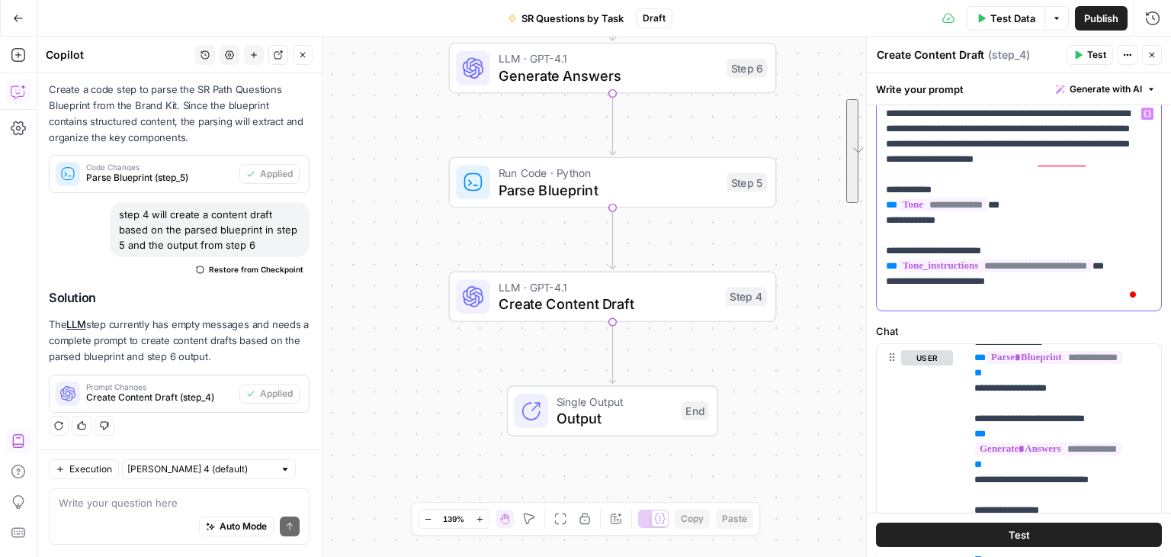
drag, startPoint x: 1019, startPoint y: 294, endPoint x: 914, endPoint y: 198, distance: 142.5
click at [884, 207] on div "**********" at bounding box center [1019, 205] width 284 height 210
copy p "**********"
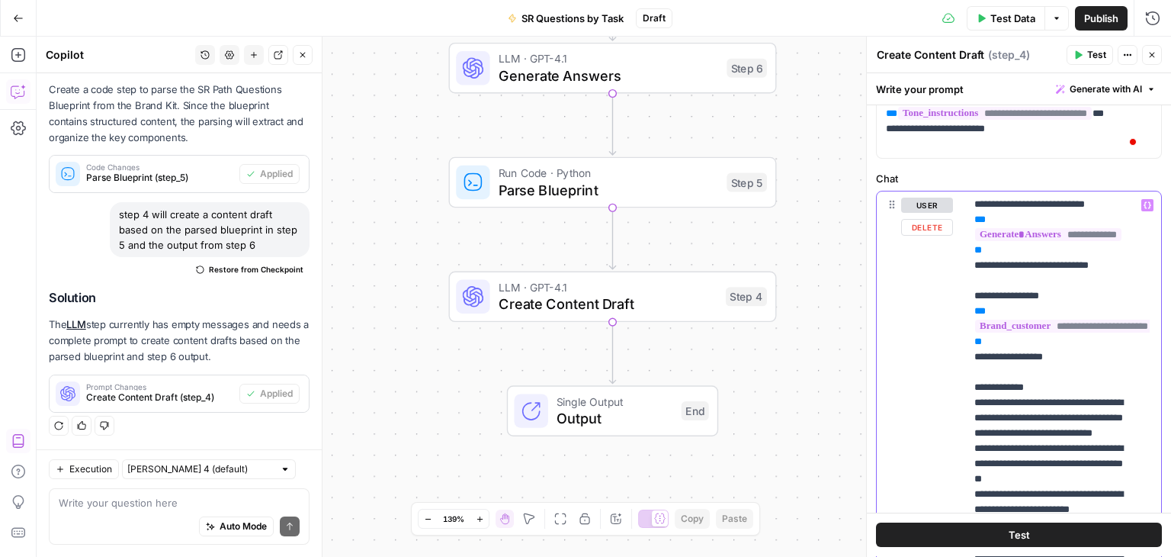
drag, startPoint x: 1080, startPoint y: 359, endPoint x: 964, endPoint y: 300, distance: 130.3
click at [964, 300] on div "**********" at bounding box center [1019, 519] width 284 height 657
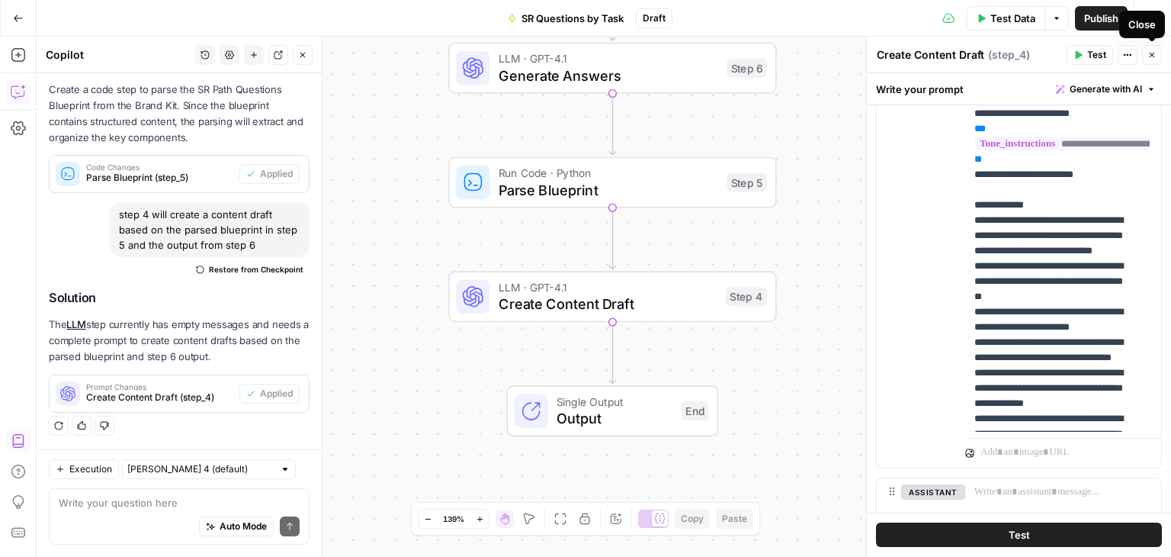
click at [1155, 53] on icon "button" at bounding box center [1152, 55] width 5 height 5
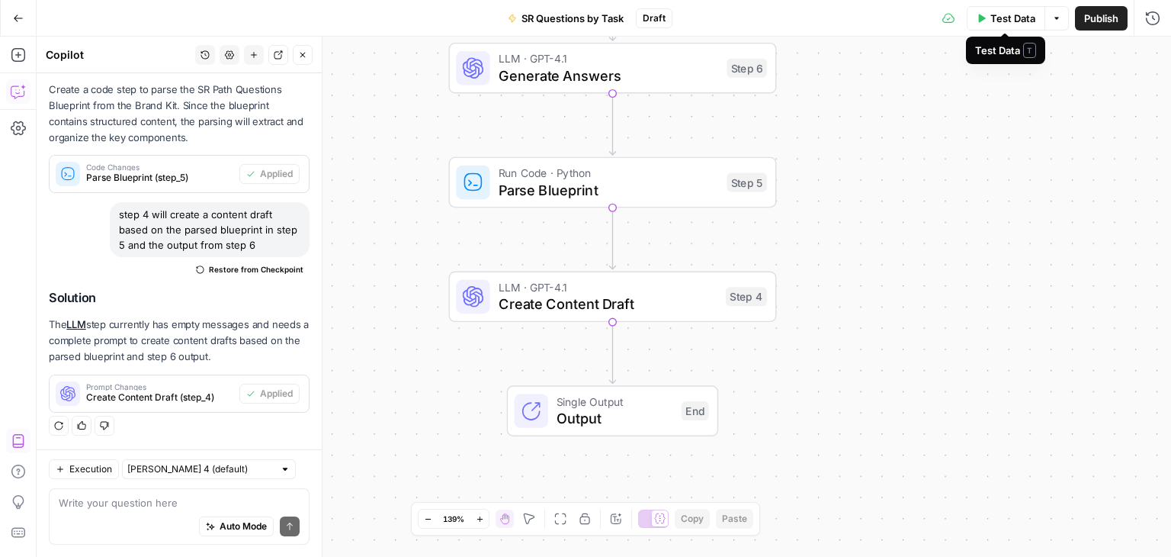
click at [999, 16] on span "Test Data" at bounding box center [1013, 18] width 45 height 15
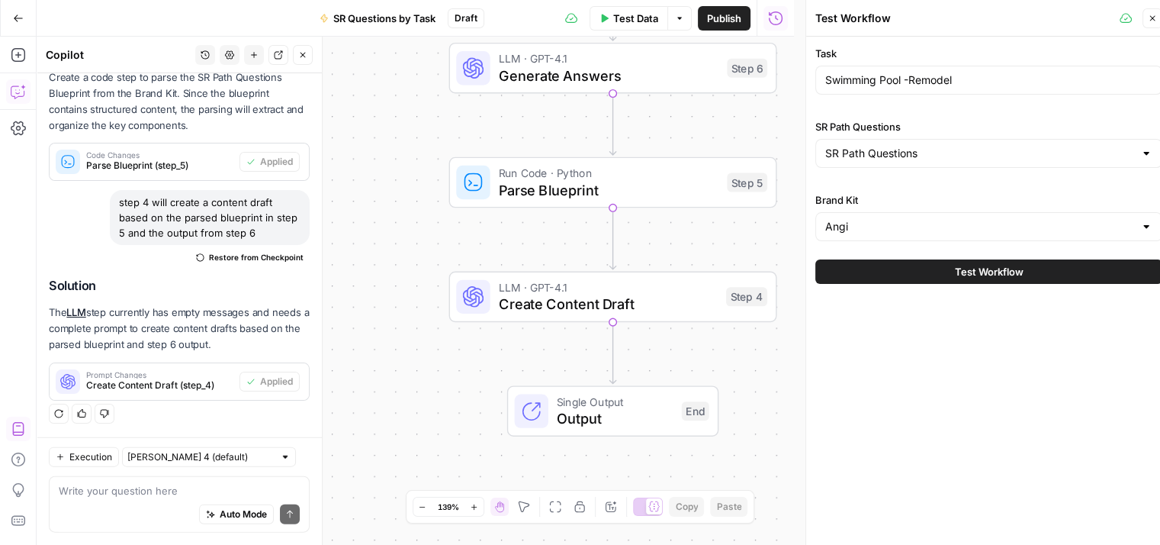
click at [955, 272] on span "Test Workflow" at bounding box center [989, 271] width 69 height 15
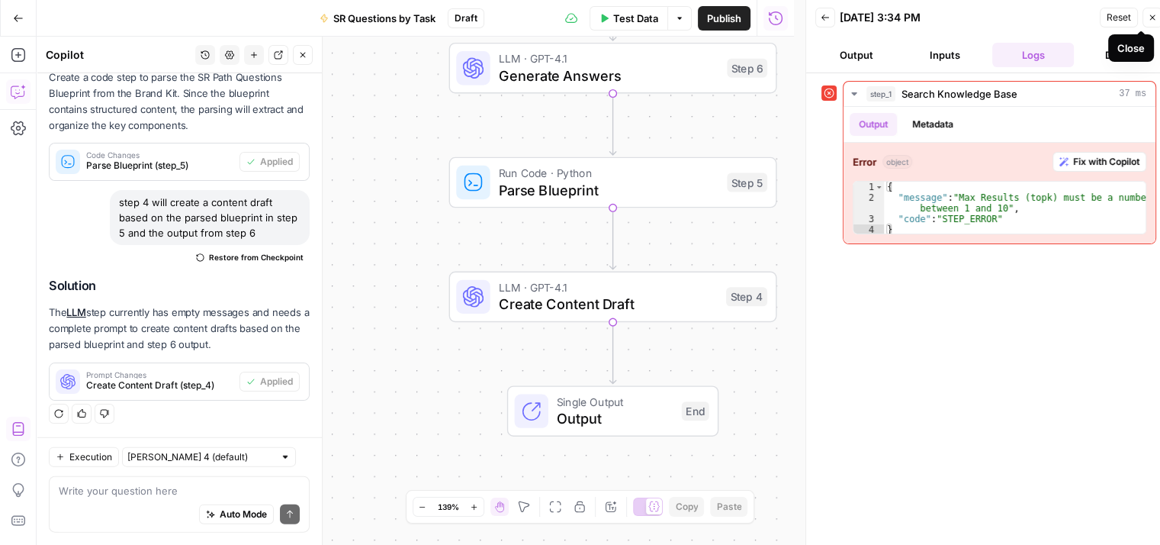
click at [1151, 8] on button "Close" at bounding box center [1152, 18] width 20 height 20
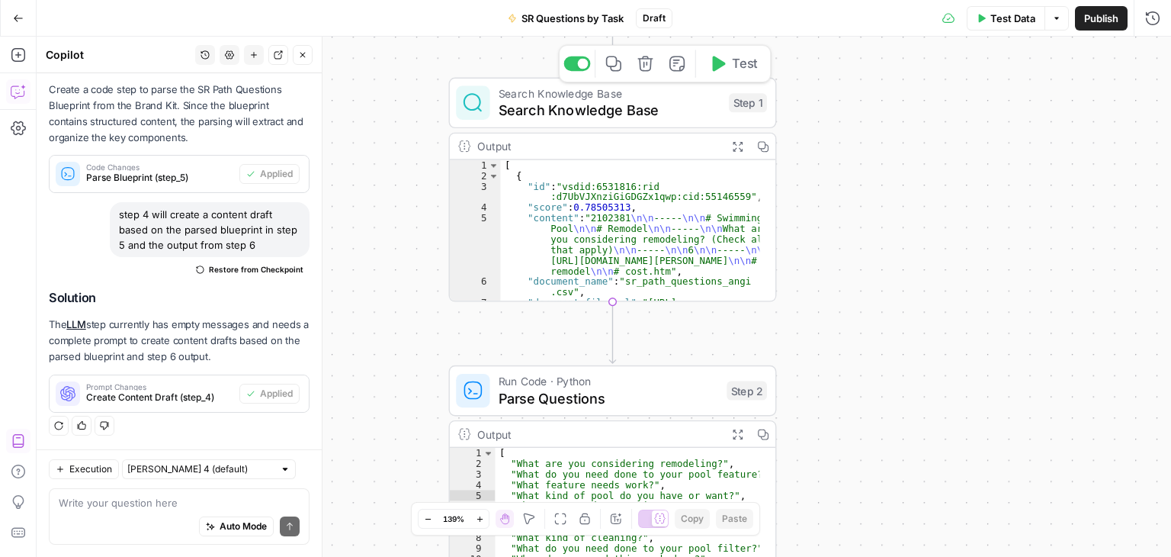
click at [569, 116] on span "Search Knowledge Base" at bounding box center [610, 110] width 222 height 21
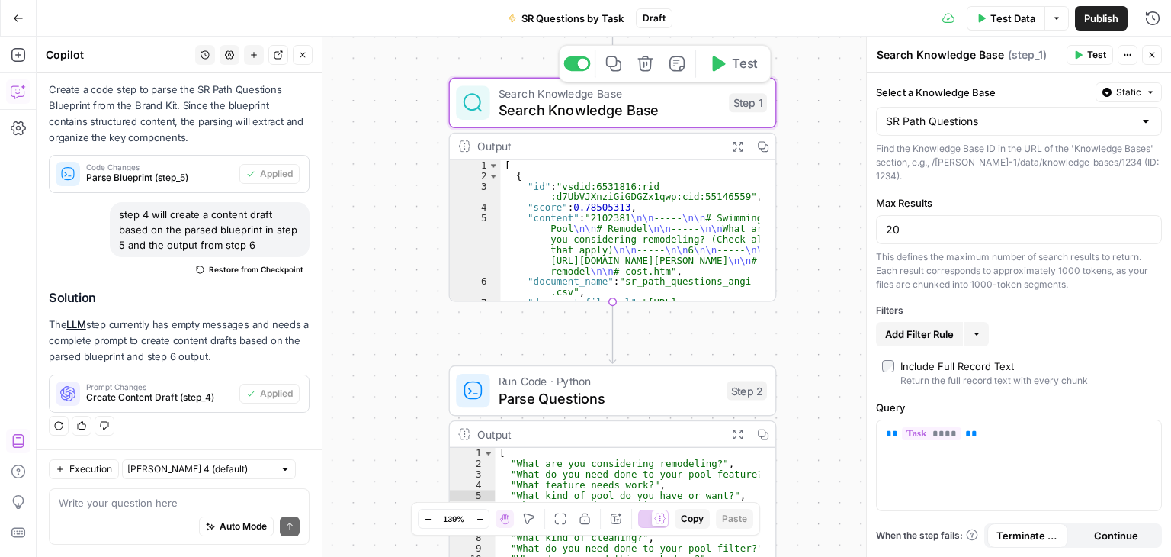
scroll to position [3405, 0]
click at [971, 322] on button "More" at bounding box center [977, 334] width 24 height 24
click at [914, 326] on span "Add Filter Rule" at bounding box center [919, 333] width 69 height 15
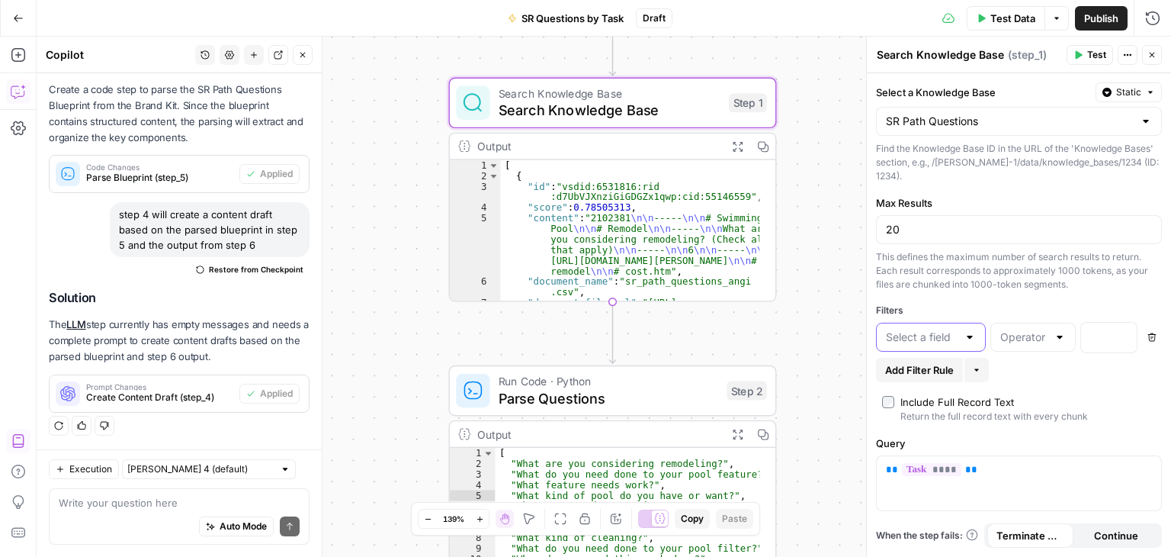
click at [917, 329] on input "text" at bounding box center [922, 336] width 72 height 15
click at [913, 428] on span "Task" at bounding box center [928, 424] width 78 height 15
type input "Task"
click at [1048, 323] on div at bounding box center [1033, 337] width 85 height 29
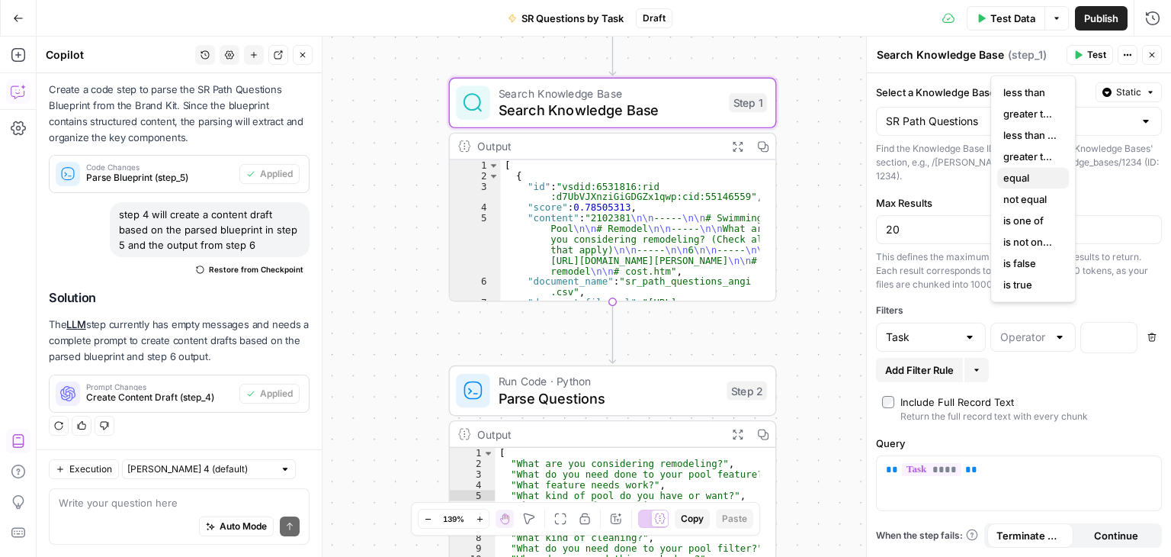
click at [1033, 180] on span "equal" at bounding box center [1030, 177] width 53 height 15
type input "equal"
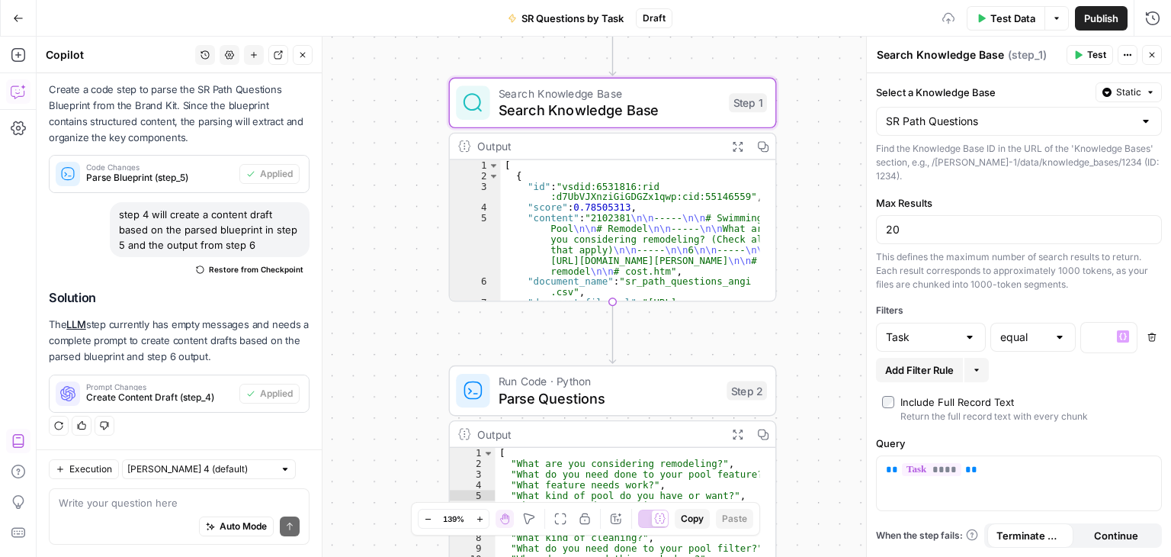
click at [1107, 340] on div "Task equal “/” to reference Variables Menu Delete" at bounding box center [1019, 340] width 286 height 36
click at [1120, 333] on icon "button" at bounding box center [1124, 337] width 8 height 8
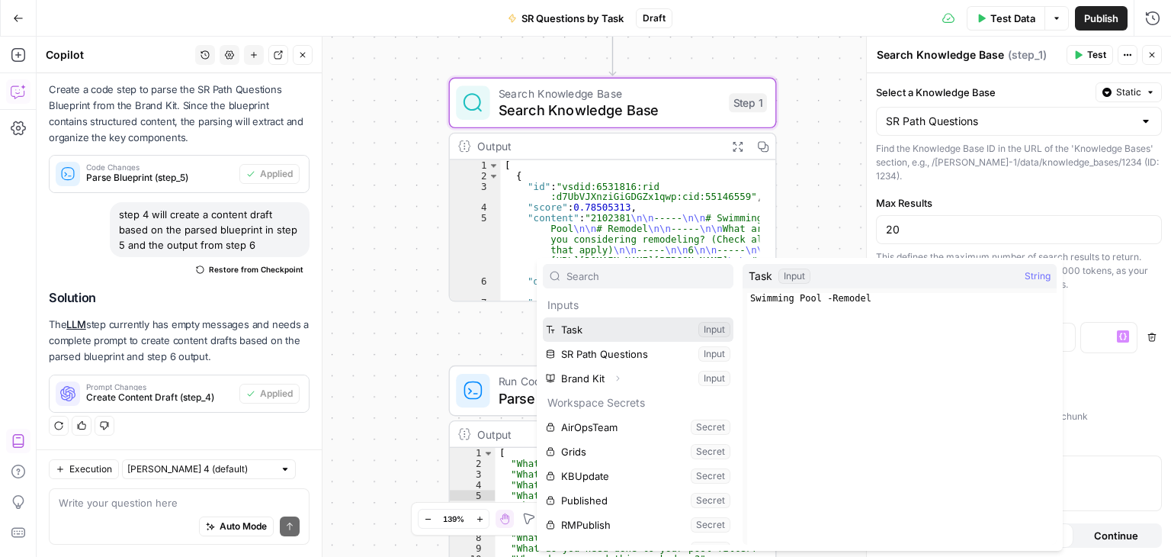
click at [619, 327] on button "Select variable Task" at bounding box center [638, 329] width 191 height 24
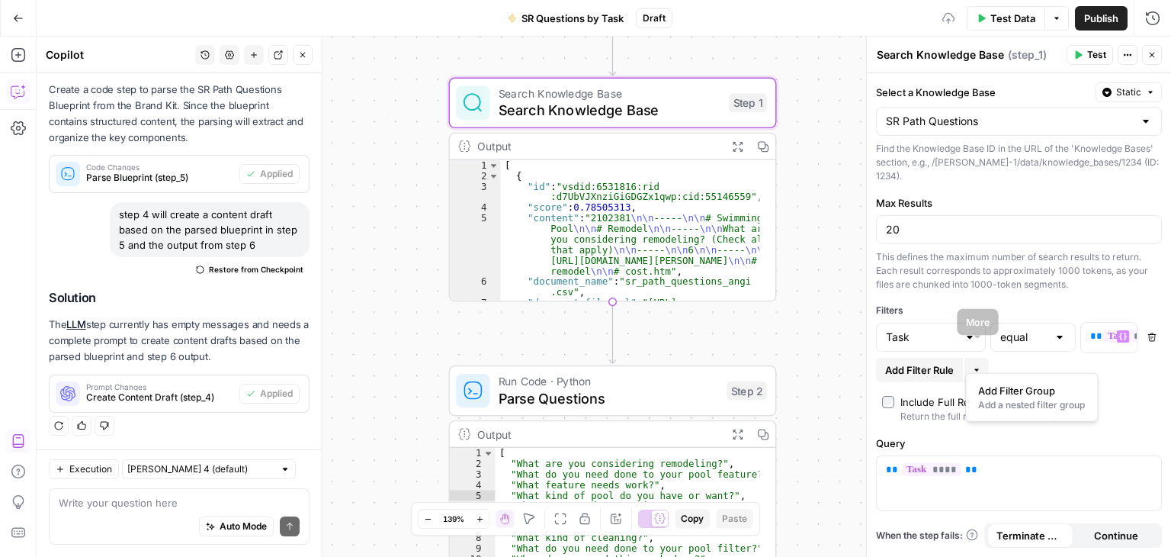
click at [975, 365] on icon "button" at bounding box center [976, 369] width 9 height 9
click at [1011, 391] on span "Add Filter Group" at bounding box center [1028, 390] width 101 height 15
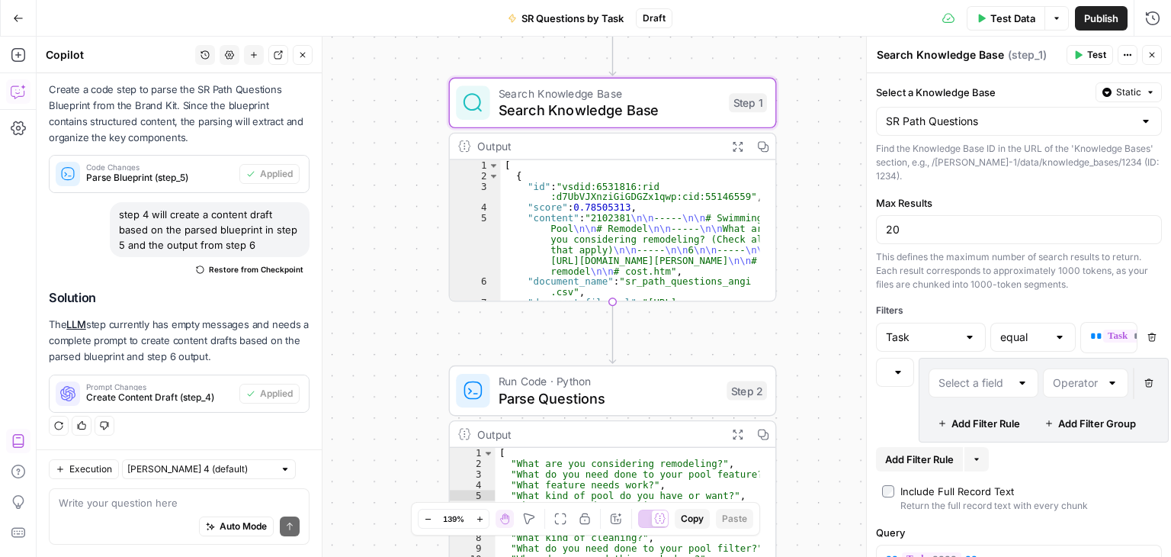
click at [1017, 385] on div at bounding box center [1023, 382] width 12 height 15
click at [973, 481] on span "Task" at bounding box center [981, 488] width 78 height 15
type input "Task"
click at [1067, 390] on input "text" at bounding box center [1076, 382] width 47 height 15
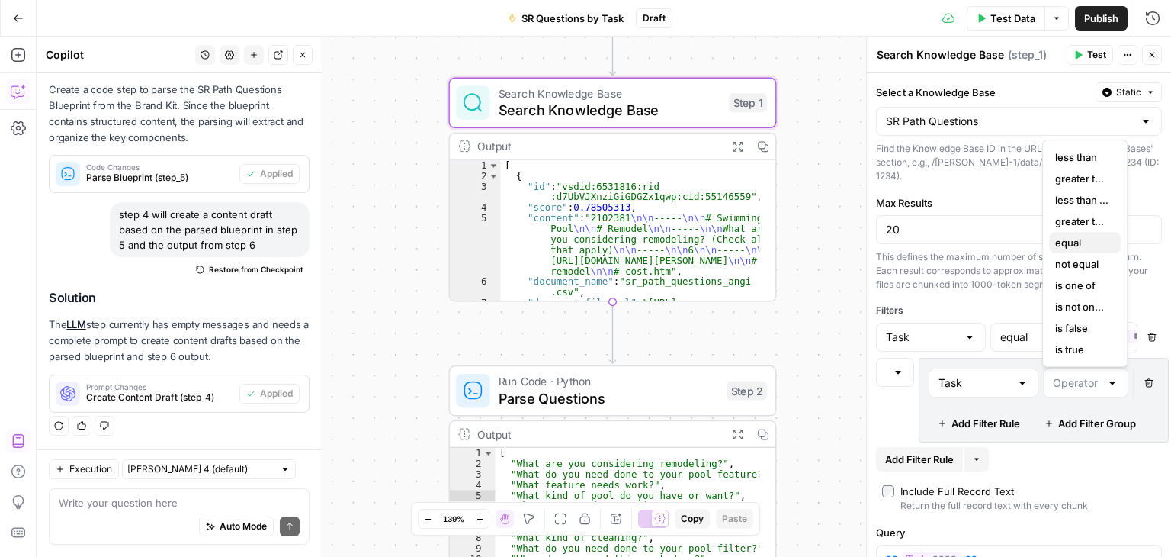
click at [1071, 240] on span "equal" at bounding box center [1081, 242] width 53 height 15
type input "equal"
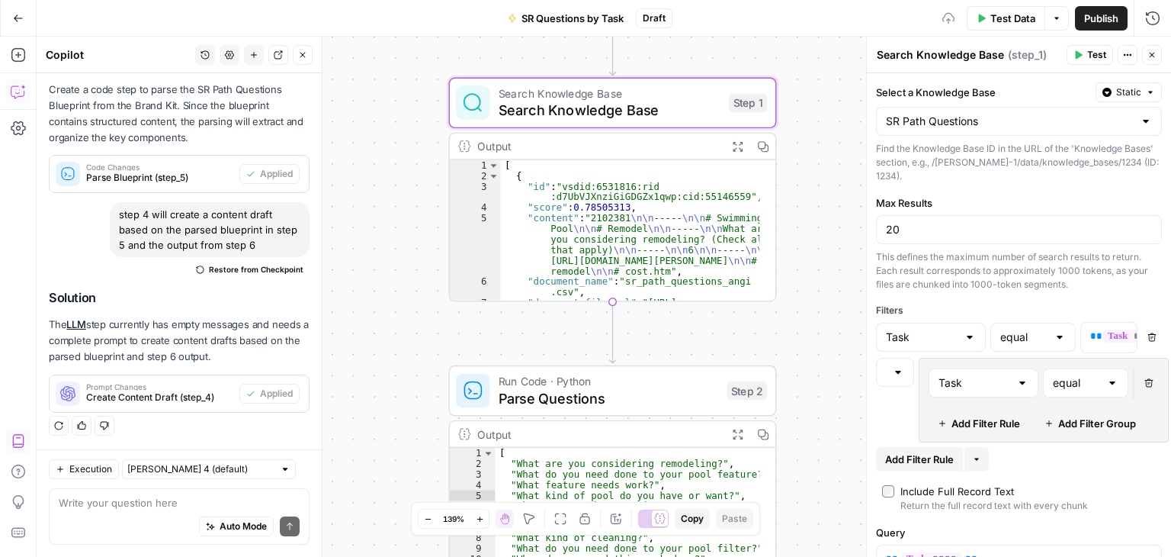
click at [1001, 431] on span "Add Filter Rule" at bounding box center [986, 423] width 69 height 15
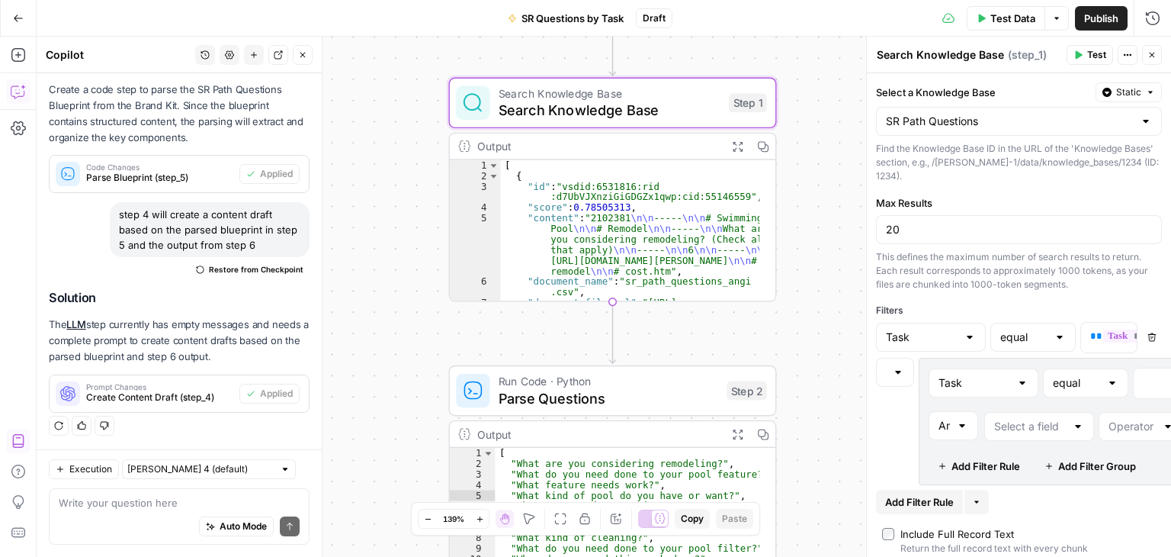
click at [1024, 379] on div at bounding box center [1023, 382] width 12 height 15
click at [988, 434] on span "Question" at bounding box center [981, 440] width 78 height 15
type input "Question"
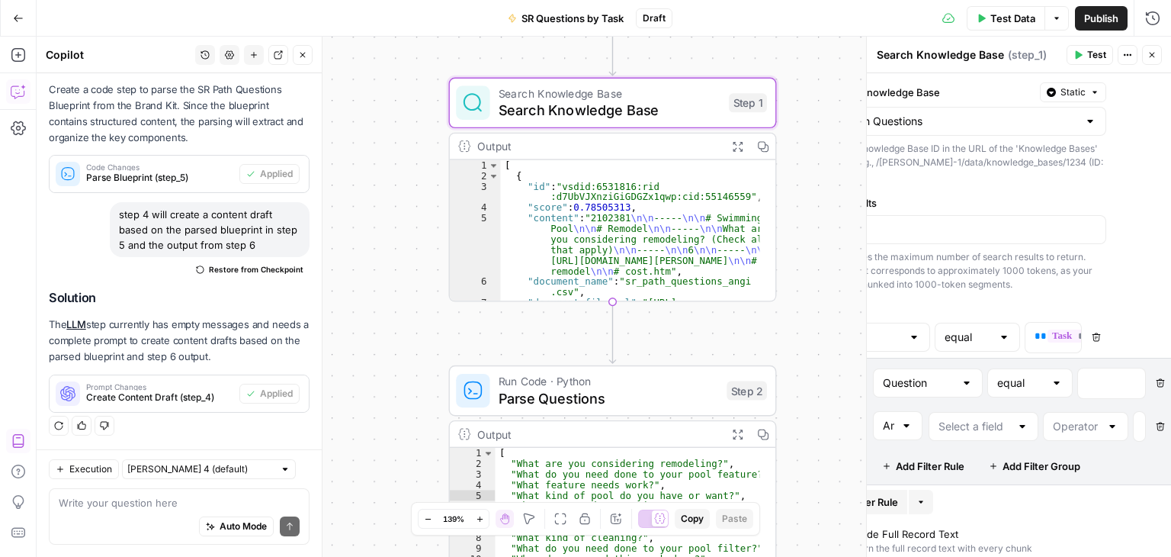
scroll to position [0, 75]
click at [1147, 425] on icon "button" at bounding box center [1151, 426] width 9 height 9
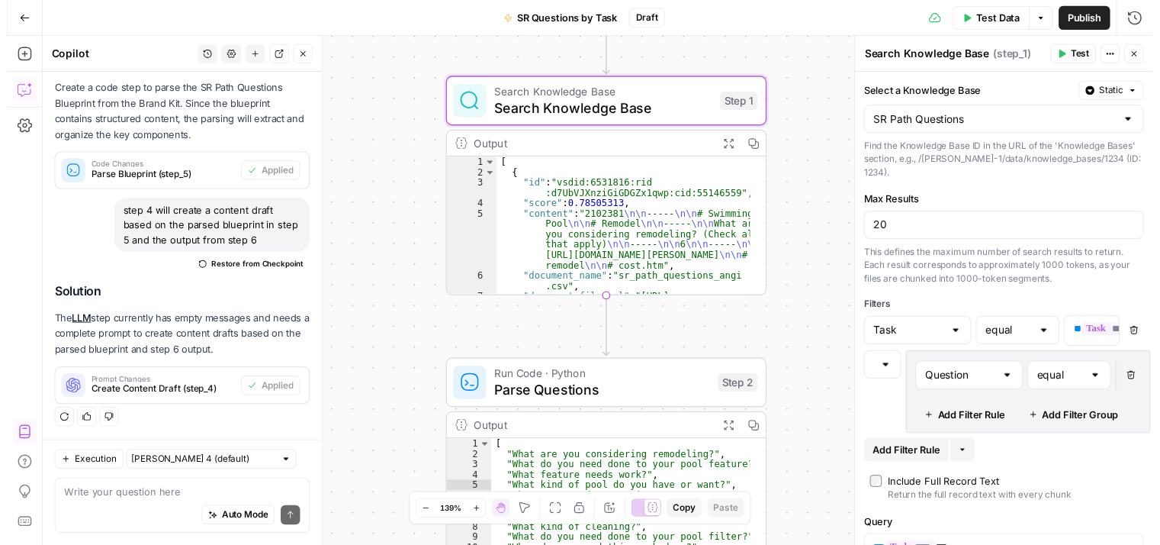
scroll to position [83, 8]
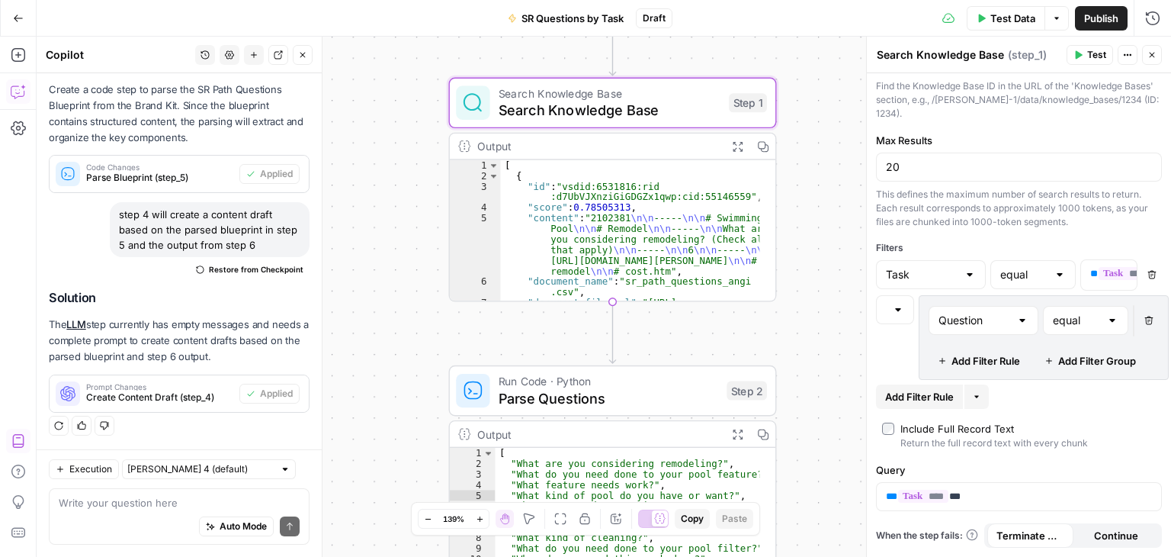
click at [1088, 56] on span "Test" at bounding box center [1096, 55] width 19 height 14
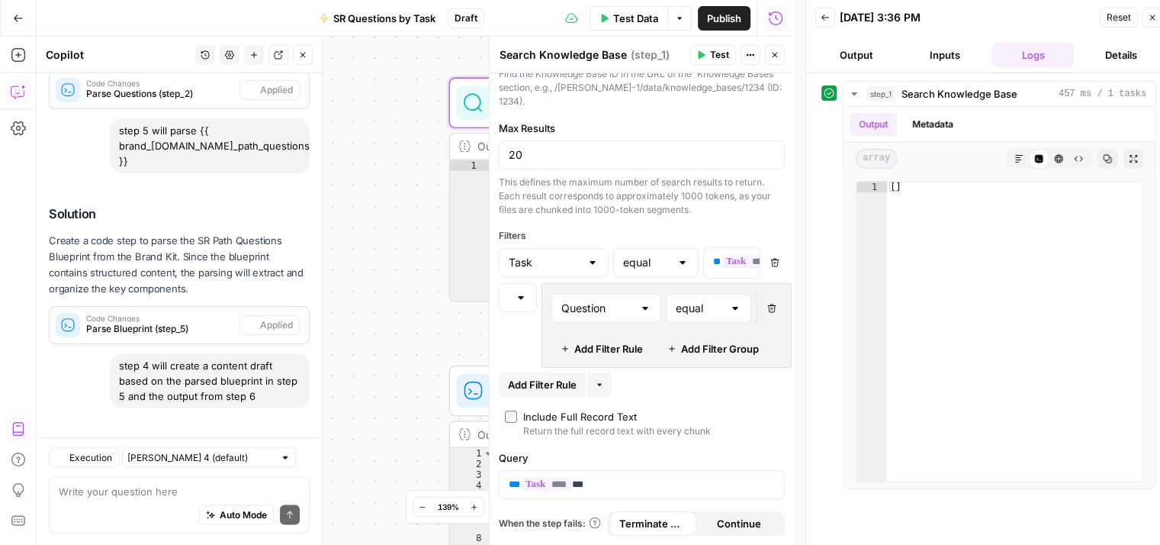
scroll to position [3417, 0]
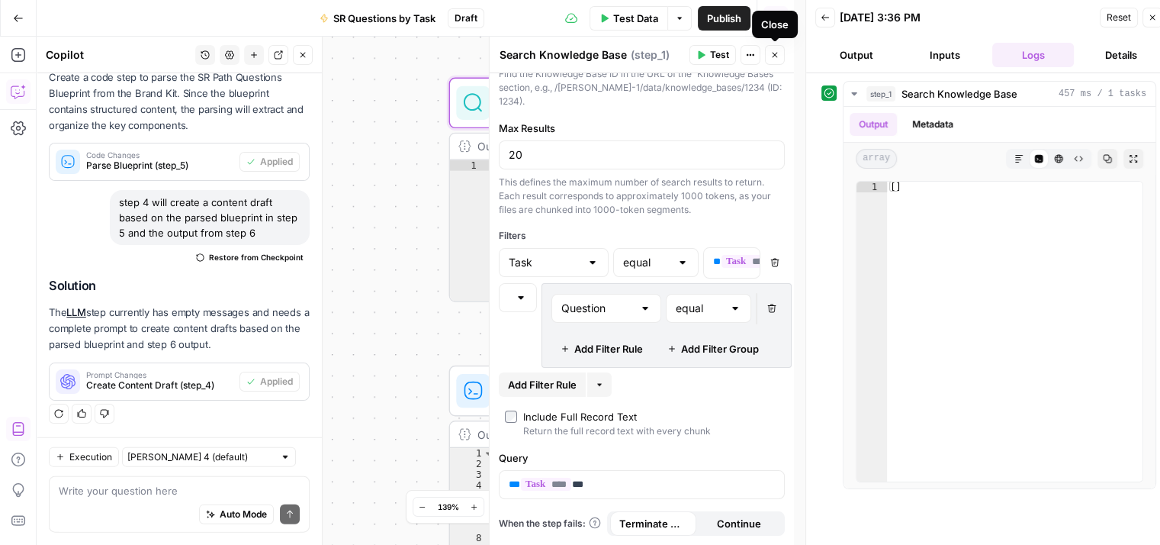
click at [777, 51] on icon "button" at bounding box center [774, 54] width 9 height 9
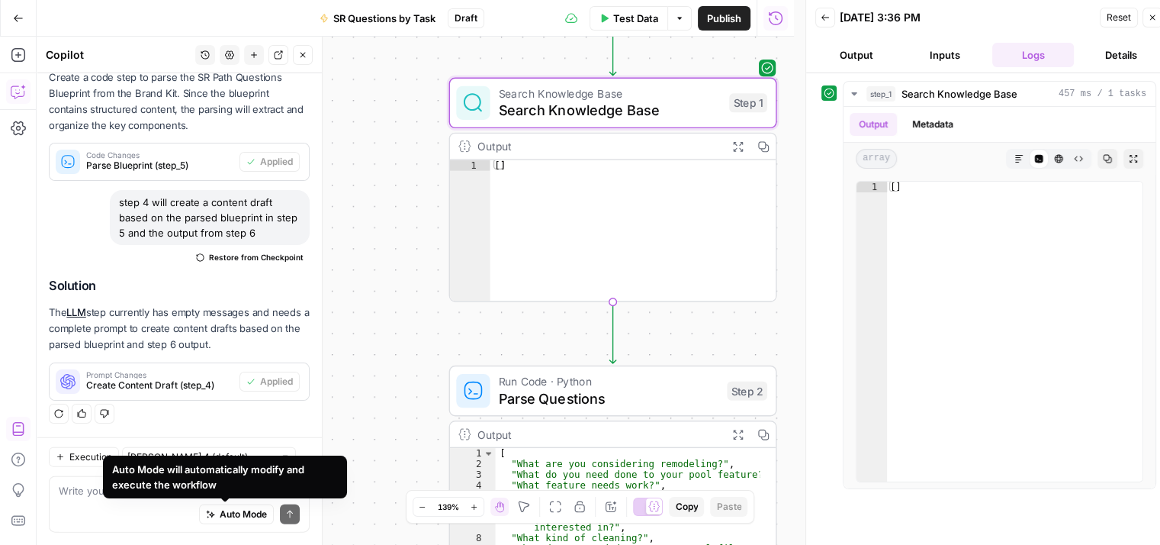
click at [85, 500] on div "Auto Mode Send" at bounding box center [179, 515] width 241 height 34
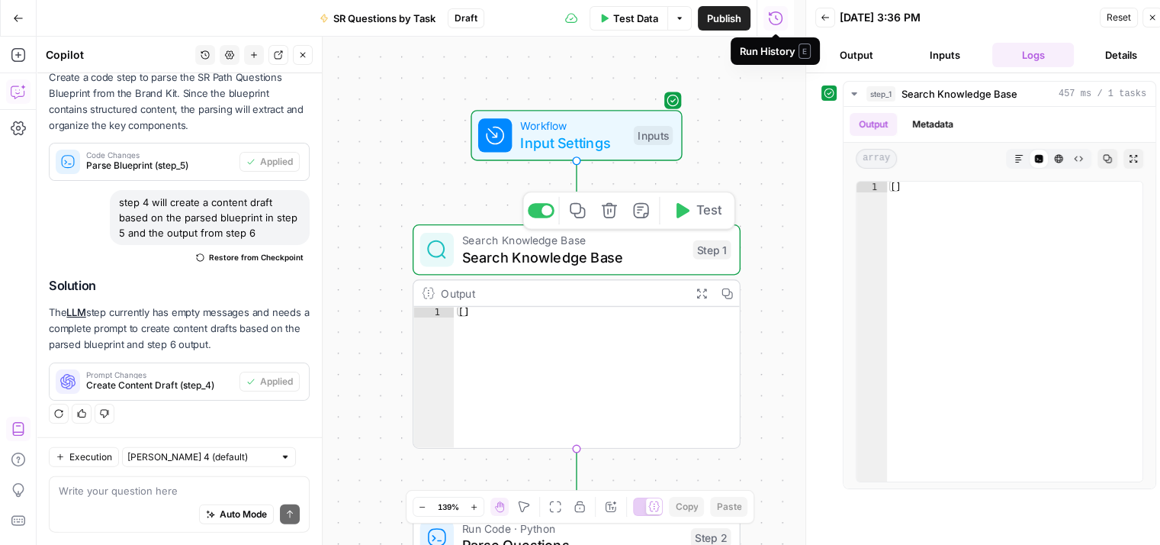
click at [586, 252] on span "Search Knowledge Base" at bounding box center [573, 256] width 222 height 21
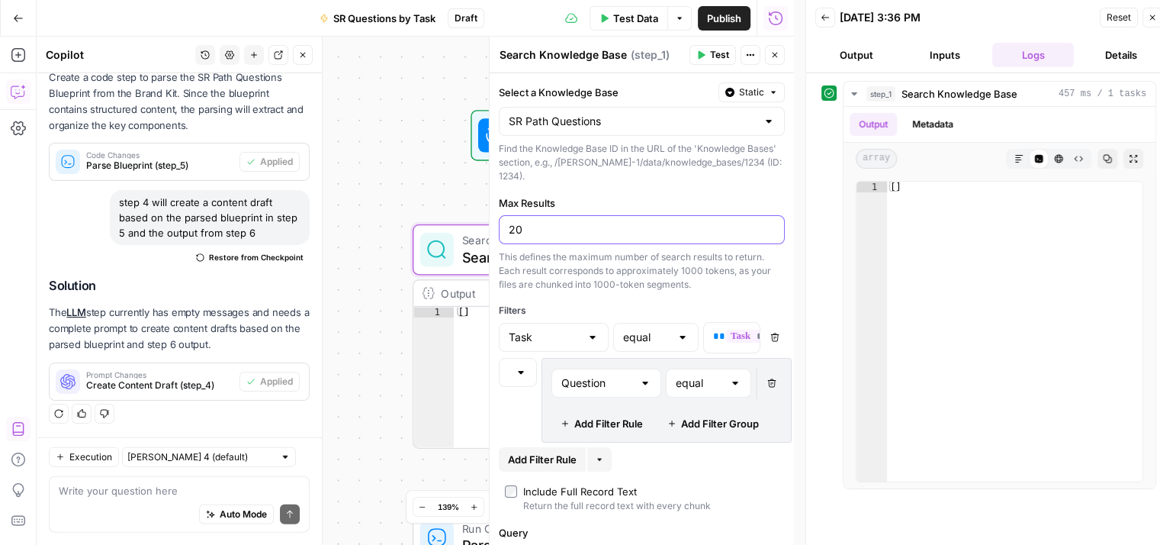
click at [558, 231] on input "20" at bounding box center [642, 229] width 266 height 15
click at [765, 341] on button "Delete" at bounding box center [775, 337] width 20 height 20
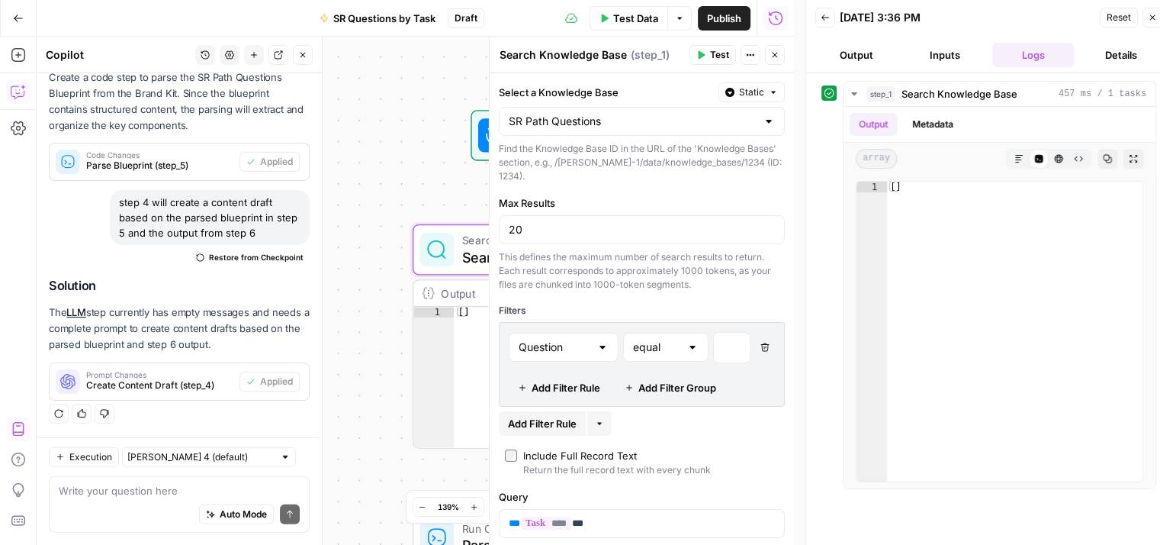
click at [714, 47] on button "Test" at bounding box center [712, 55] width 47 height 20
click at [194, 492] on textarea at bounding box center [179, 490] width 241 height 15
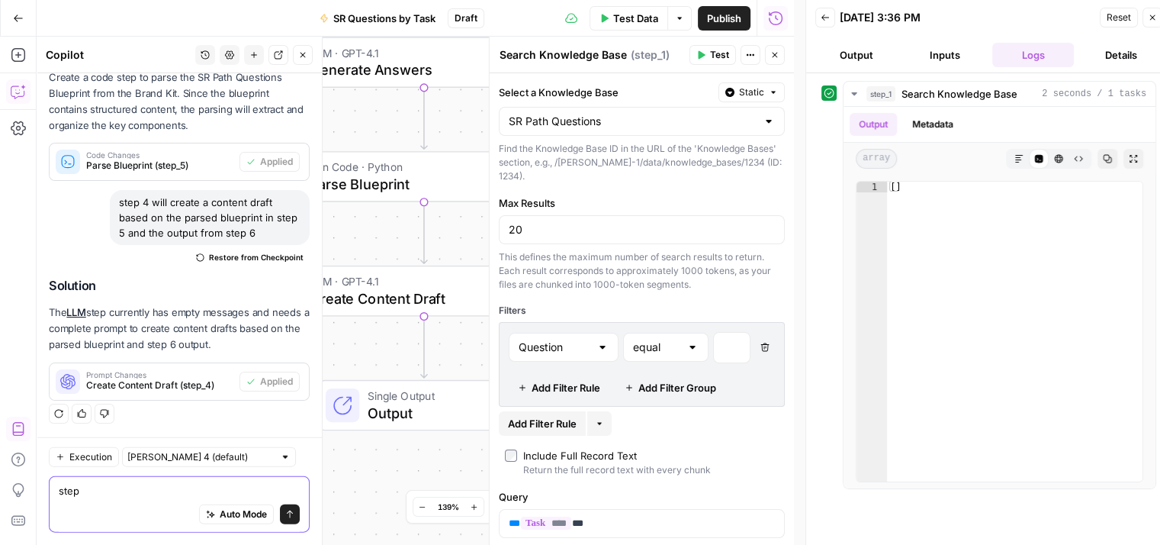
click at [217, 496] on textarea "step" at bounding box center [179, 490] width 241 height 15
type textarea "s"
type textarea "here is the i"
click at [285, 57] on button "Detach" at bounding box center [278, 55] width 20 height 20
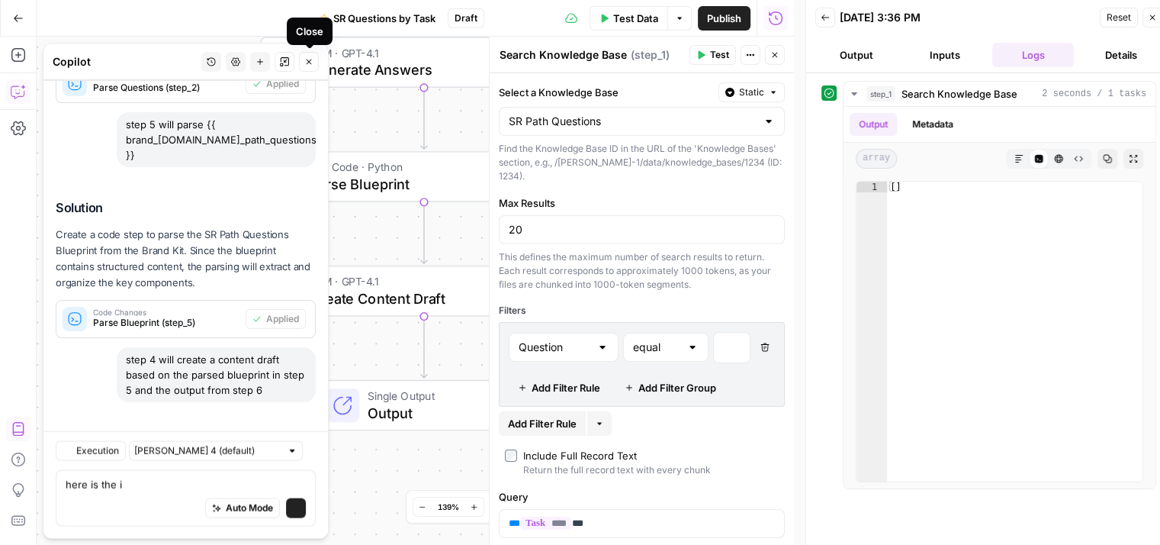
scroll to position [3431, 0]
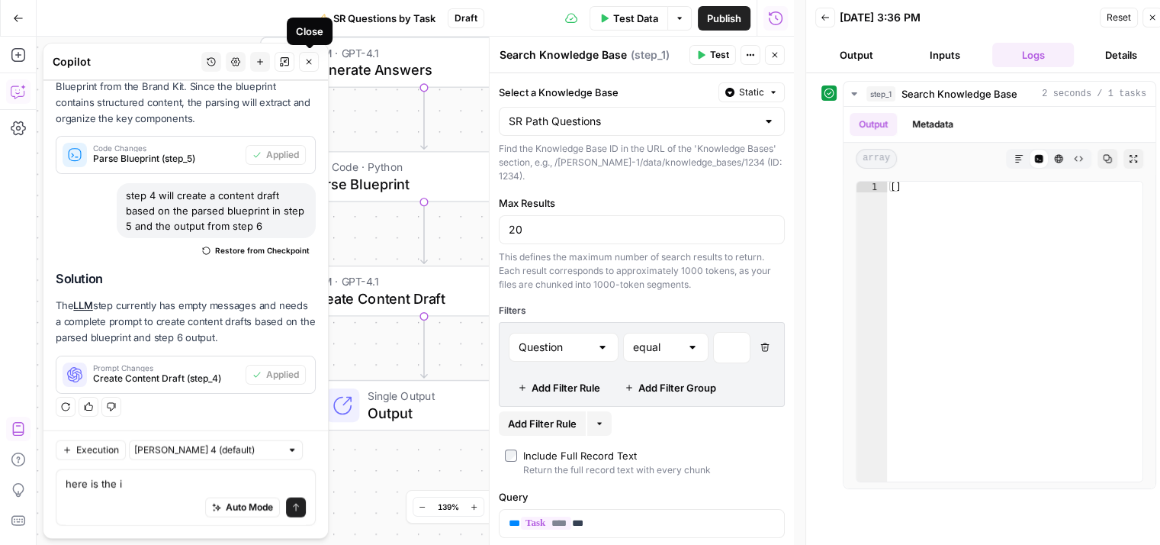
click at [308, 55] on button "Close" at bounding box center [309, 62] width 20 height 20
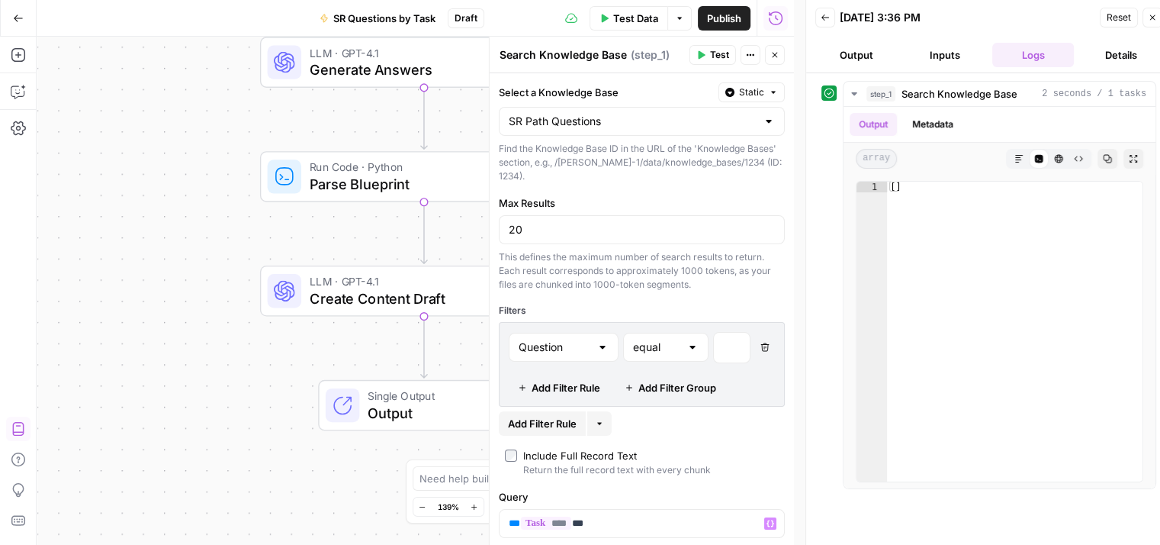
scroll to position [37, 0]
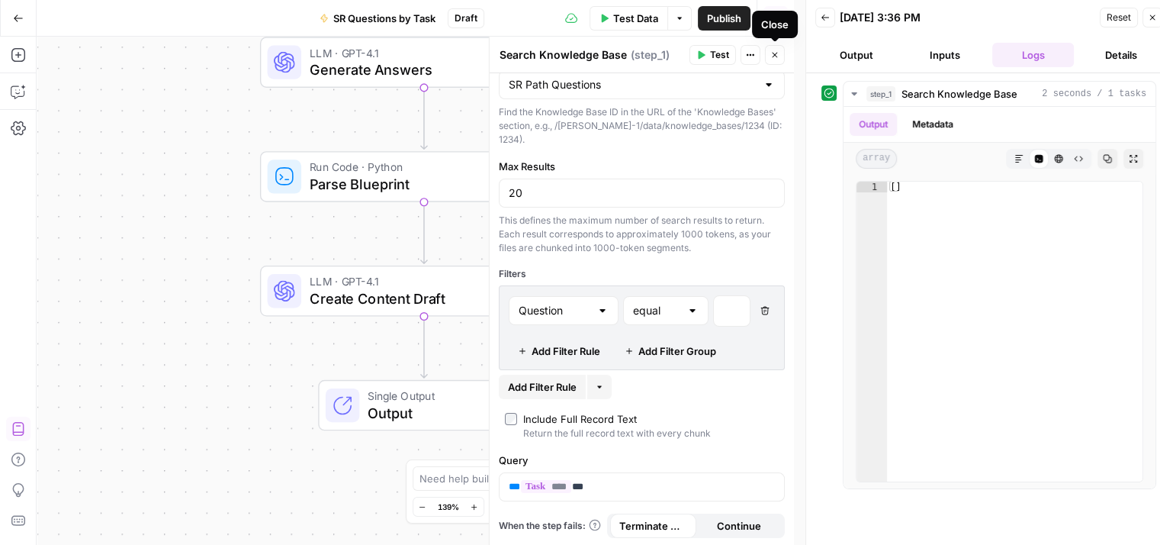
click at [775, 53] on icon "button" at bounding box center [774, 54] width 9 height 9
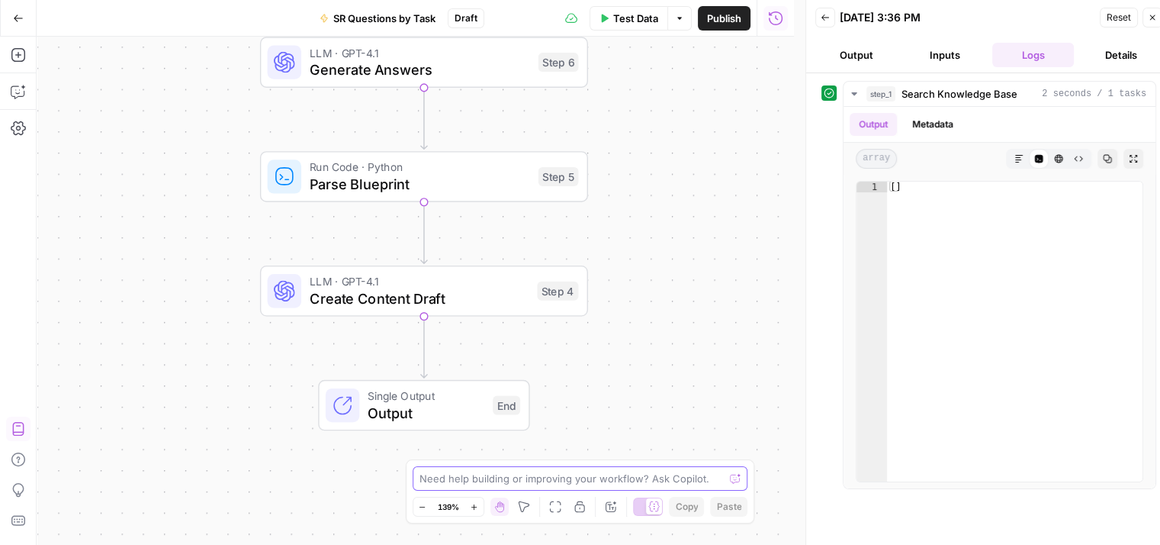
click at [570, 485] on textarea at bounding box center [571, 478] width 305 height 15
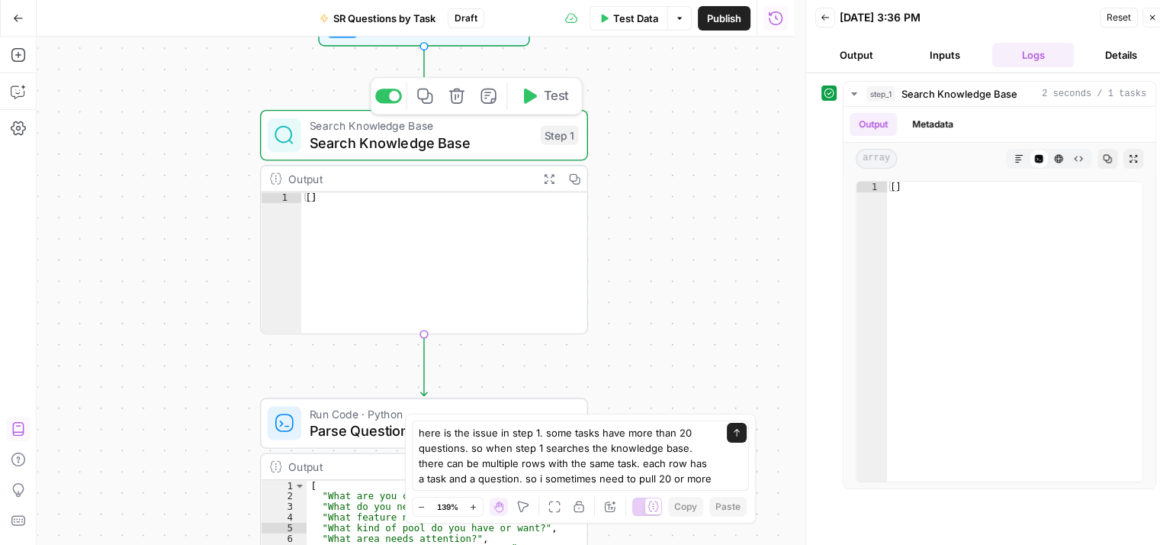
click at [476, 151] on span "Search Knowledge Base" at bounding box center [421, 142] width 222 height 21
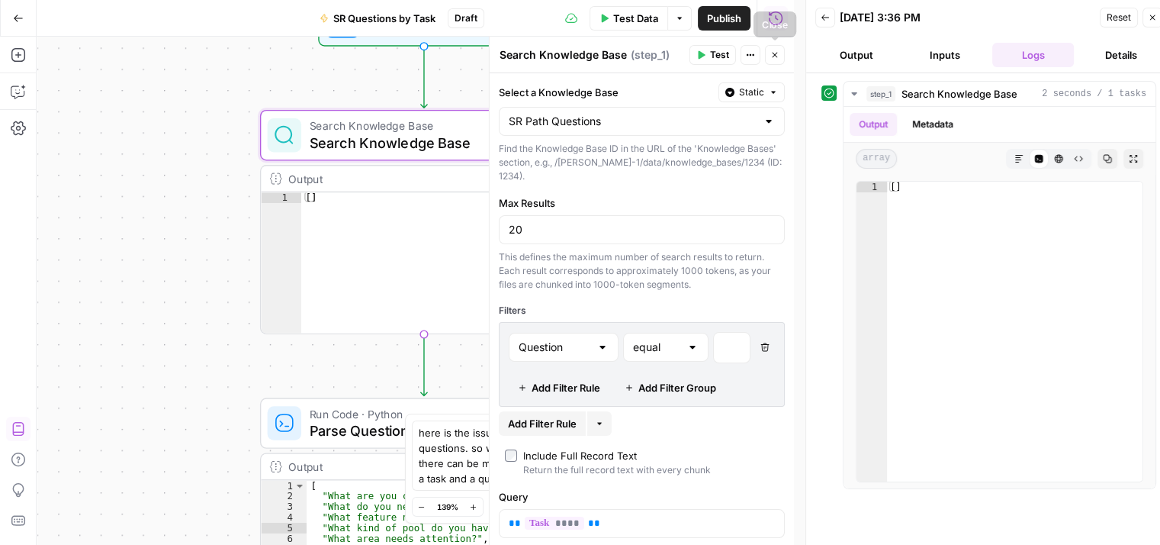
click at [776, 52] on icon "button" at bounding box center [774, 54] width 9 height 9
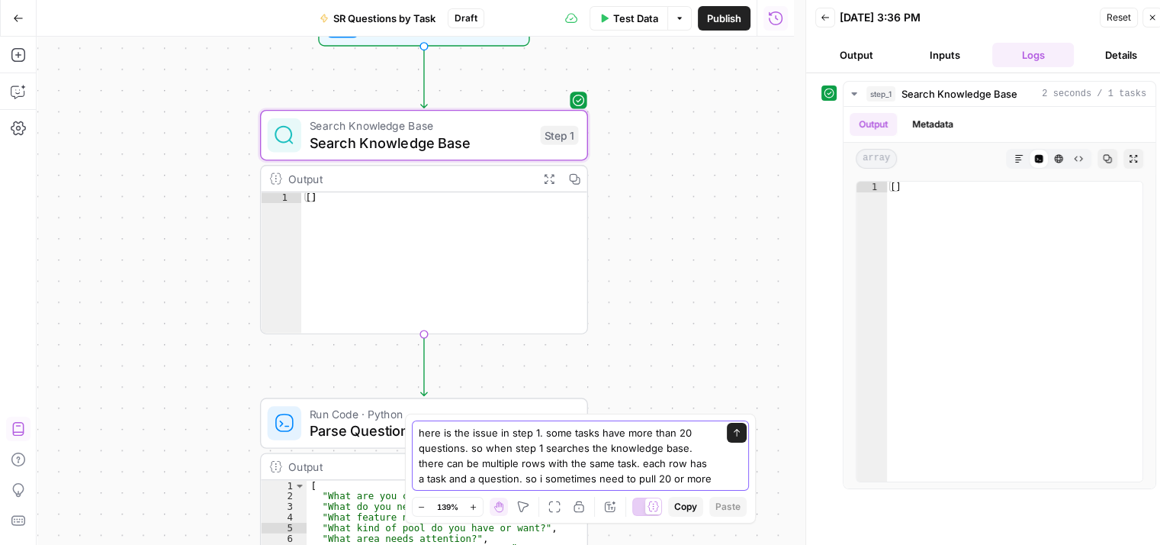
click at [709, 477] on textarea "here is the issue in step 1. some tasks have more than 20 questions. so when st…" at bounding box center [565, 455] width 293 height 61
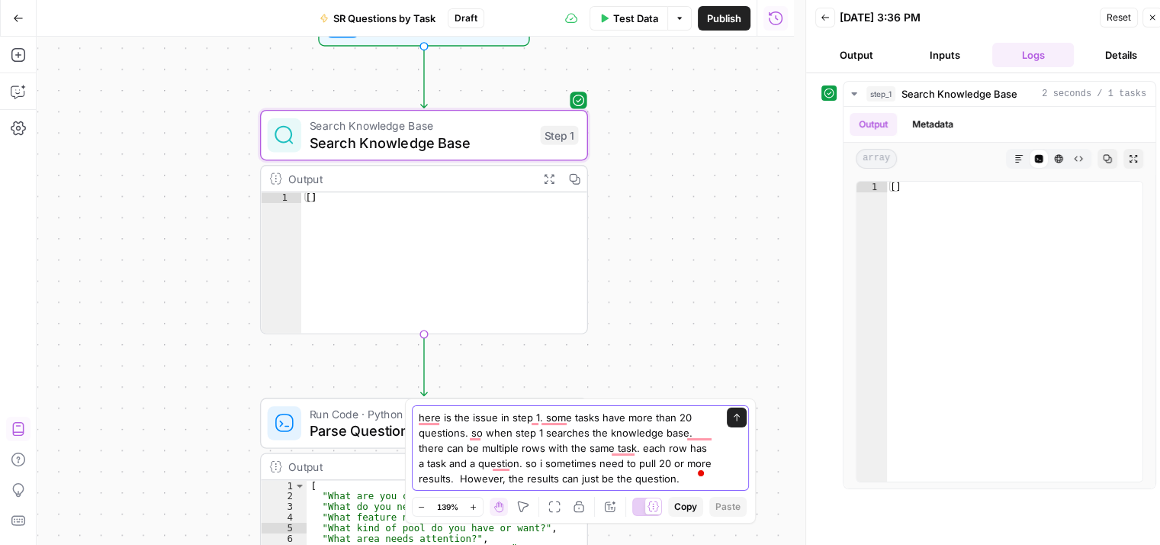
click at [682, 480] on textarea "here is the issue in step 1. some tasks have more than 20 questions. so when st…" at bounding box center [565, 448] width 293 height 76
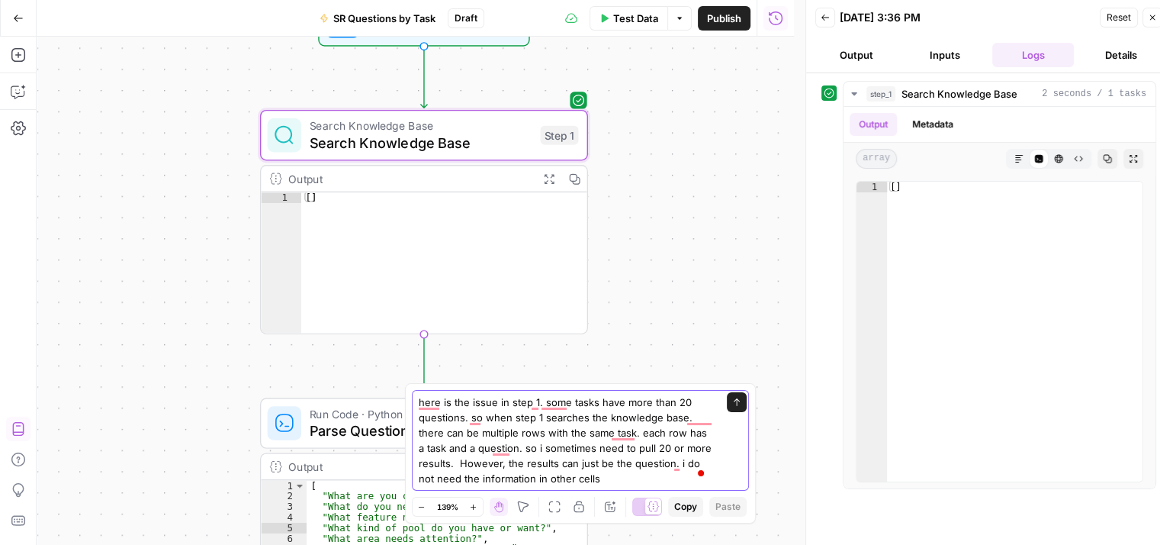
type textarea "here is the issue in step 1. some tasks have more than 20 questions. so when st…"
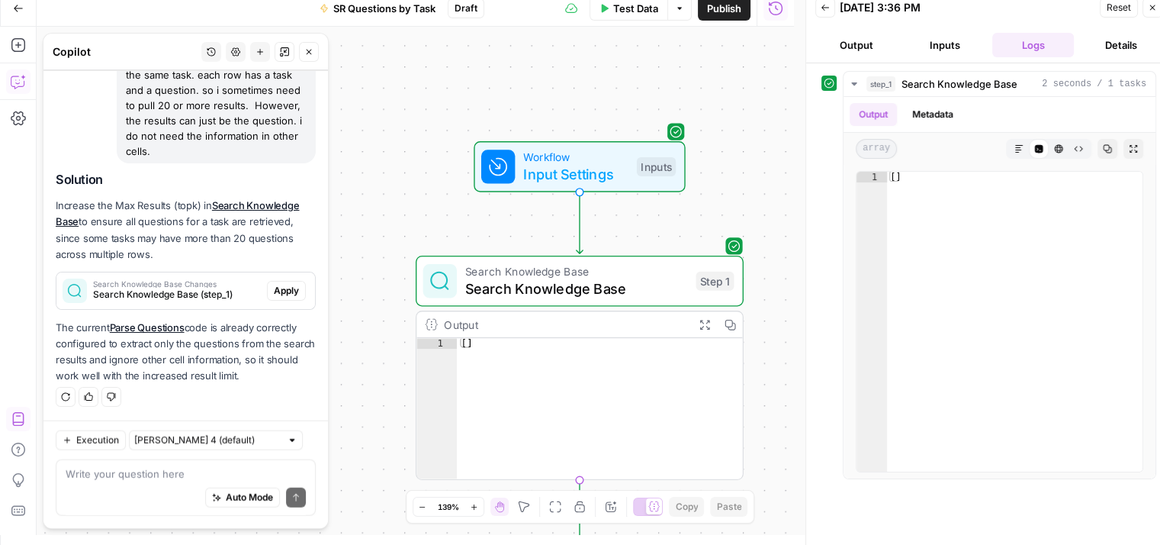
scroll to position [12, 0]
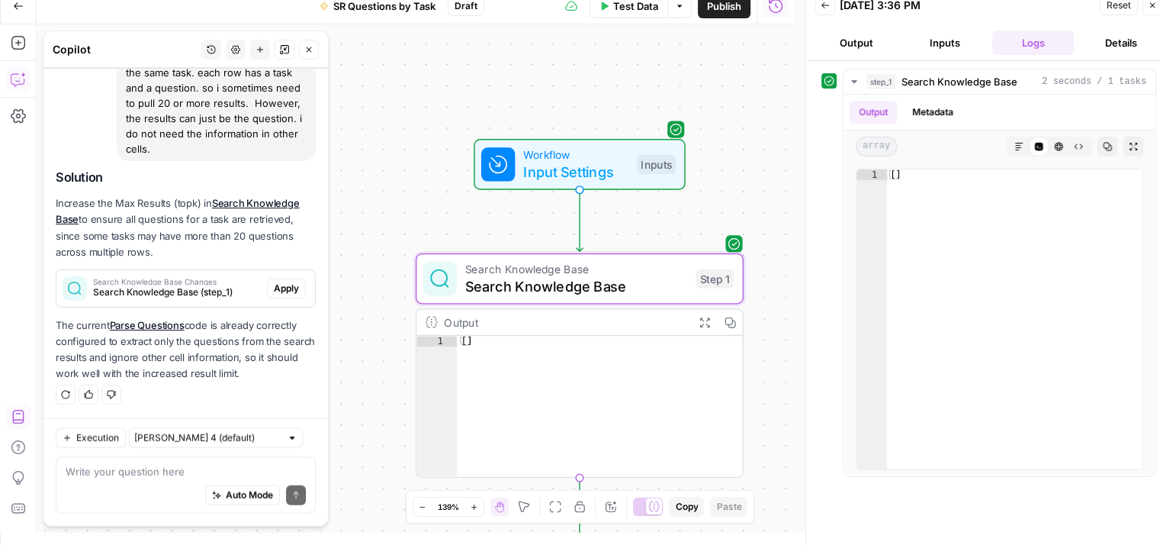
click at [233, 295] on span "Search Knowledge Base (step_1)" at bounding box center [177, 292] width 168 height 14
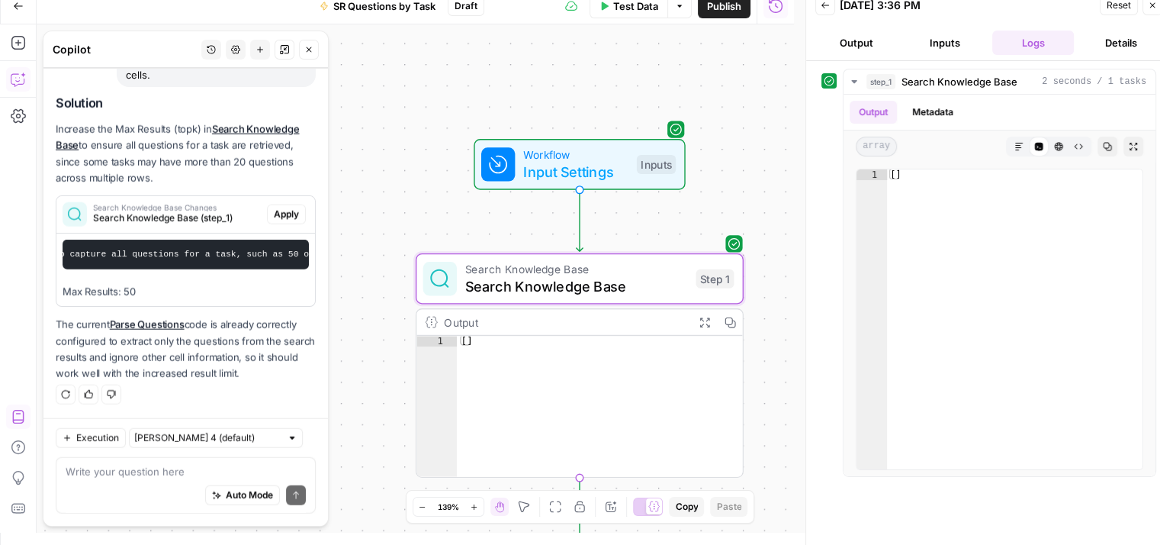
scroll to position [0, 275]
click at [274, 221] on span "Apply" at bounding box center [286, 214] width 25 height 14
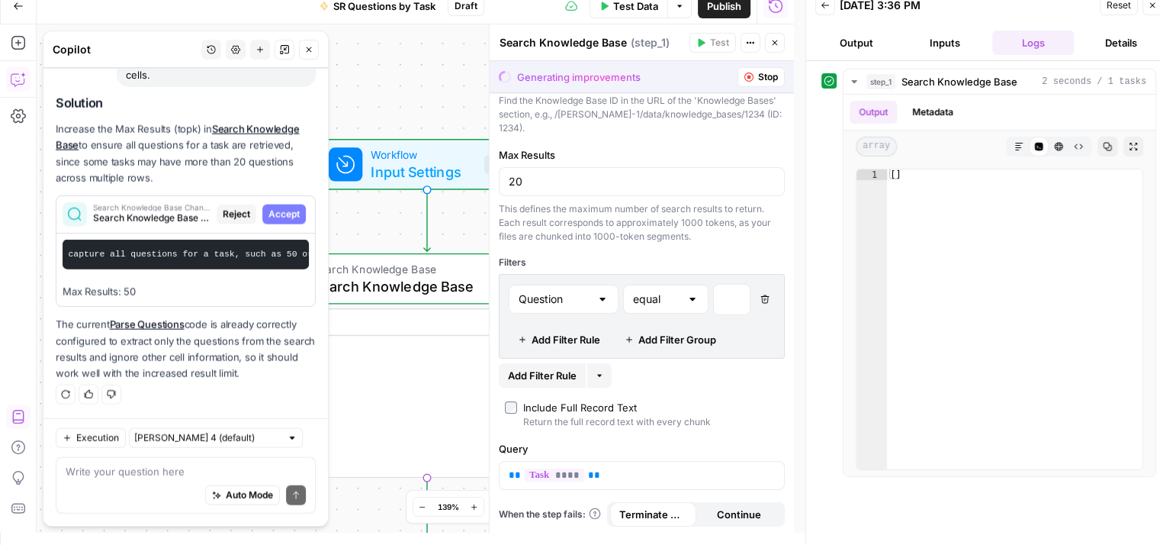
scroll to position [0, 0]
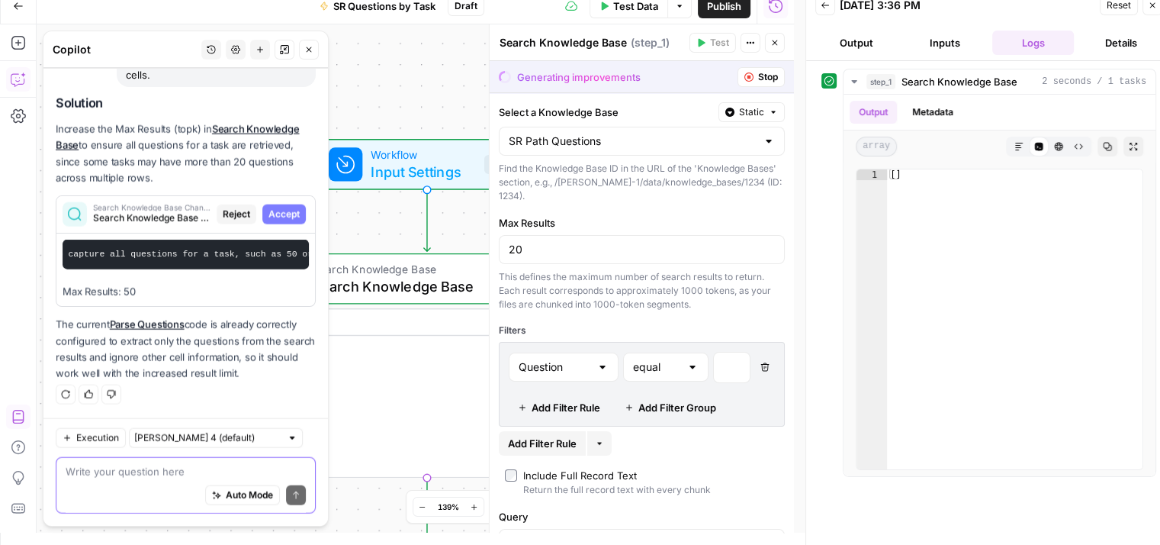
click at [191, 468] on textarea at bounding box center [186, 471] width 240 height 15
click at [758, 77] on span "Stop" at bounding box center [768, 77] width 20 height 14
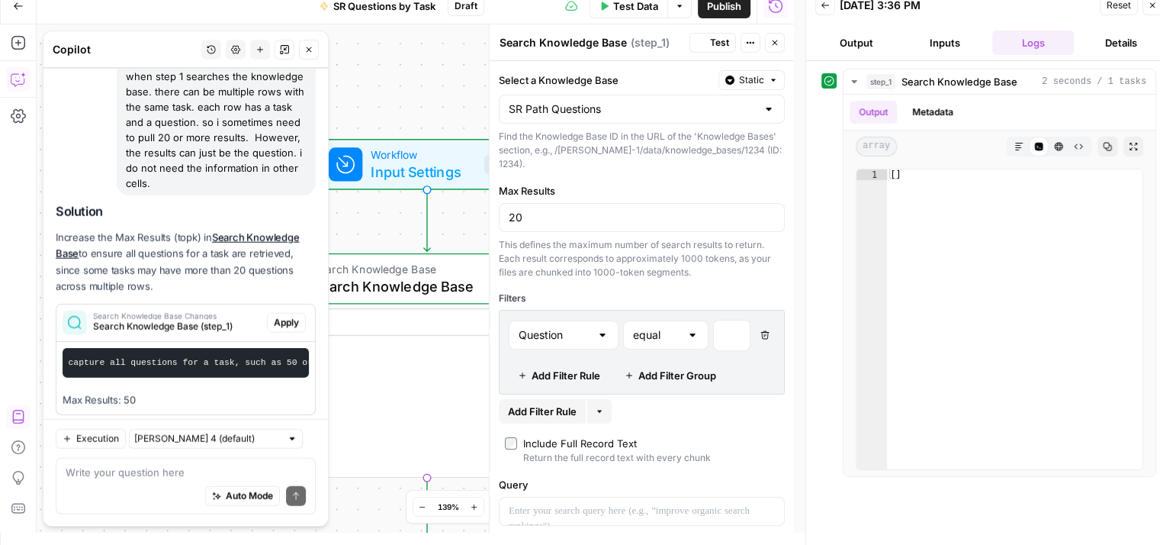
scroll to position [3908, 0]
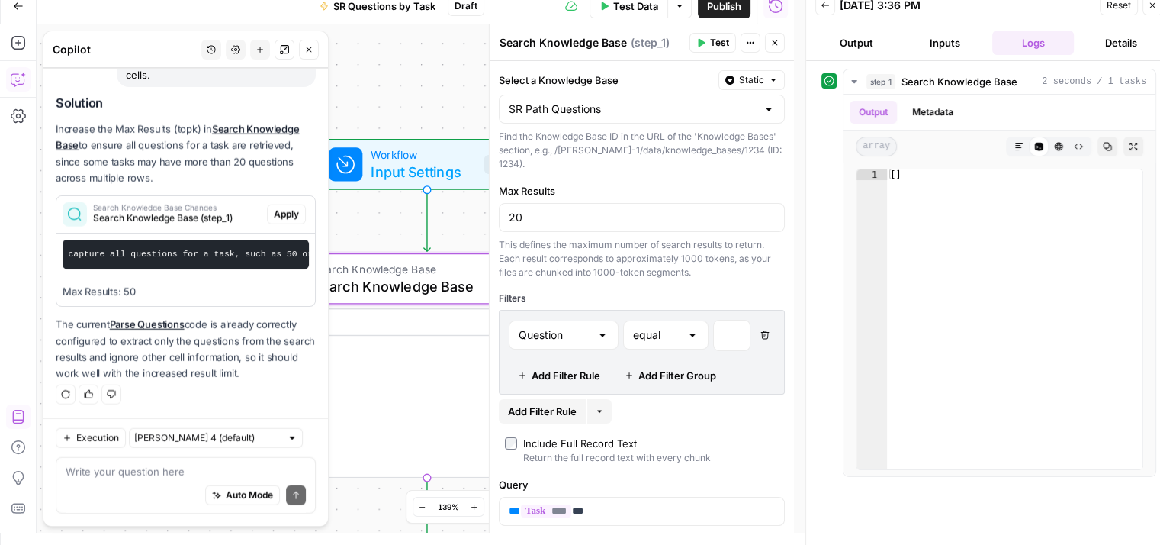
click at [275, 207] on span "Apply" at bounding box center [286, 214] width 25 height 14
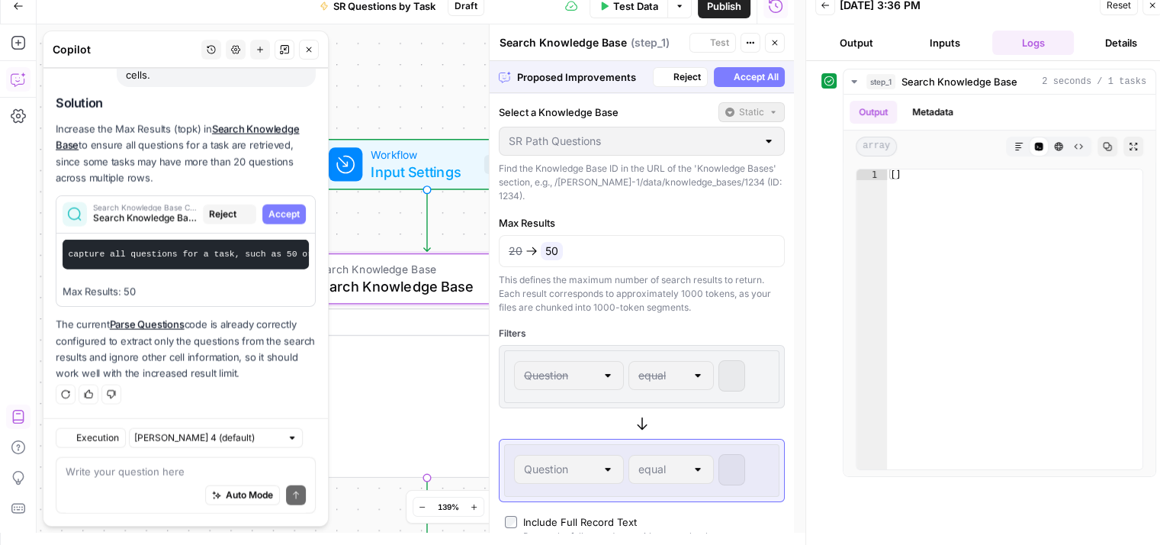
scroll to position [3639, 0]
click at [734, 75] on span "Accept All" at bounding box center [756, 77] width 45 height 14
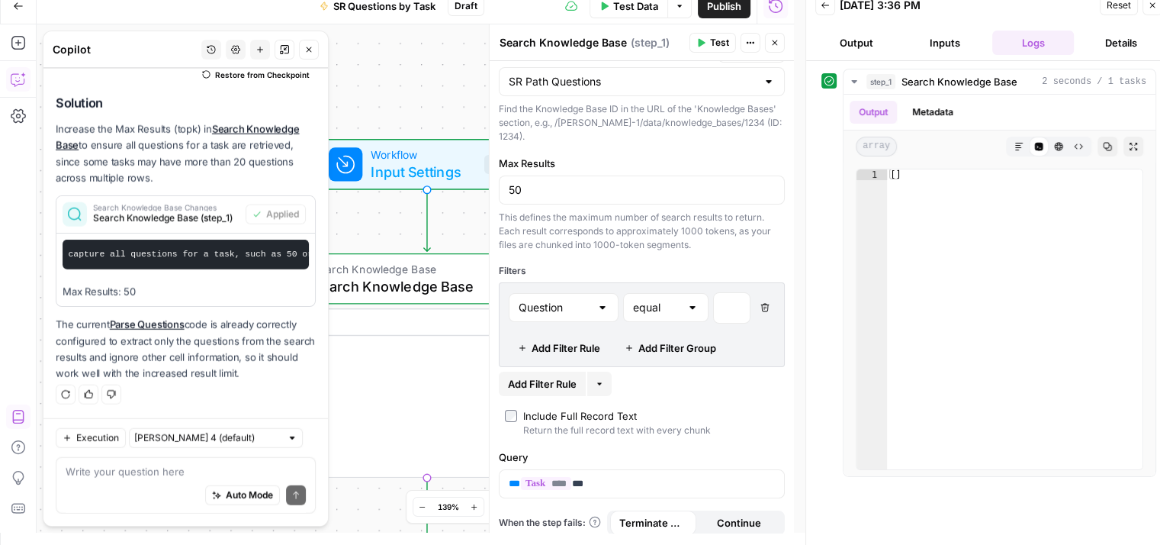
scroll to position [37, 0]
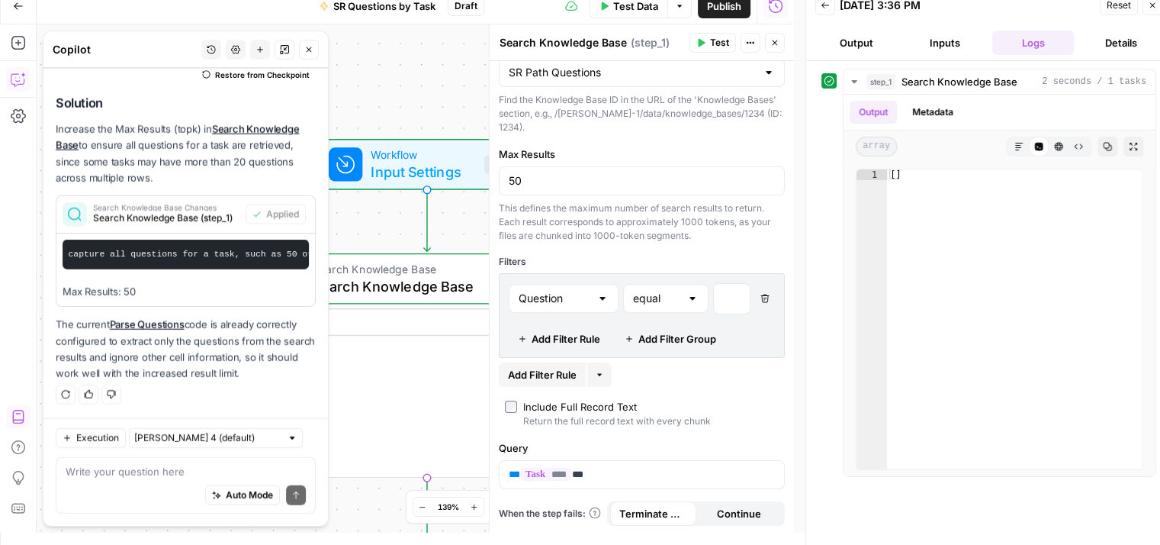
click at [708, 40] on button "Test" at bounding box center [712, 43] width 47 height 20
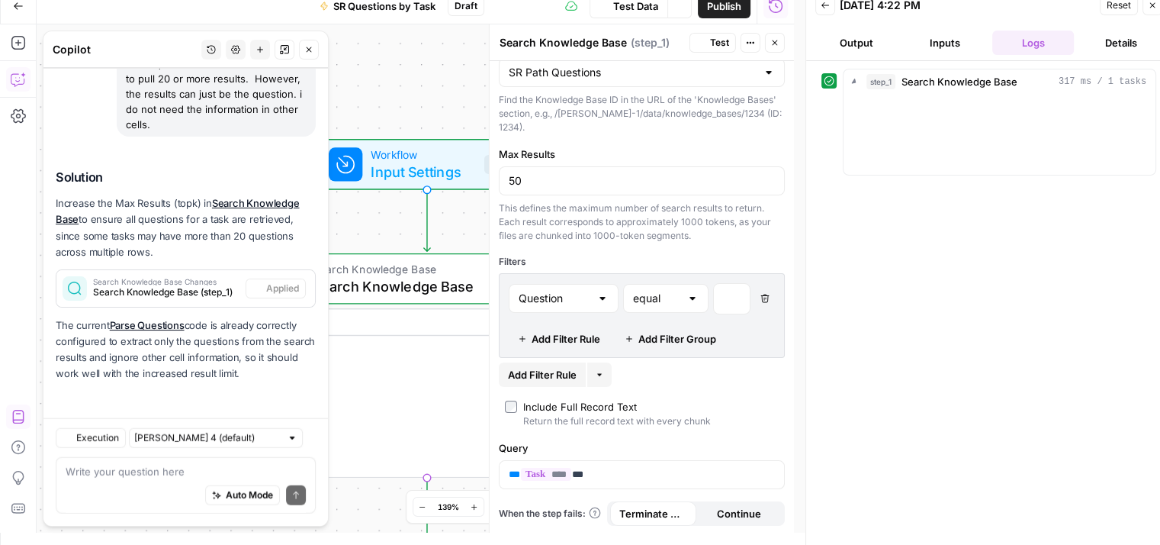
scroll to position [3847, 0]
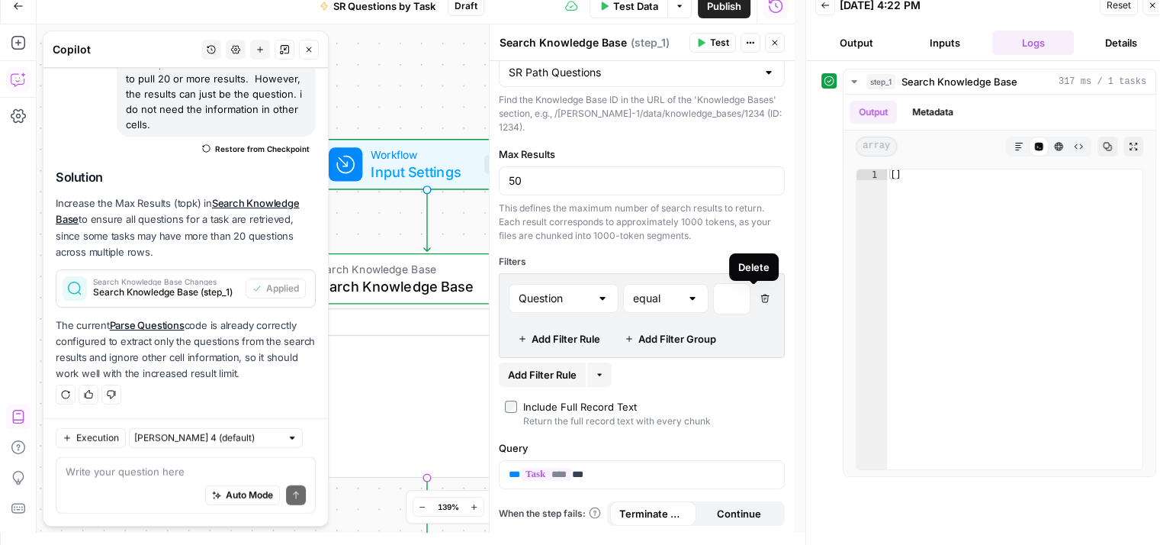
click at [760, 295] on icon "button" at bounding box center [764, 298] width 8 height 8
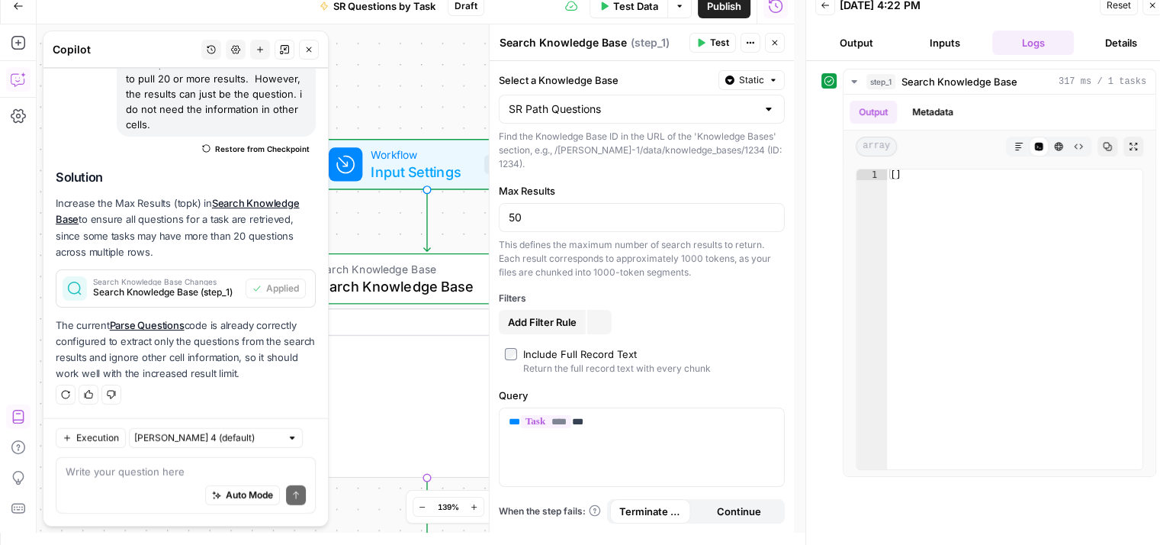
scroll to position [0, 0]
click at [766, 75] on button "Static" at bounding box center [751, 80] width 66 height 20
click at [746, 153] on span "Liquid" at bounding box center [722, 147] width 86 height 15
click at [705, 38] on icon "button" at bounding box center [700, 42] width 9 height 9
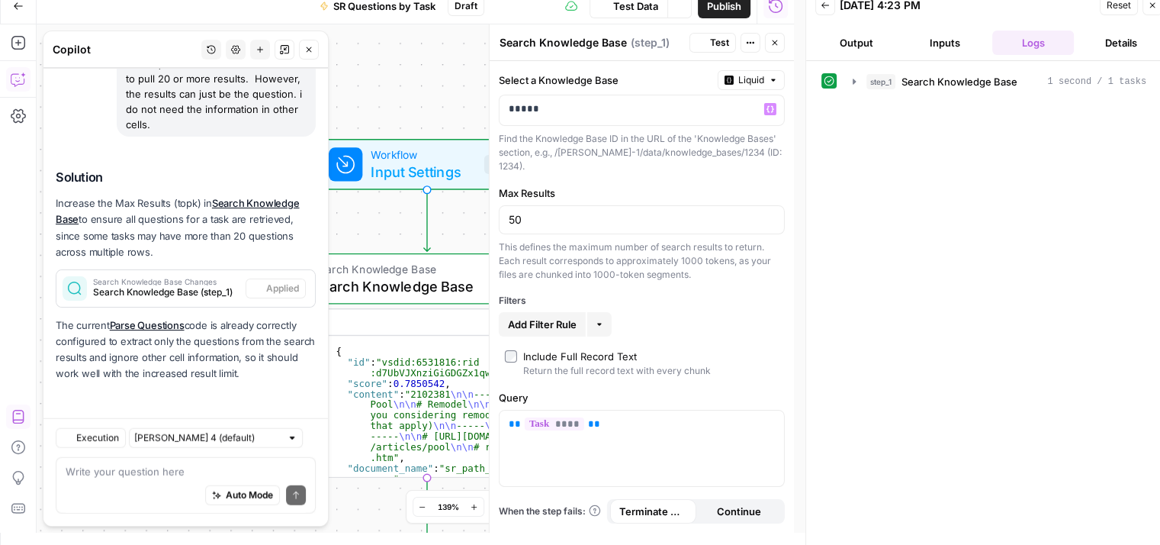
scroll to position [3847, 0]
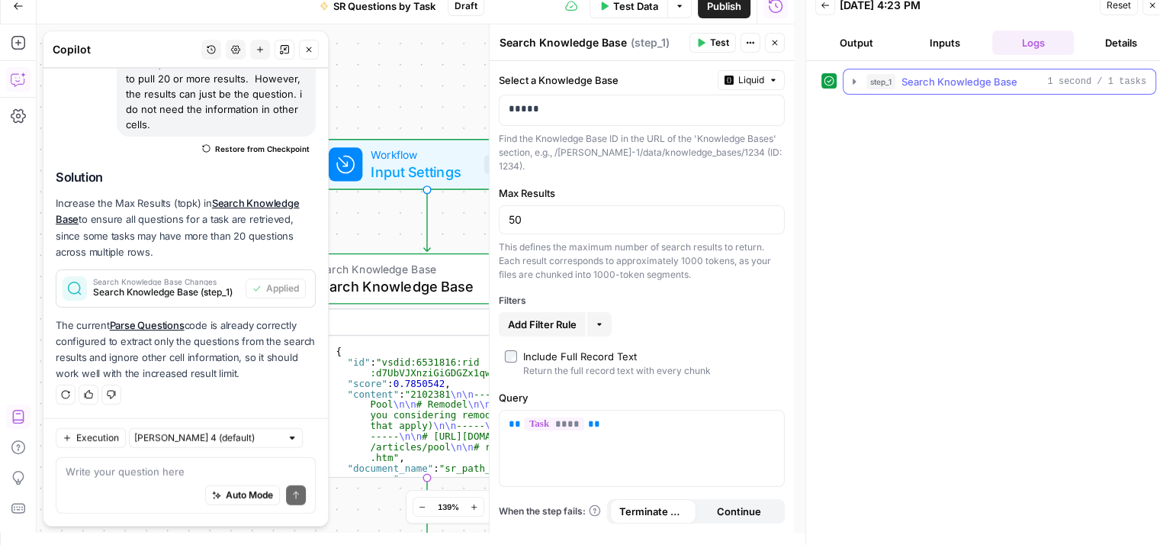
click at [853, 85] on icon "button" at bounding box center [854, 81] width 12 height 12
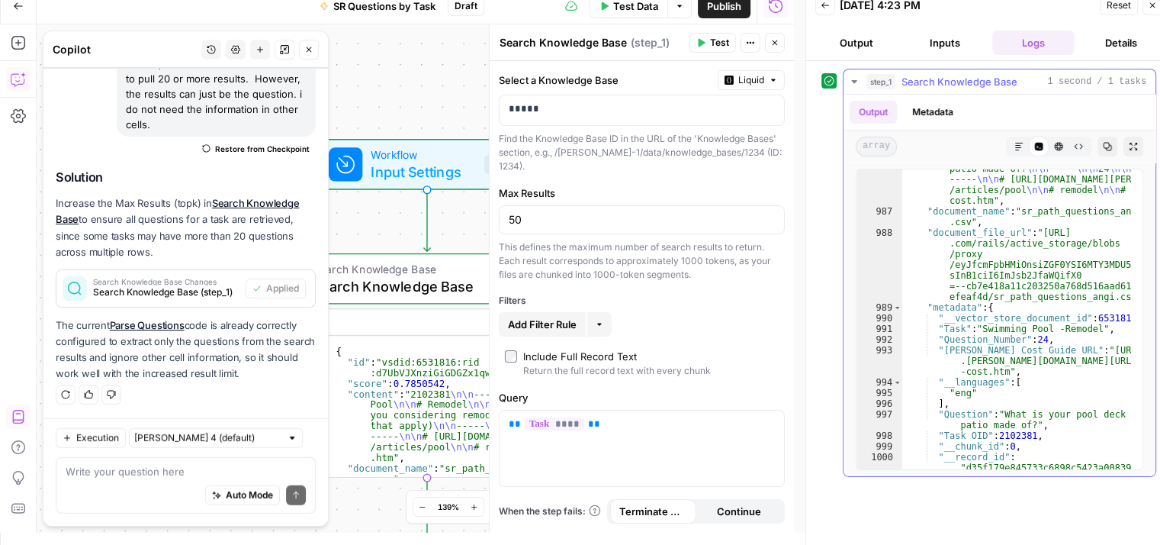
scroll to position [20914, 0]
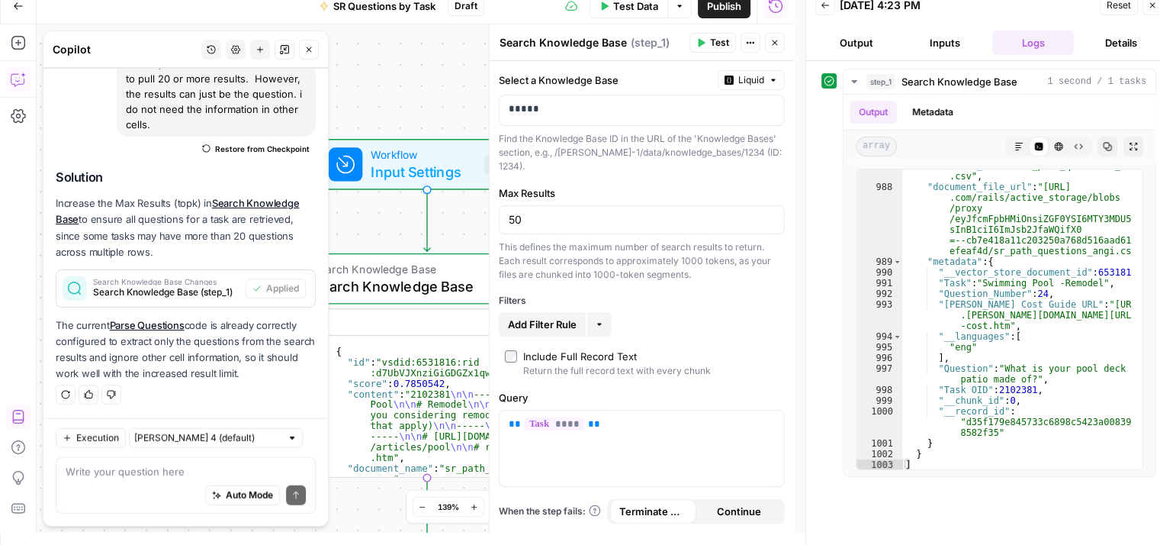
drag, startPoint x: 1156, startPoint y: 1, endPoint x: 708, endPoint y: 329, distance: 555.4
click at [1156, 1] on icon "button" at bounding box center [1152, 5] width 9 height 9
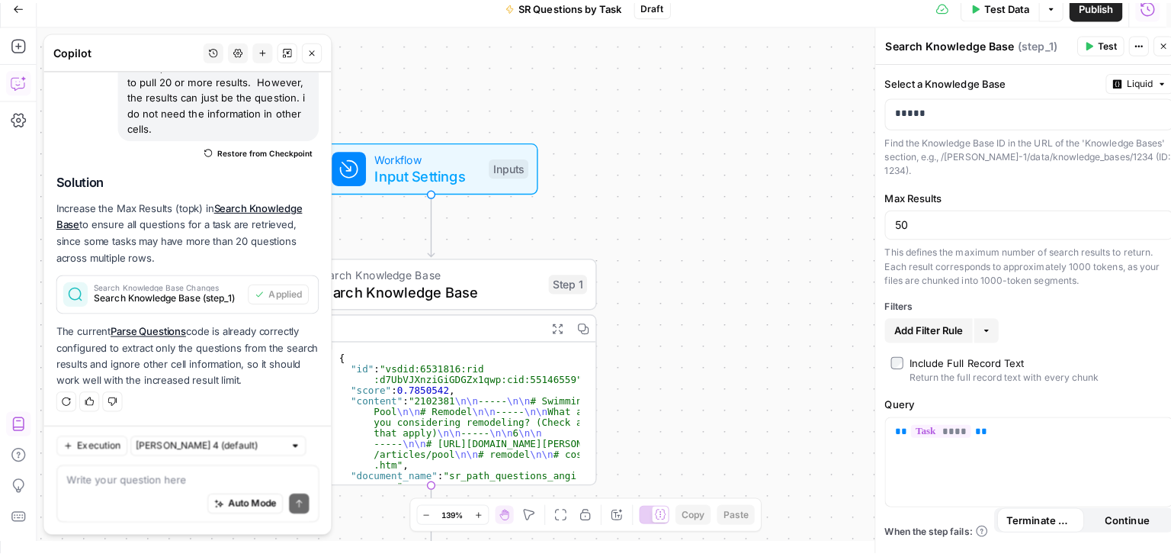
scroll to position [0, 0]
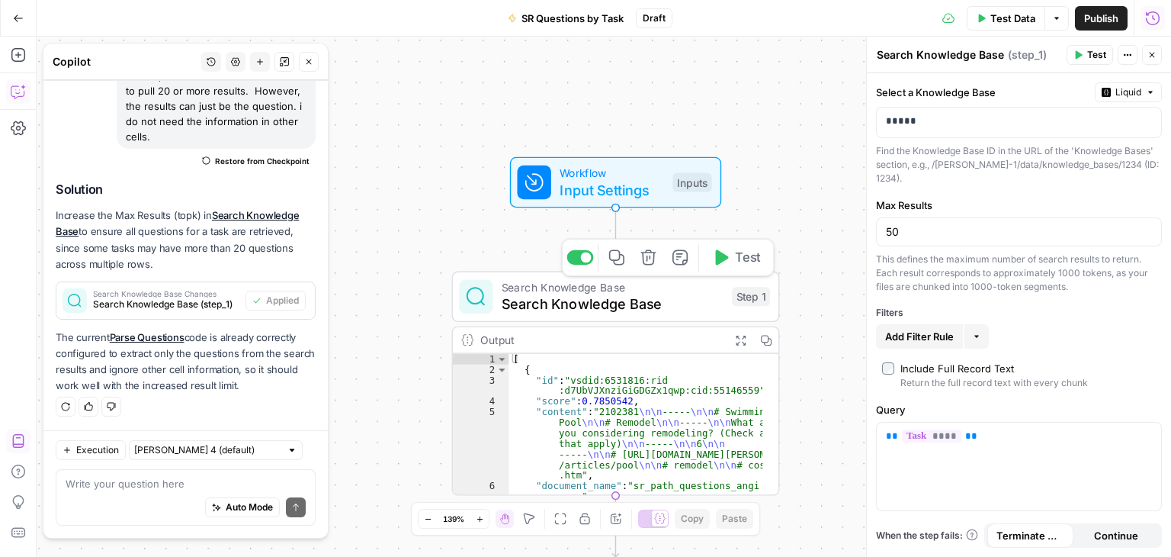
click at [580, 297] on span "Search Knowledge Base" at bounding box center [613, 304] width 222 height 21
click at [583, 303] on span "Search Knowledge Base" at bounding box center [613, 304] width 222 height 21
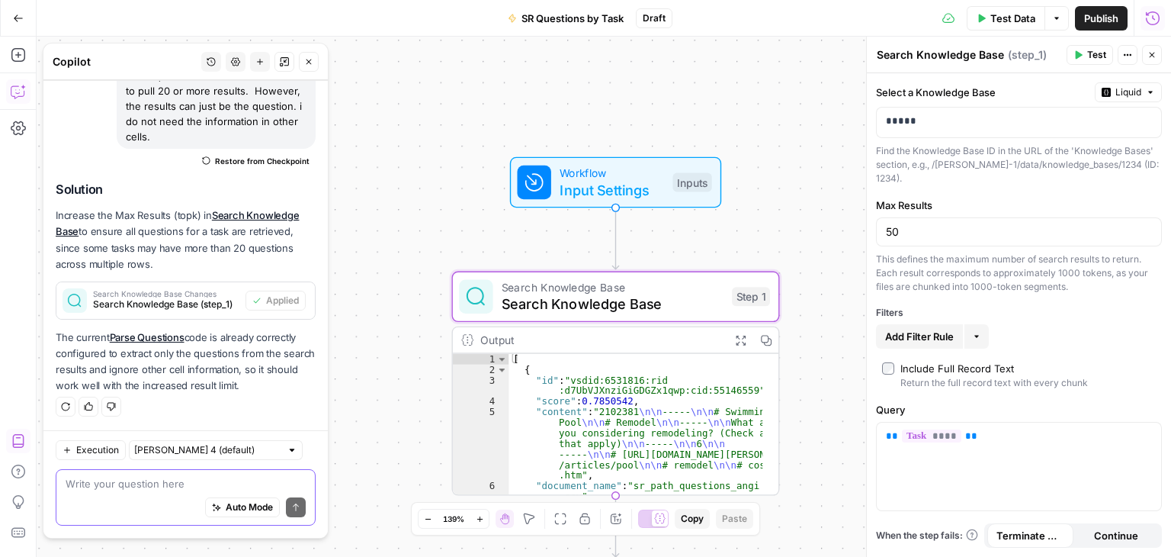
click at [158, 479] on textarea at bounding box center [186, 483] width 240 height 15
type textarea "can you create a filter"
click at [1104, 532] on span "Continue" at bounding box center [1116, 535] width 44 height 15
click at [1023, 531] on span "Terminate Workflow" at bounding box center [1031, 535] width 68 height 15
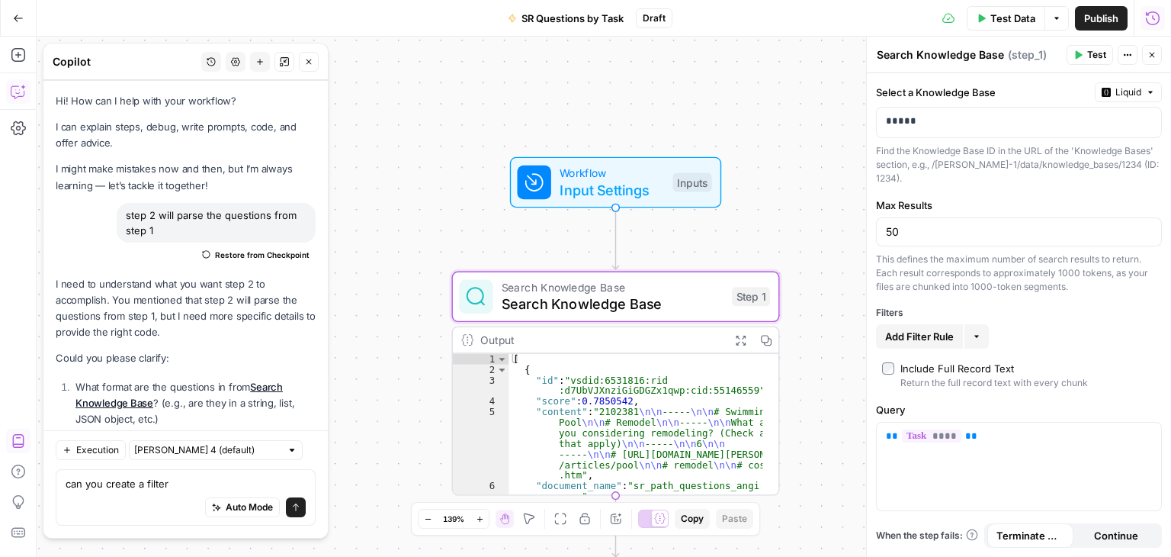
scroll to position [3847, 0]
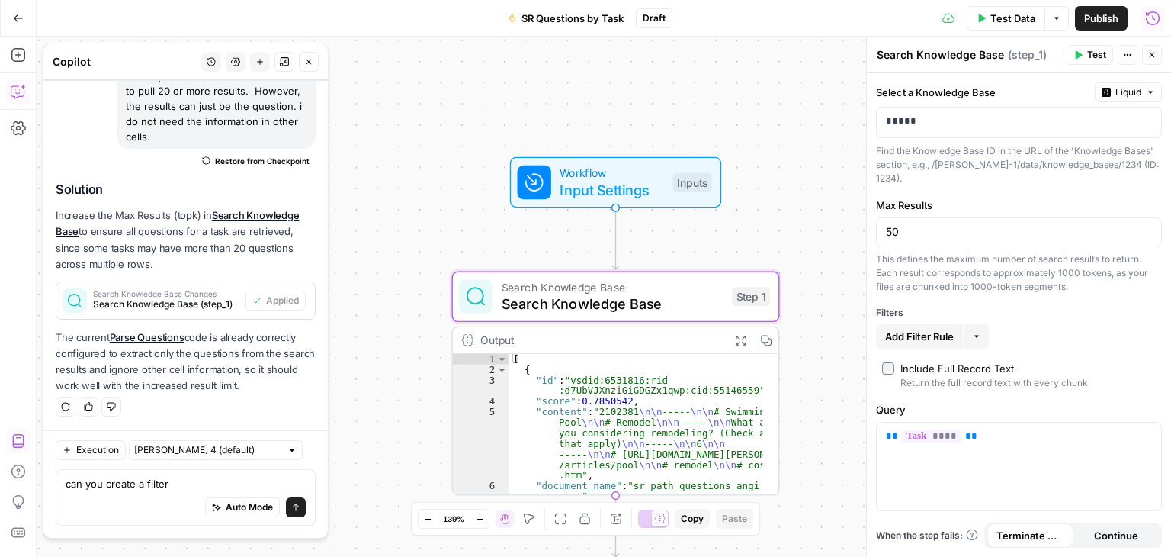
click at [1162, 60] on header "Search Knowledge Base Search Knowledge Base ( step_1 ) Test Actions Close" at bounding box center [1019, 55] width 304 height 37
click at [1153, 53] on icon "button" at bounding box center [1152, 54] width 9 height 9
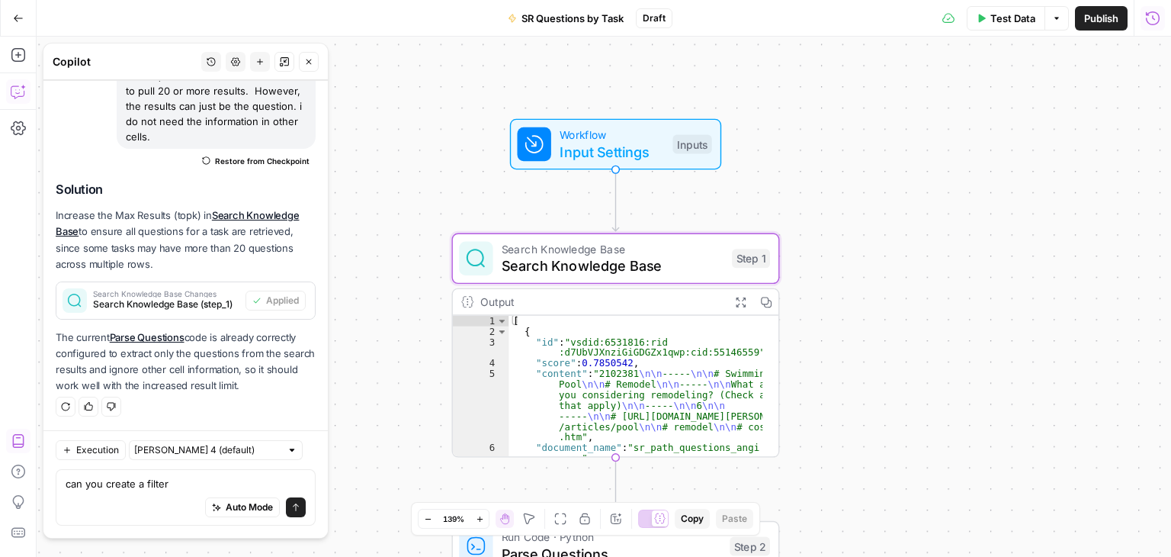
click at [1001, 14] on span "Test Data" at bounding box center [1013, 18] width 45 height 15
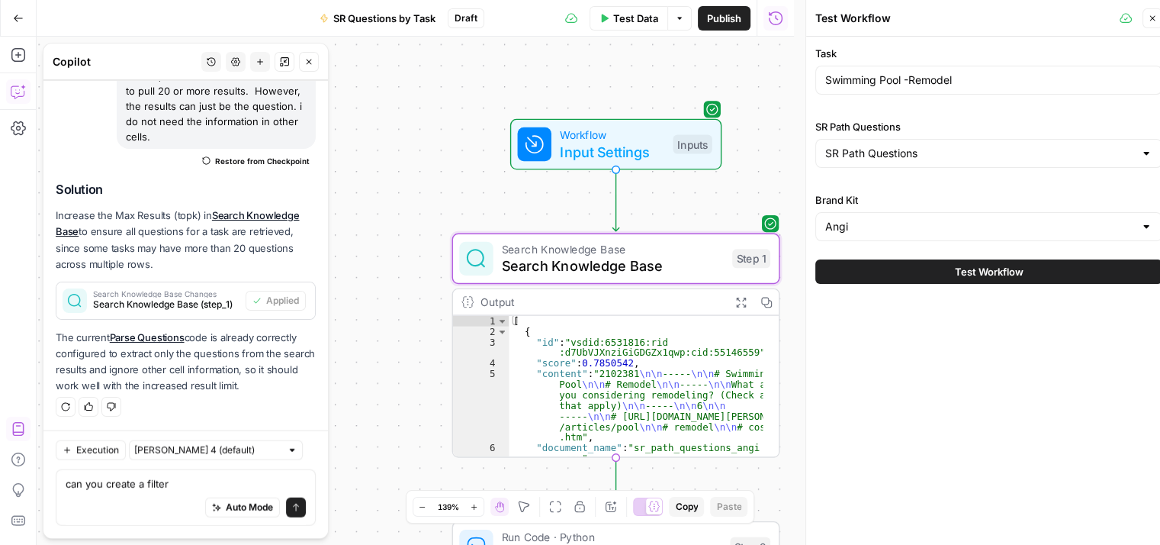
click at [958, 278] on button "Test Workflow" at bounding box center [988, 271] width 347 height 24
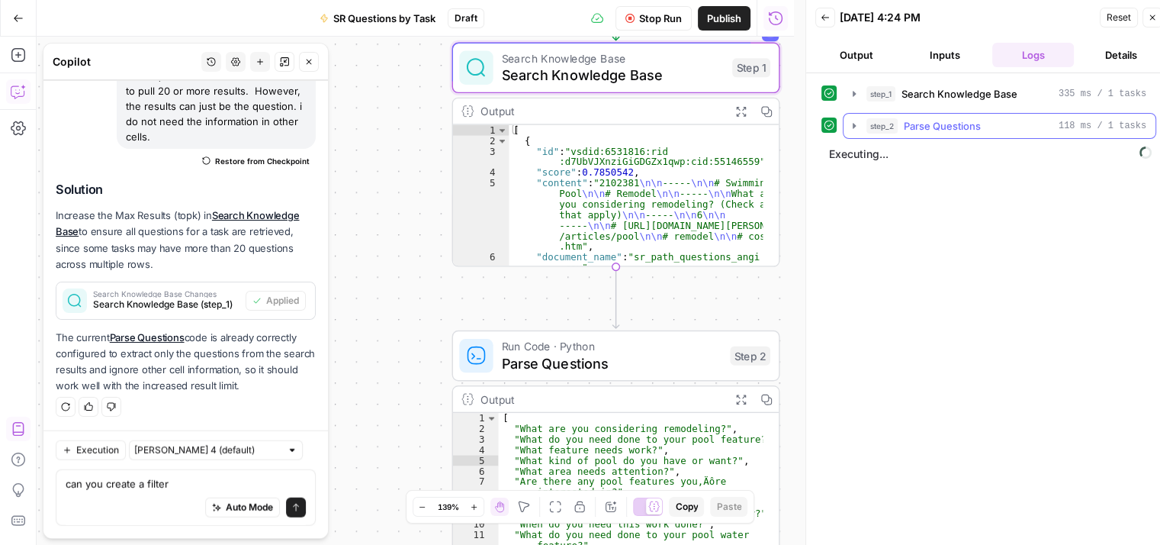
click at [851, 126] on icon "button" at bounding box center [854, 126] width 12 height 12
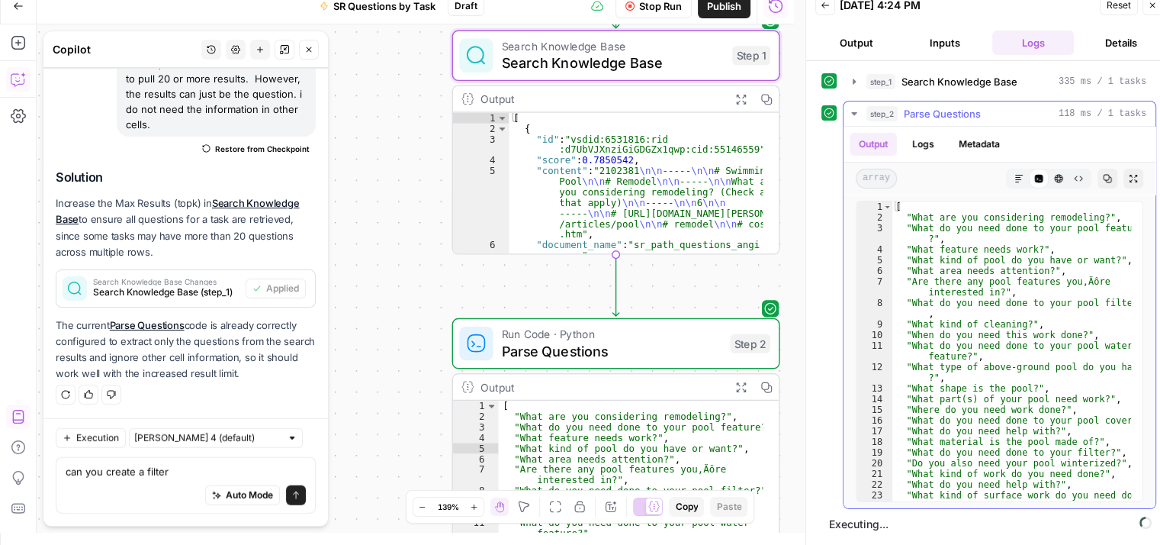
click at [854, 114] on icon "button" at bounding box center [854, 114] width 12 height 12
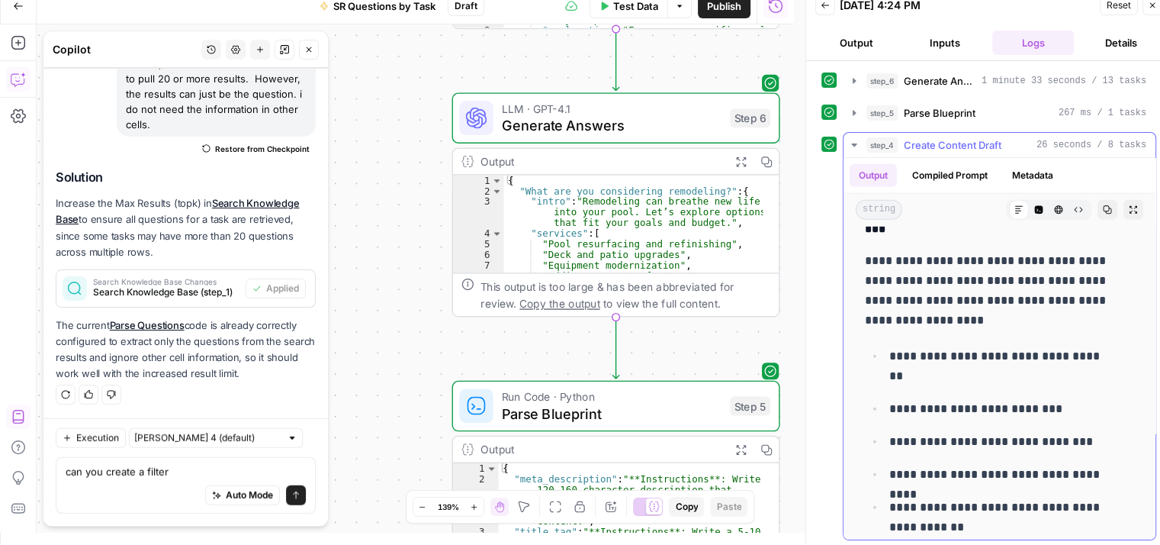
scroll to position [4573, 0]
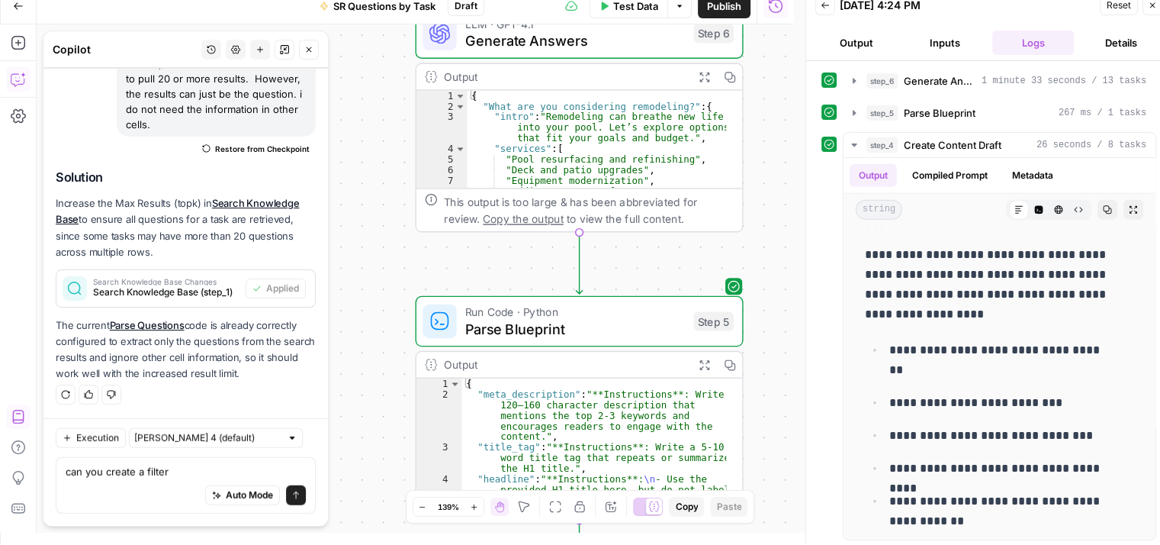
drag, startPoint x: 397, startPoint y: 320, endPoint x: 360, endPoint y: 236, distance: 92.2
click at [360, 236] on div "Workflow Input Settings Inputs Search Knowledge Base Search Knowledge Base Step…" at bounding box center [415, 278] width 757 height 508
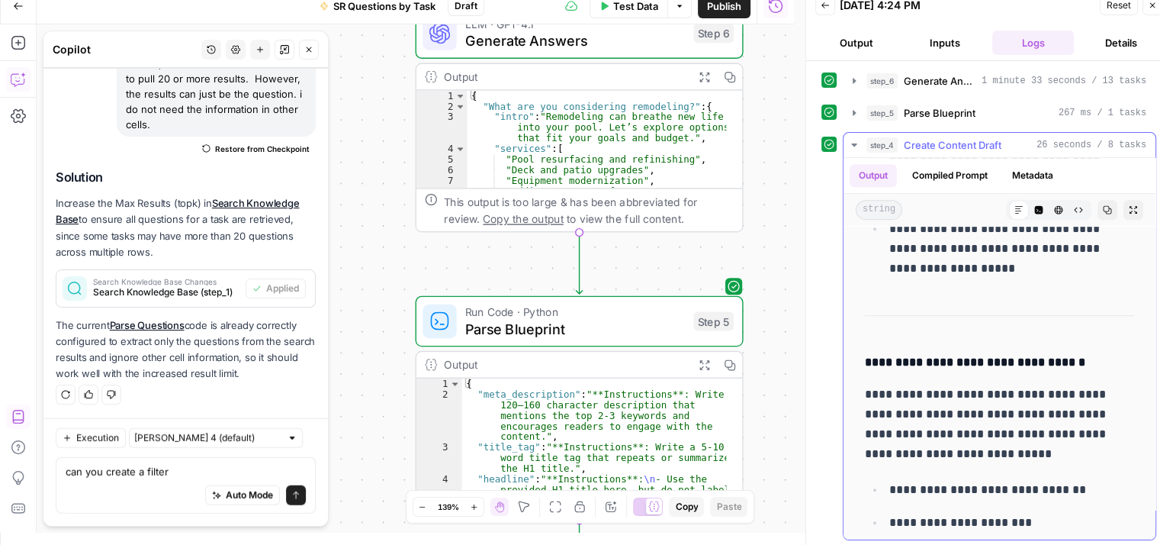
scroll to position [836, 0]
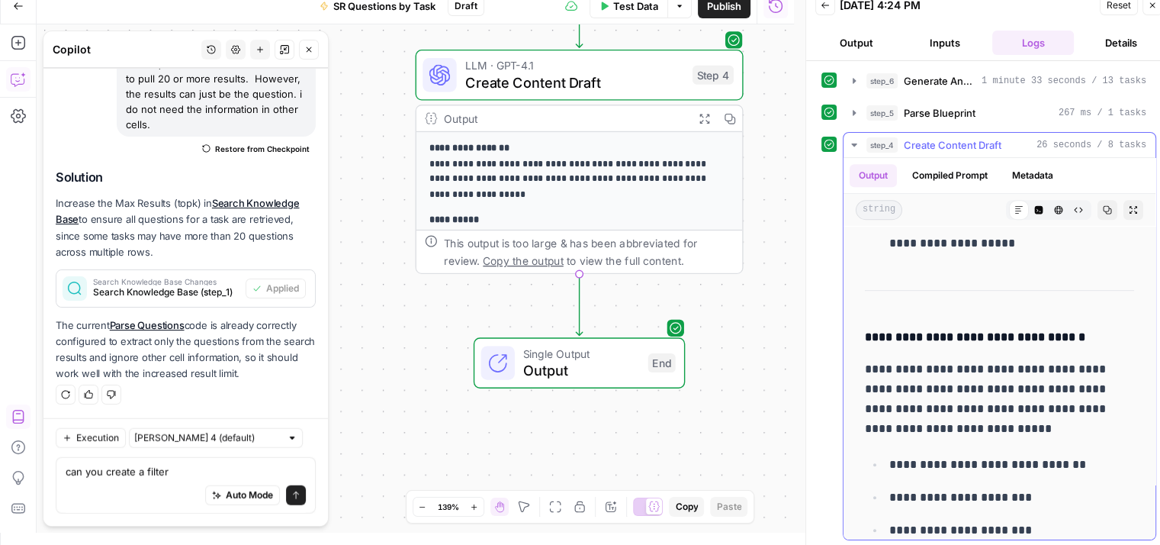
click at [853, 140] on icon "button" at bounding box center [854, 145] width 12 height 12
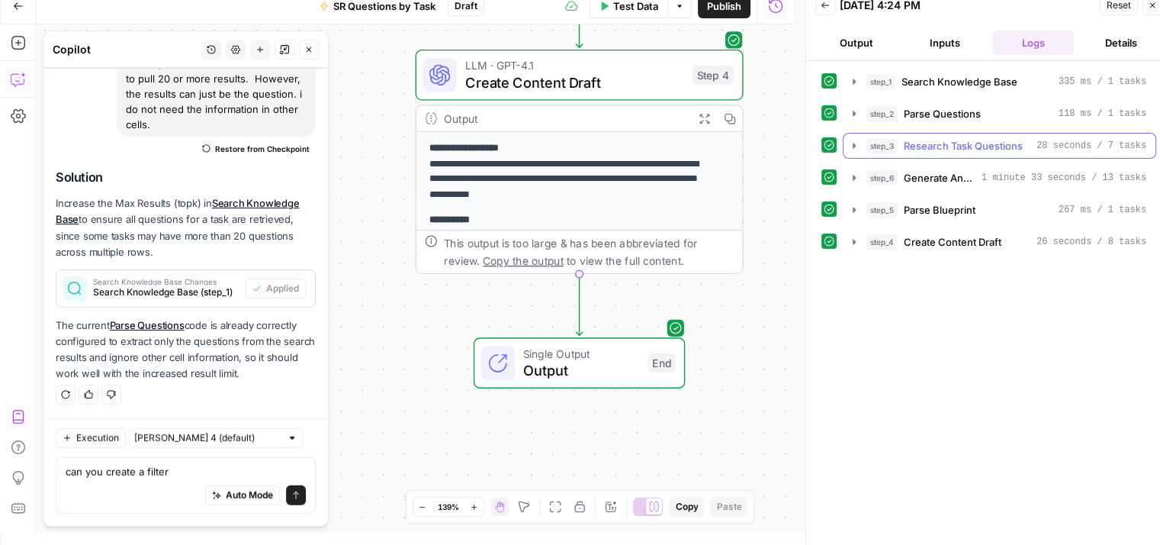
scroll to position [0, 0]
click at [305, 43] on button "Close" at bounding box center [309, 50] width 20 height 20
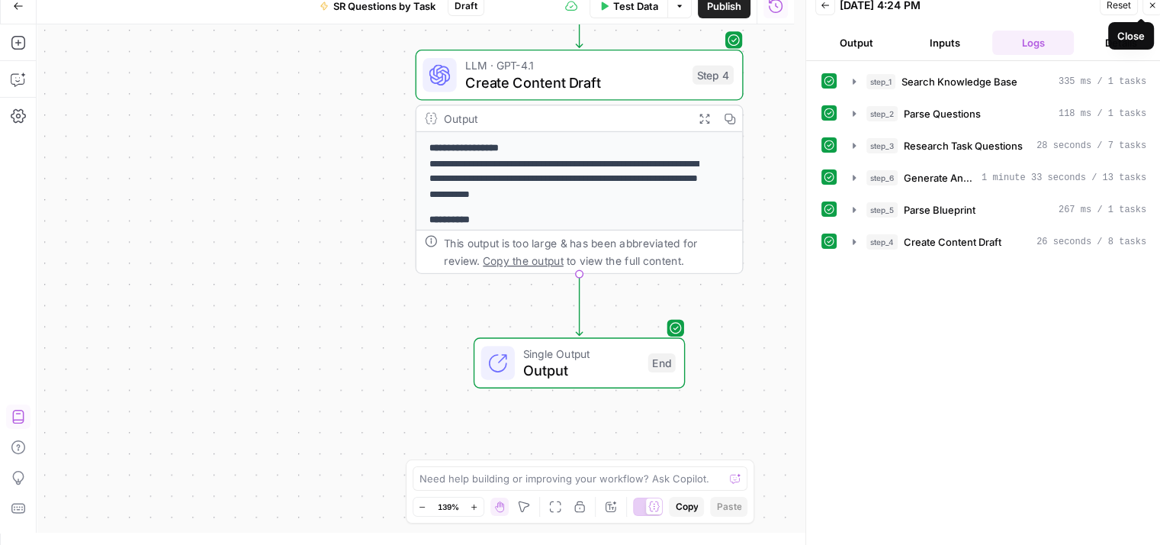
click at [1153, 5] on icon "button" at bounding box center [1152, 5] width 5 height 5
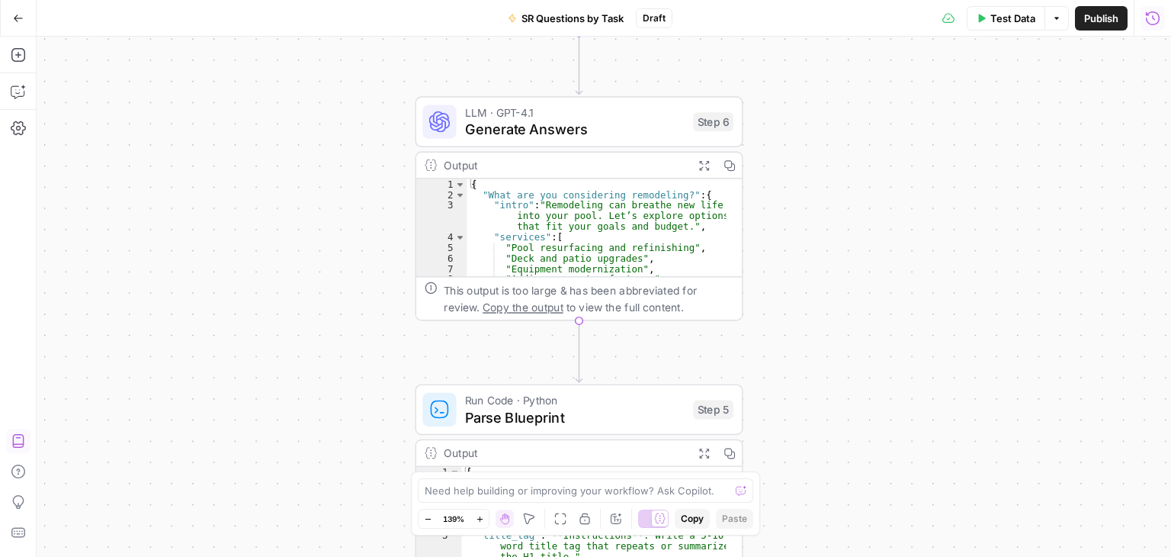
click at [1092, 22] on span "Publish" at bounding box center [1101, 18] width 34 height 15
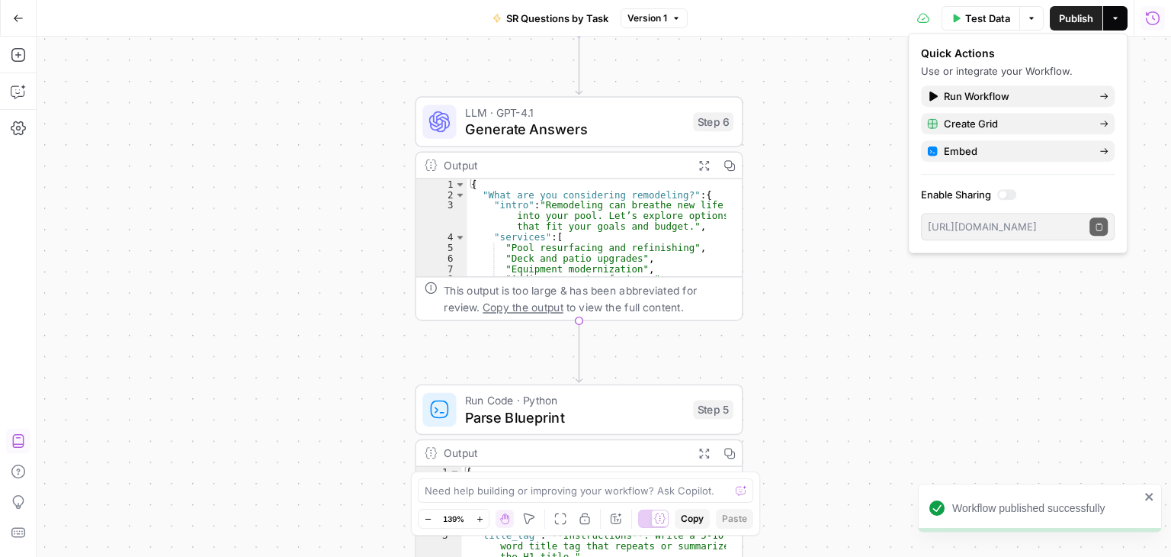
click at [849, 89] on div "Workflow Input Settings Inputs Search Knowledge Base Search Knowledge Base Step…" at bounding box center [604, 297] width 1135 height 520
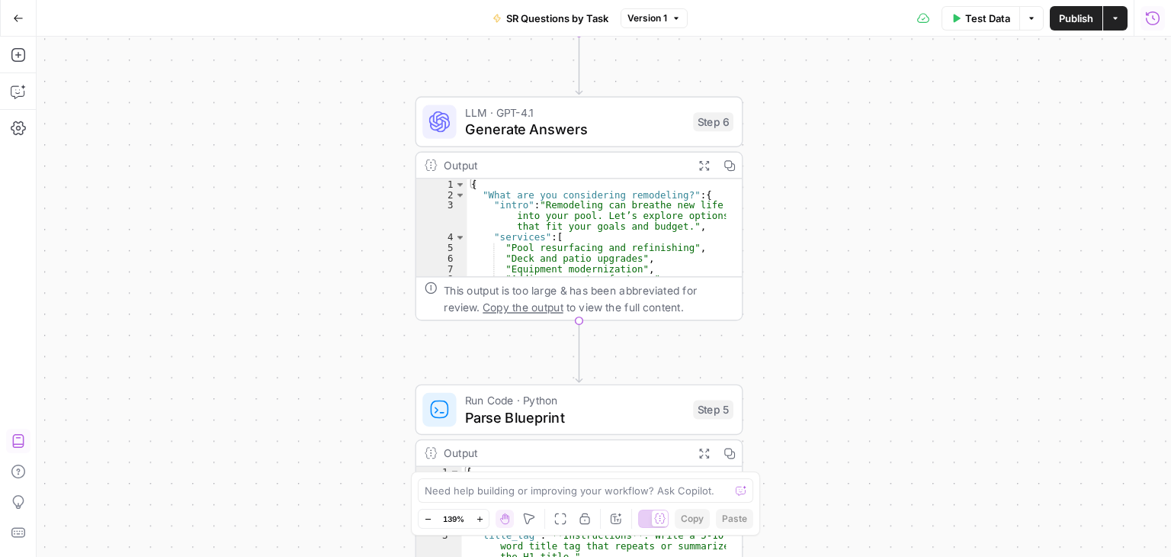
click at [18, 26] on button "Go Back" at bounding box center [18, 18] width 27 height 27
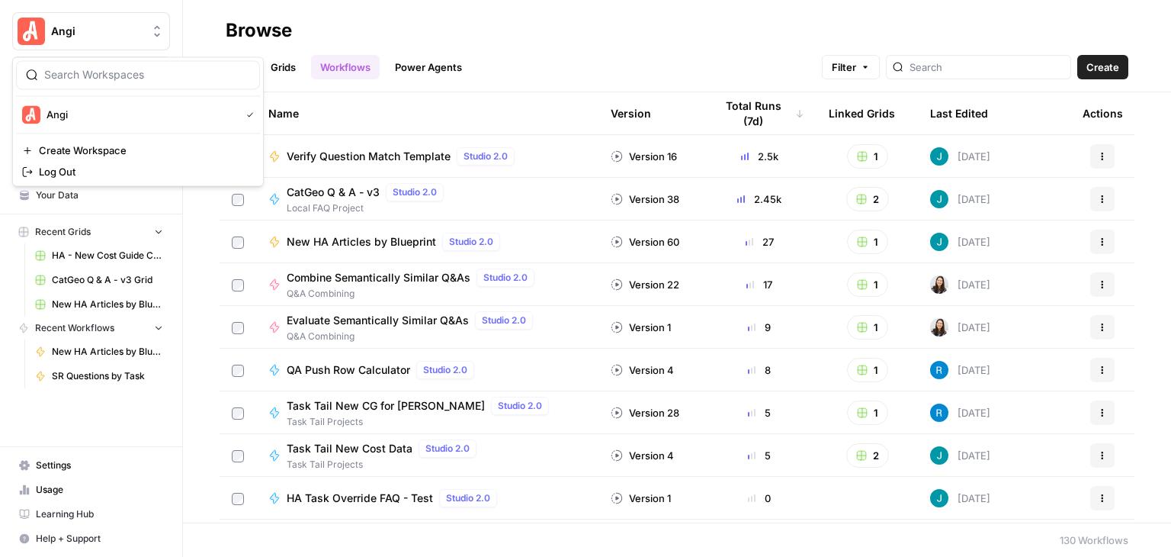
click at [56, 34] on span "Angi" at bounding box center [97, 31] width 92 height 15
click at [90, 174] on span "Log Out" at bounding box center [143, 171] width 209 height 15
